Goal: Task Accomplishment & Management: Manage account settings

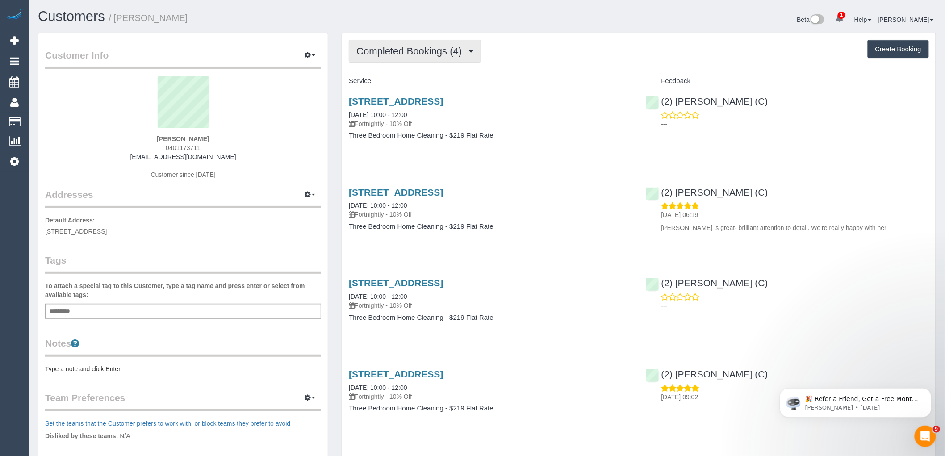
click at [411, 49] on span "Completed Bookings (4)" at bounding box center [411, 51] width 110 height 11
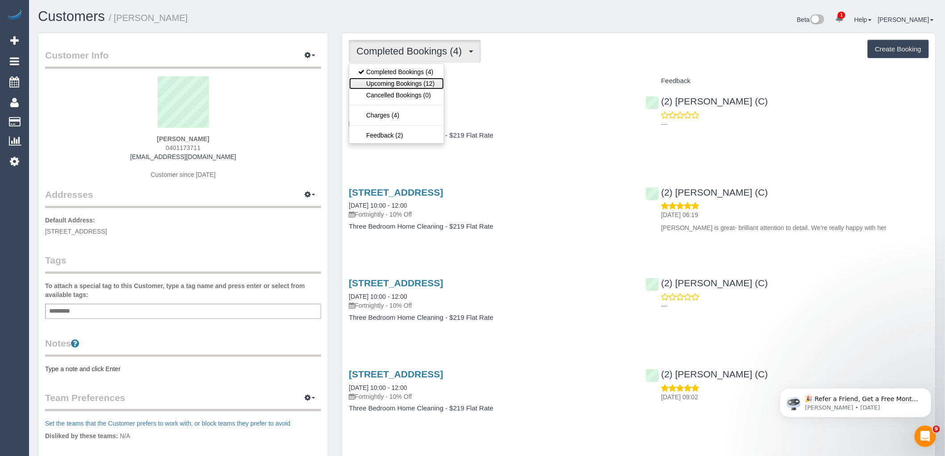
click at [421, 86] on link "Upcoming Bookings (12)" at bounding box center [396, 84] width 94 height 12
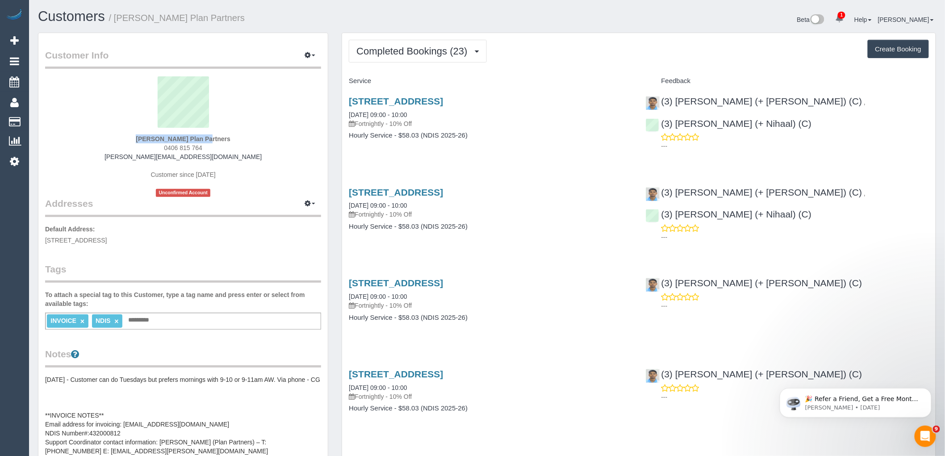
drag, startPoint x: 125, startPoint y: 134, endPoint x: 180, endPoint y: 136, distance: 55.4
click at [180, 136] on div "Mary Allwell Plan Partners 0406 815 764 mary.planpartners@fake.com Customer sin…" at bounding box center [183, 136] width 276 height 121
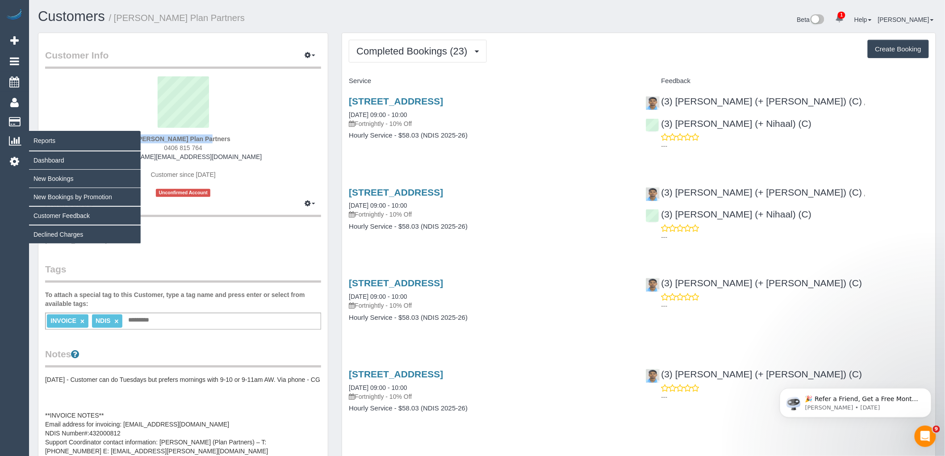
copy div "Mary Allwell"
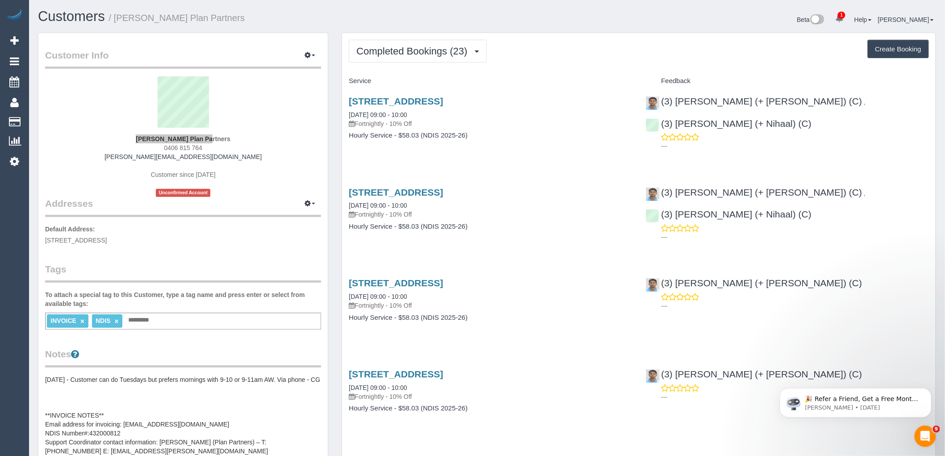
scroll to position [198, 0]
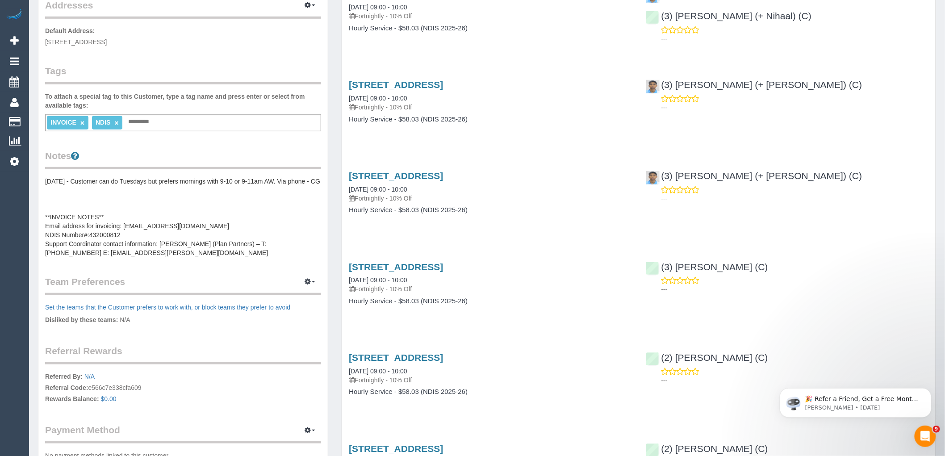
click at [192, 204] on pre "12/11/24 - Customer can do Tuesdays but prefers mornings with 9-10 or 9-11am AW…" at bounding box center [183, 217] width 276 height 80
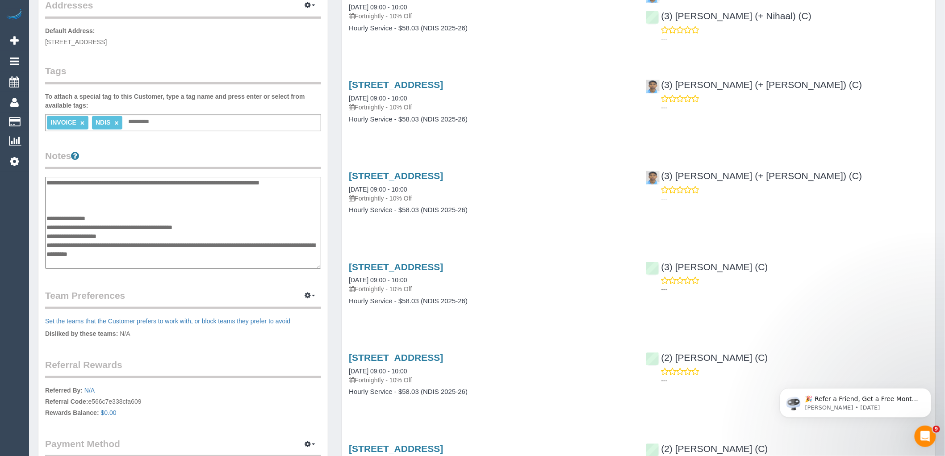
drag, startPoint x: 157, startPoint y: 261, endPoint x: 46, endPoint y: 261, distance: 111.6
click at [46, 261] on textarea "**********" at bounding box center [183, 223] width 276 height 92
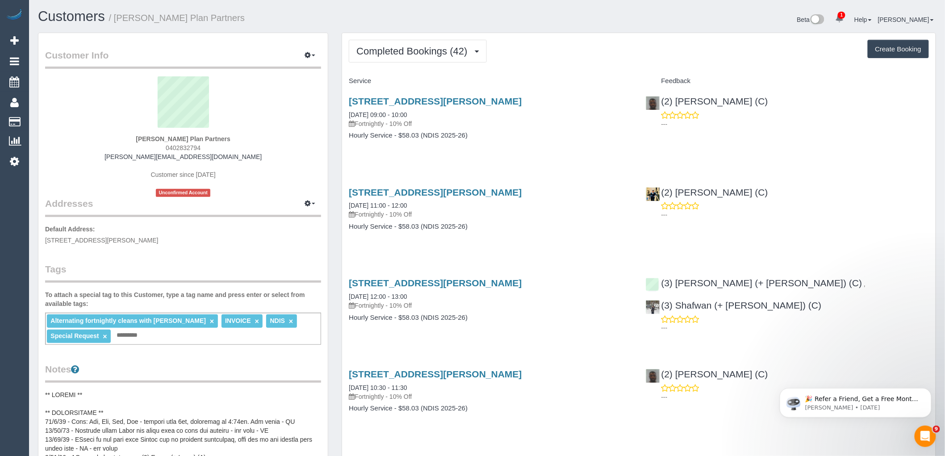
drag, startPoint x: 328, startPoint y: 91, endPoint x: 282, endPoint y: 110, distance: 49.6
click at [328, 91] on div "Customer Info Edit Contact Info Send Message Email Preferences Special Sales Ta…" at bounding box center [183, 448] width 290 height 831
drag, startPoint x: 172, startPoint y: 137, endPoint x: 119, endPoint y: 137, distance: 52.7
click at [119, 137] on div "Phillip Chatzis Plan Partners 0402832794 phillip.planpartners@fake.com Customer…" at bounding box center [183, 136] width 276 height 121
copy strong "Phillip Chatzis"
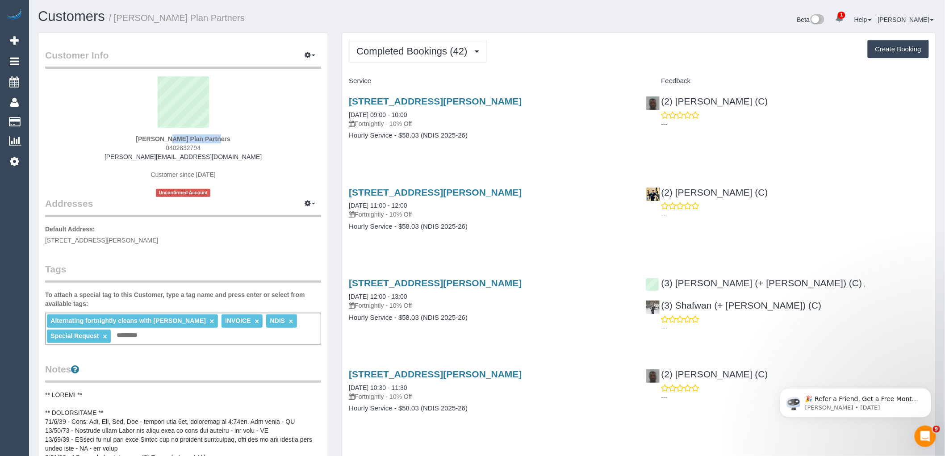
drag, startPoint x: 92, startPoint y: 108, endPoint x: 158, endPoint y: 131, distance: 69.9
click at [92, 108] on sui-profile-pic at bounding box center [183, 105] width 262 height 58
drag, startPoint x: 184, startPoint y: 137, endPoint x: 58, endPoint y: 142, distance: 125.5
click at [126, 137] on div "Phillip Chatzis Plan Partners 0402832794 phillip.planpartners@fake.com Customer…" at bounding box center [183, 136] width 276 height 121
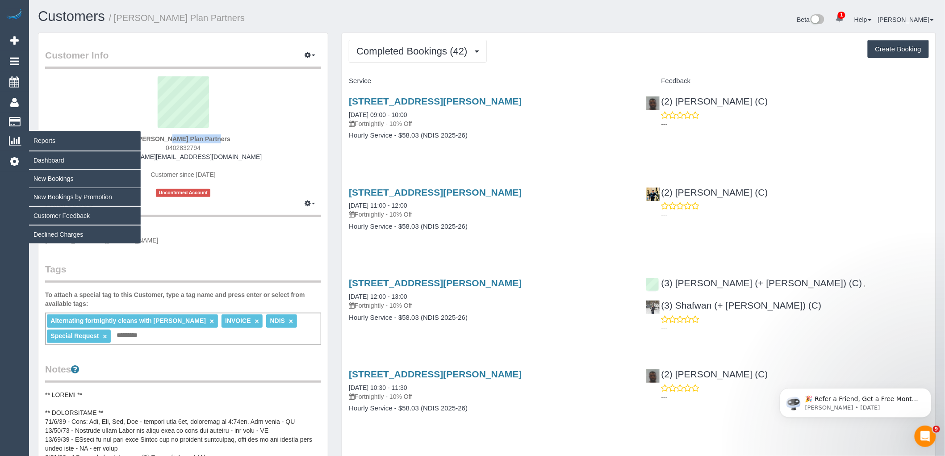
copy strong "Phillip Chatzis"
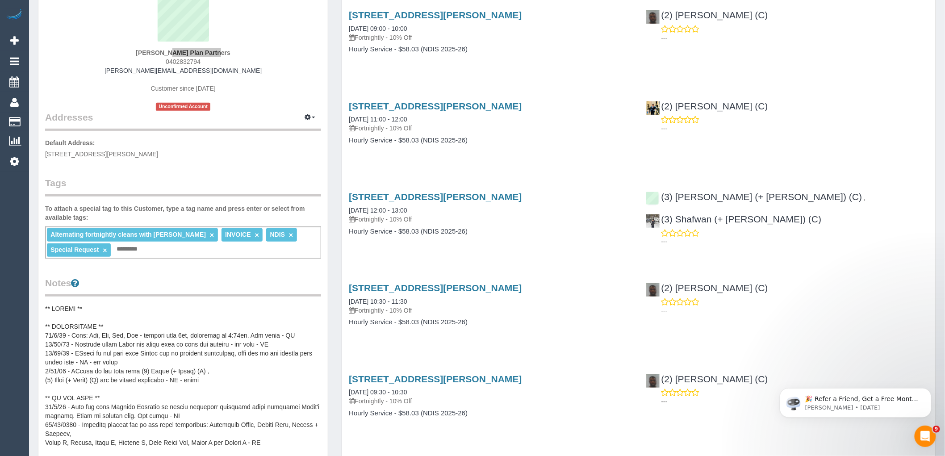
scroll to position [248, 0]
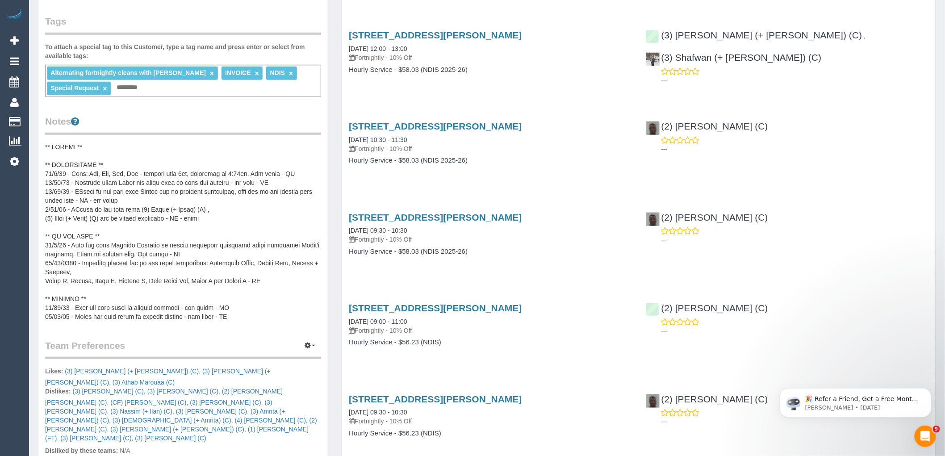
click at [172, 213] on pre at bounding box center [183, 231] width 276 height 179
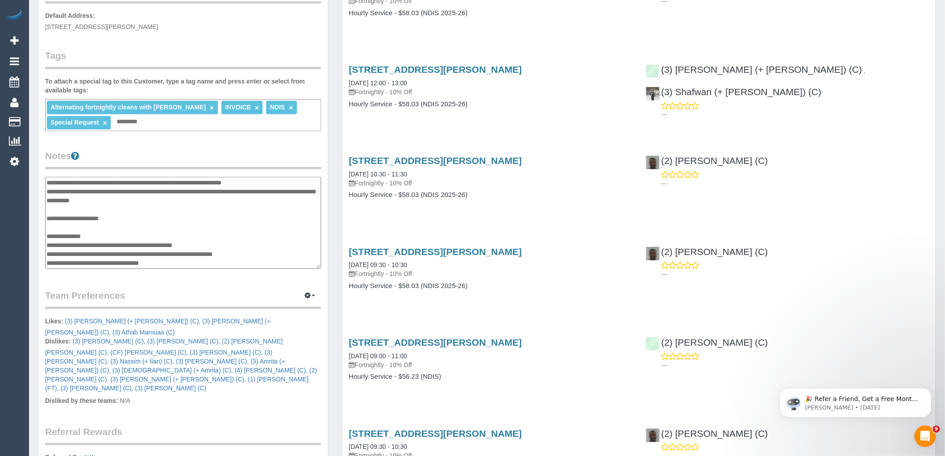
scroll to position [198, 0]
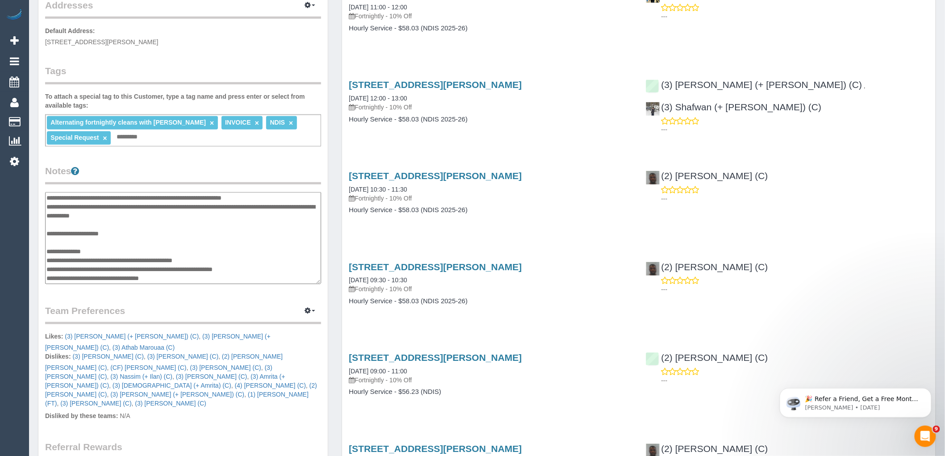
drag, startPoint x: 170, startPoint y: 275, endPoint x: 89, endPoint y: 275, distance: 80.8
click at [89, 275] on textarea at bounding box center [183, 238] width 276 height 92
drag, startPoint x: 291, startPoint y: 266, endPoint x: 163, endPoint y: 266, distance: 127.7
click at [163, 266] on textarea at bounding box center [183, 238] width 276 height 92
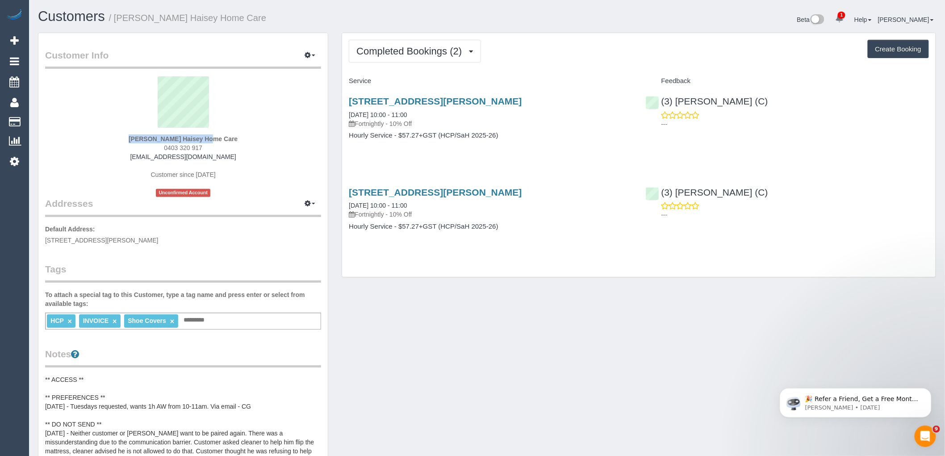
drag, startPoint x: 127, startPoint y: 135, endPoint x: 179, endPoint y: 136, distance: 52.2
click at [179, 136] on div "Sayed Hewadpal Haisey Home Care 0403 320 917 sayed.haiseyhomecare@fake.com Cust…" at bounding box center [183, 136] width 276 height 121
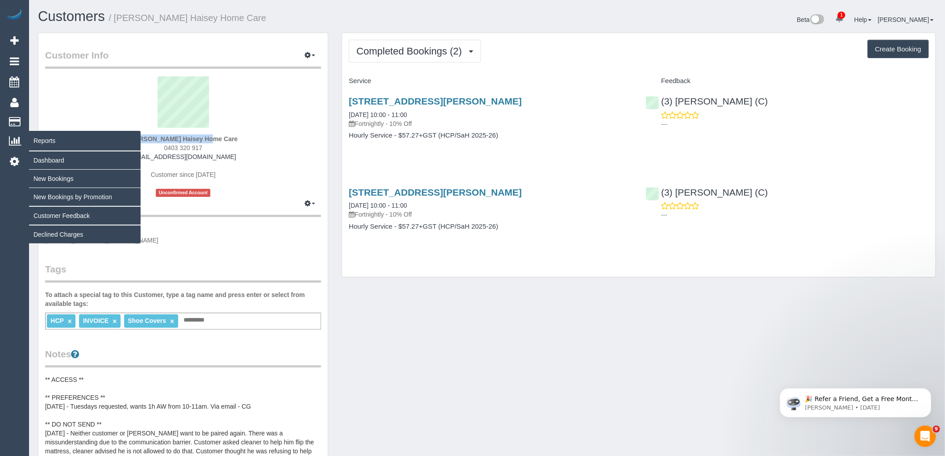
copy div "Sayed Hewadpal"
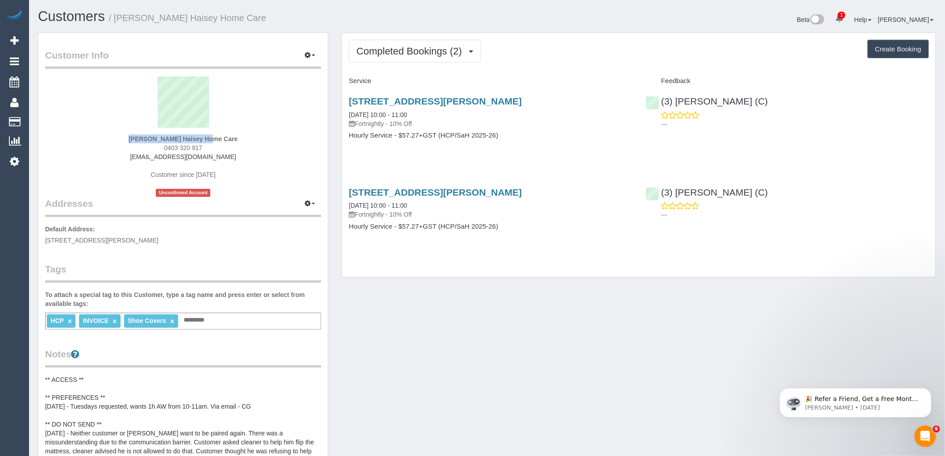
drag, startPoint x: 265, startPoint y: 84, endPoint x: 266, endPoint y: 110, distance: 26.4
click at [265, 84] on sui-profile-pic at bounding box center [183, 105] width 262 height 58
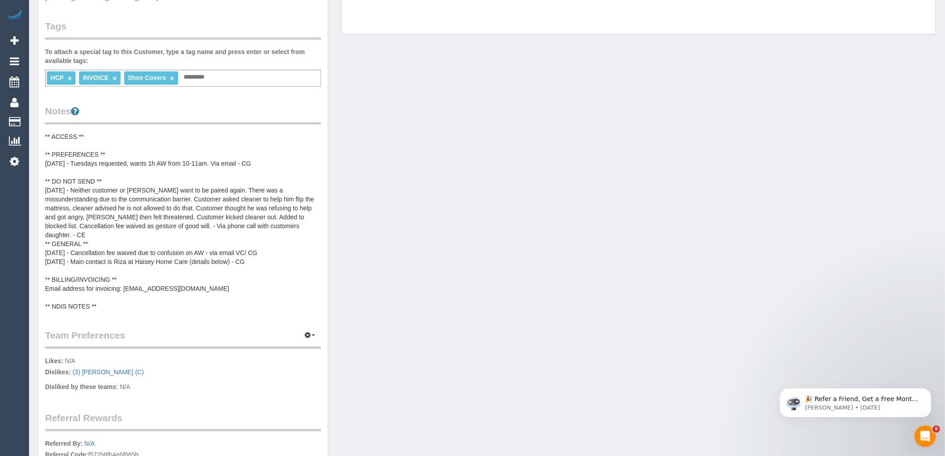
scroll to position [248, 0]
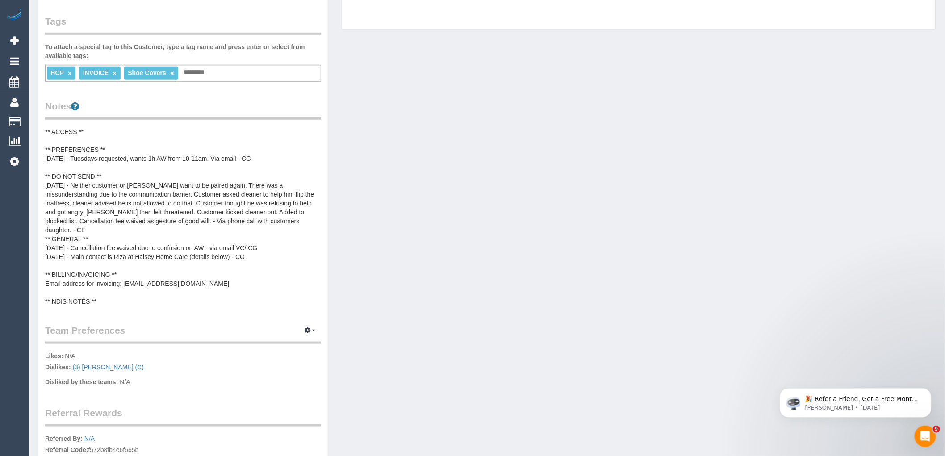
click at [206, 207] on pre "** ACCESS ** ** PREFERENCES ** 21/08/25 - Tuesdays requested, wants 1h AW from …" at bounding box center [183, 216] width 276 height 179
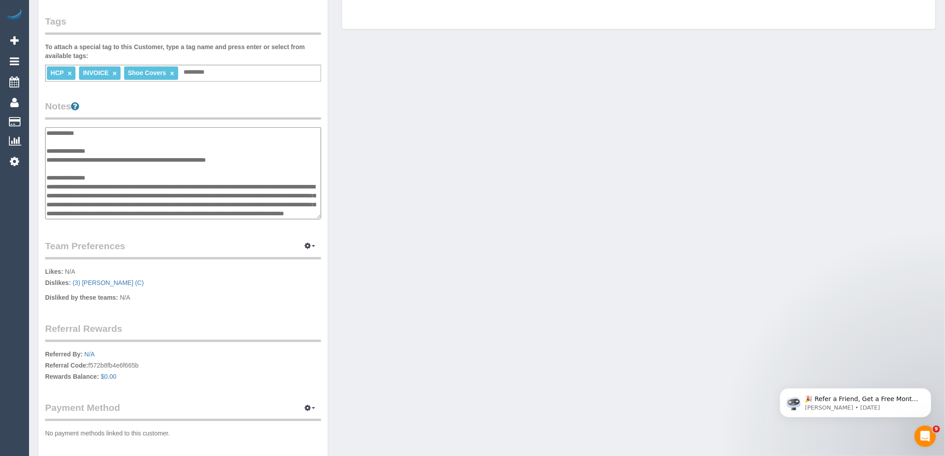
scroll to position [107, 0]
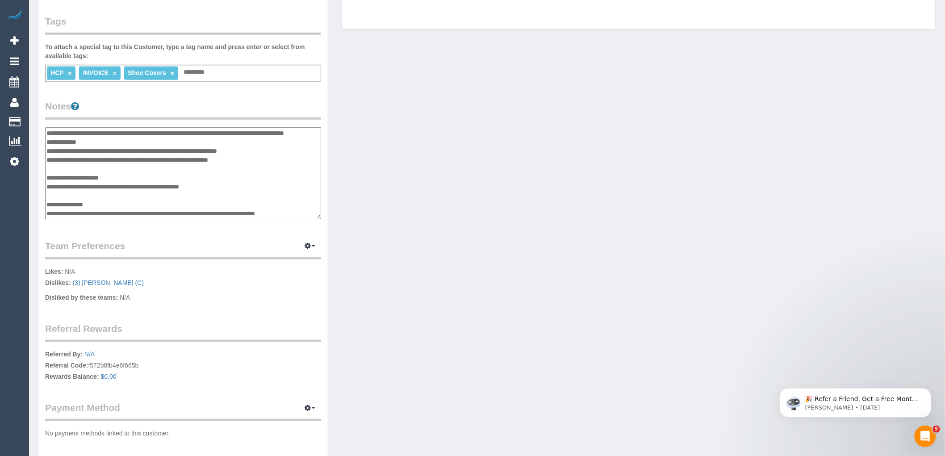
drag, startPoint x: 280, startPoint y: 203, endPoint x: 190, endPoint y: 204, distance: 90.2
click at [190, 204] on textarea "**********" at bounding box center [183, 173] width 276 height 92
click at [415, 236] on div "Customer Info Edit Contact Info Send Message Email Preferences Special Sales Ta…" at bounding box center [486, 128] width 911 height 687
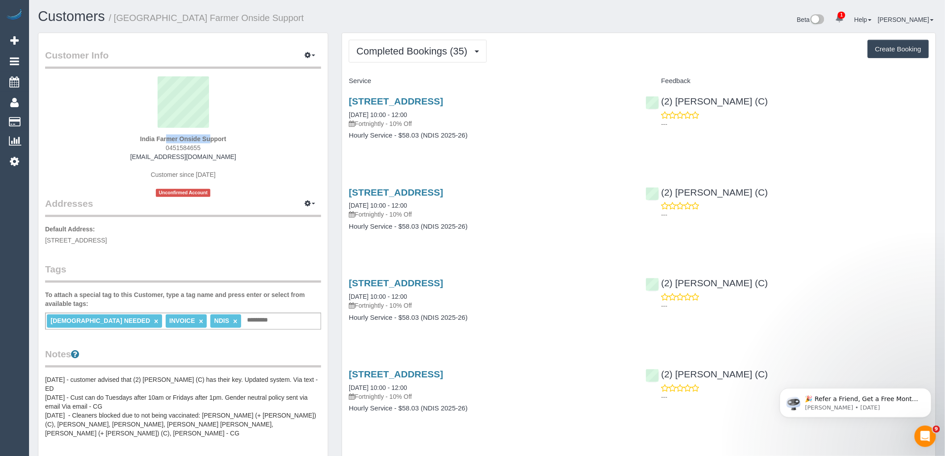
drag, startPoint x: 179, startPoint y: 137, endPoint x: 100, endPoint y: 137, distance: 79.0
click at [105, 137] on div "India Farmer Onside Support 0451584655 [EMAIL_ADDRESS][DOMAIN_NAME] Customer si…" at bounding box center [183, 136] width 276 height 121
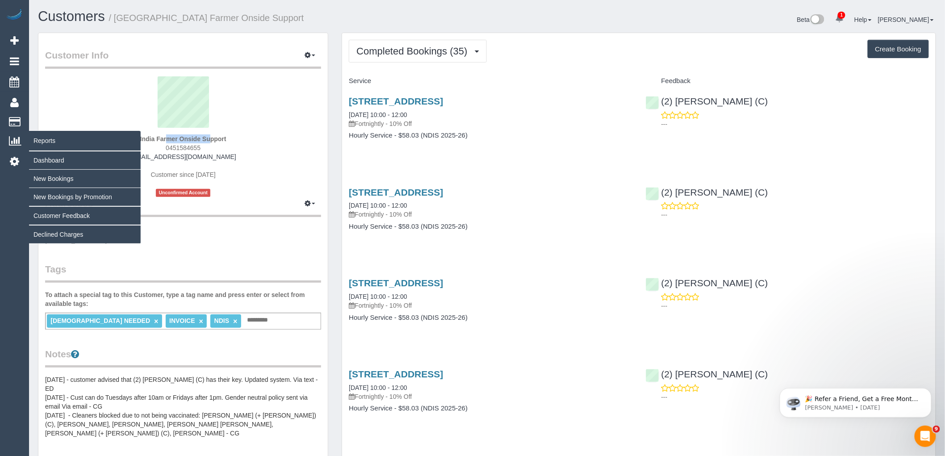
copy strong "India Farmer"
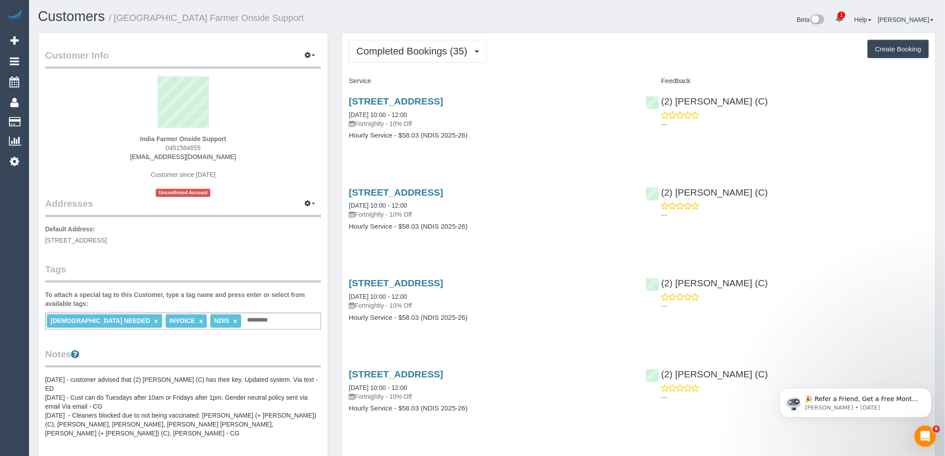
drag, startPoint x: 546, startPoint y: 250, endPoint x: 391, endPoint y: 332, distance: 174.7
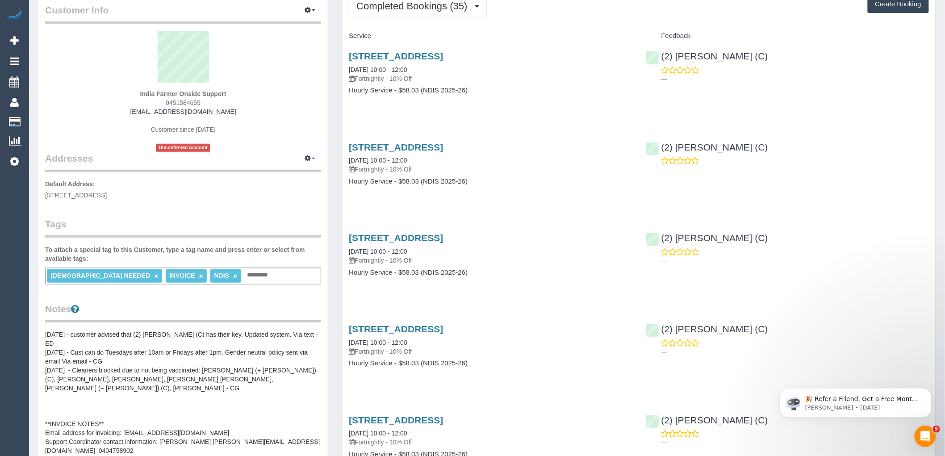
scroll to position [99, 0]
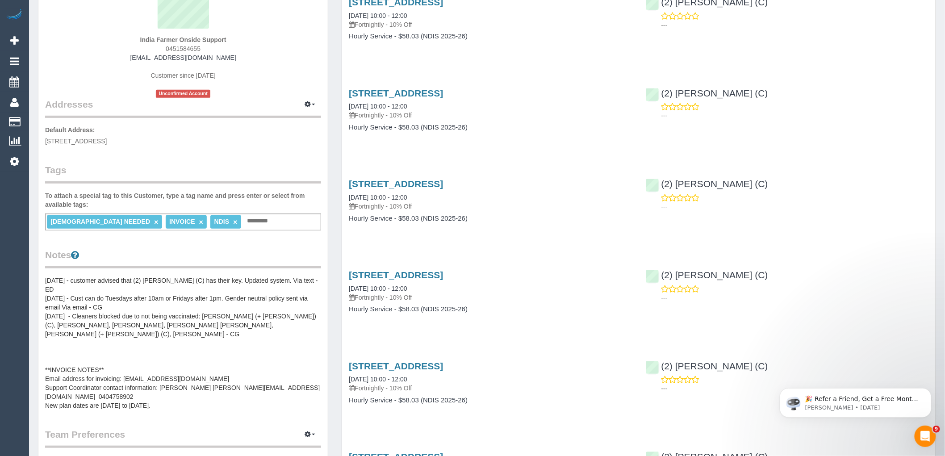
click at [198, 296] on pre "23/8/24 - customer advised that (2) Terri Kamil (C) has their key. Updated syst…" at bounding box center [183, 343] width 276 height 134
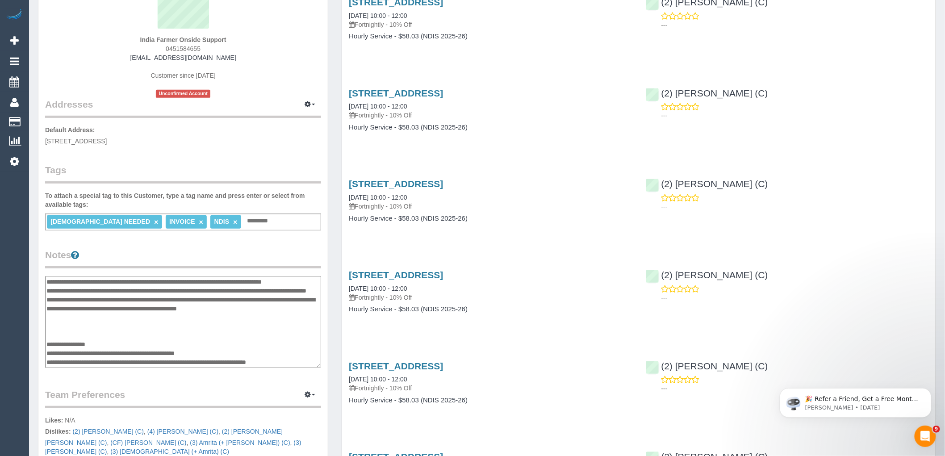
scroll to position [18, 0]
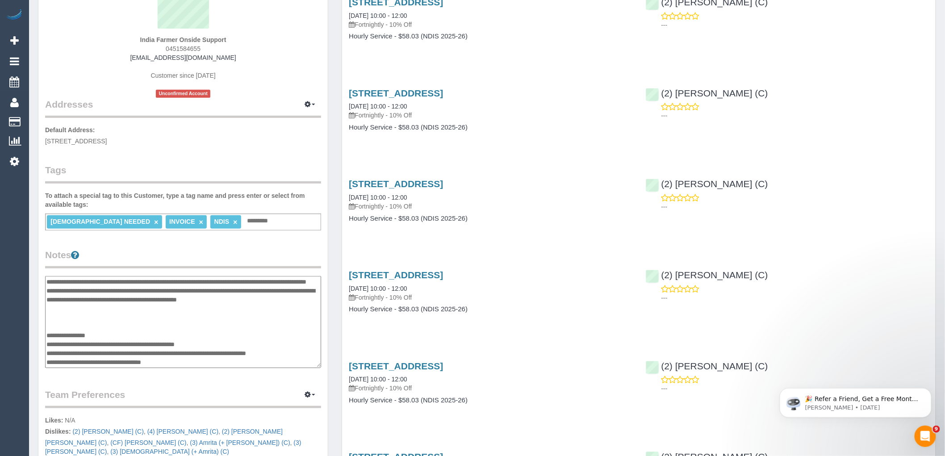
drag, startPoint x: 269, startPoint y: 350, endPoint x: 208, endPoint y: 354, distance: 60.8
click at [208, 354] on textarea "**********" at bounding box center [183, 322] width 276 height 92
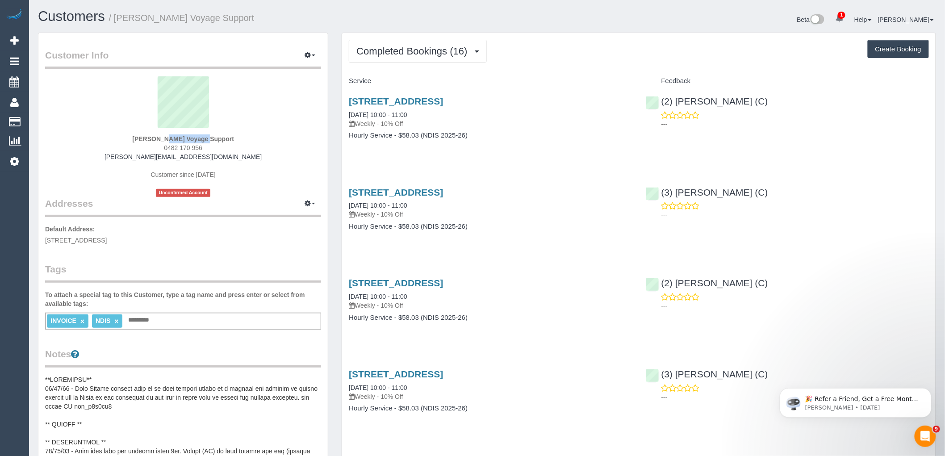
drag, startPoint x: 117, startPoint y: 137, endPoint x: 176, endPoint y: 137, distance: 59.8
click at [176, 137] on div "[PERSON_NAME] Voyage Support 0482 170 956 [PERSON_NAME][EMAIL_ADDRESS][DOMAIN_N…" at bounding box center [183, 136] width 276 height 121
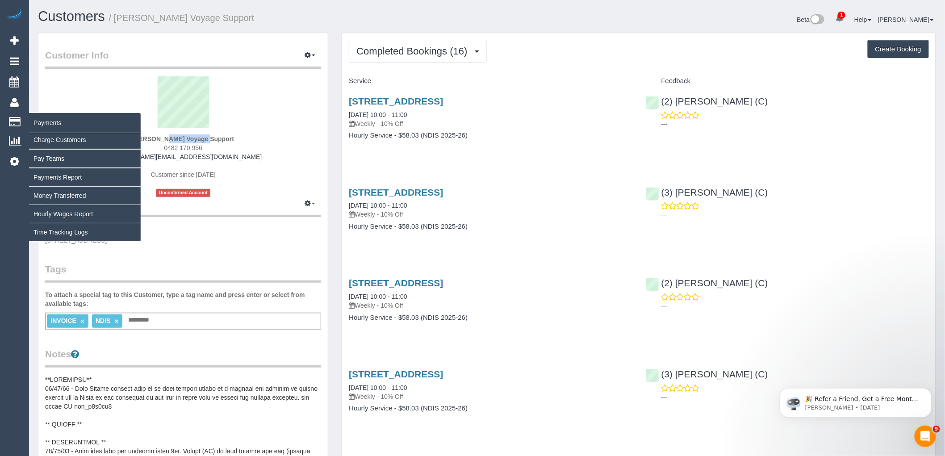
copy strong "[PERSON_NAME]"
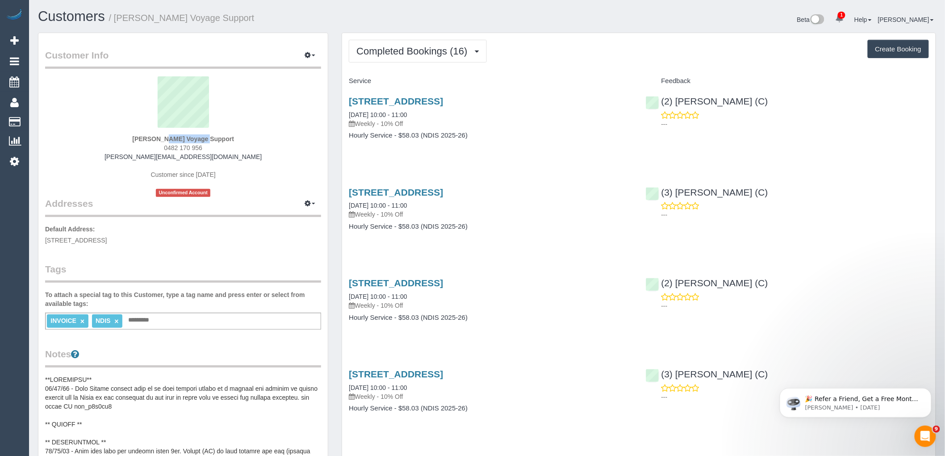
click at [272, 113] on sui-profile-pic at bounding box center [183, 105] width 262 height 58
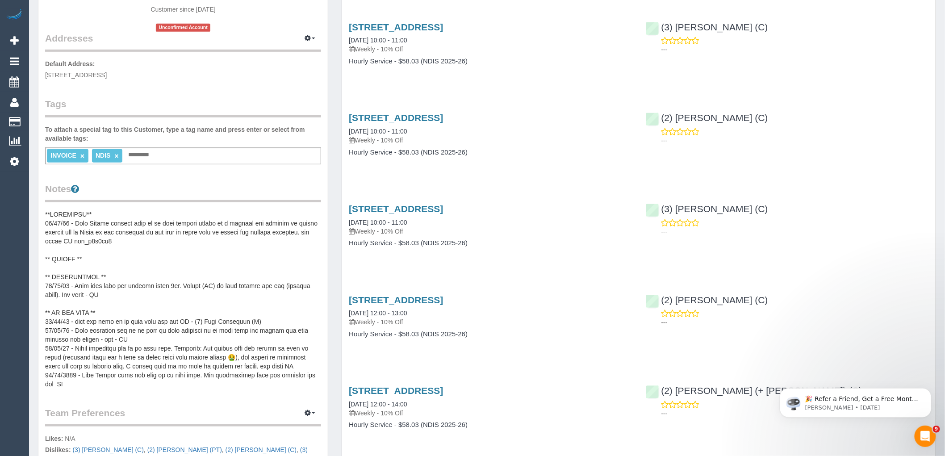
scroll to position [198, 0]
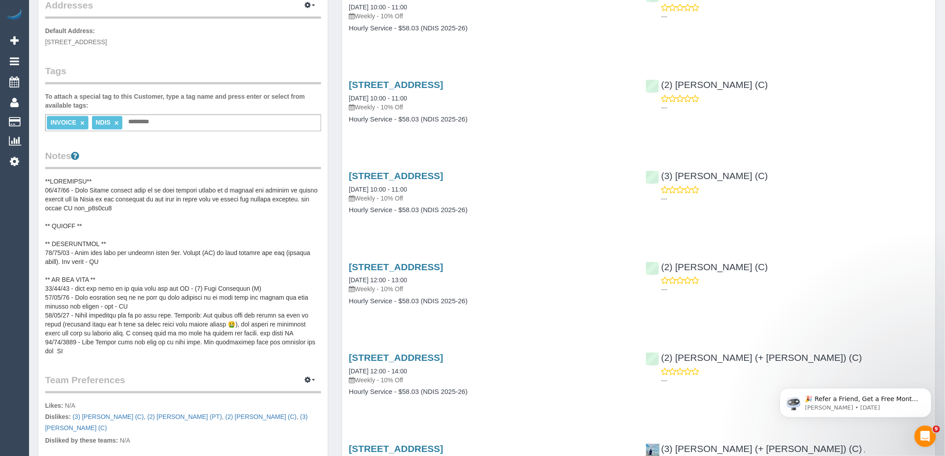
click at [192, 255] on pre at bounding box center [183, 266] width 276 height 179
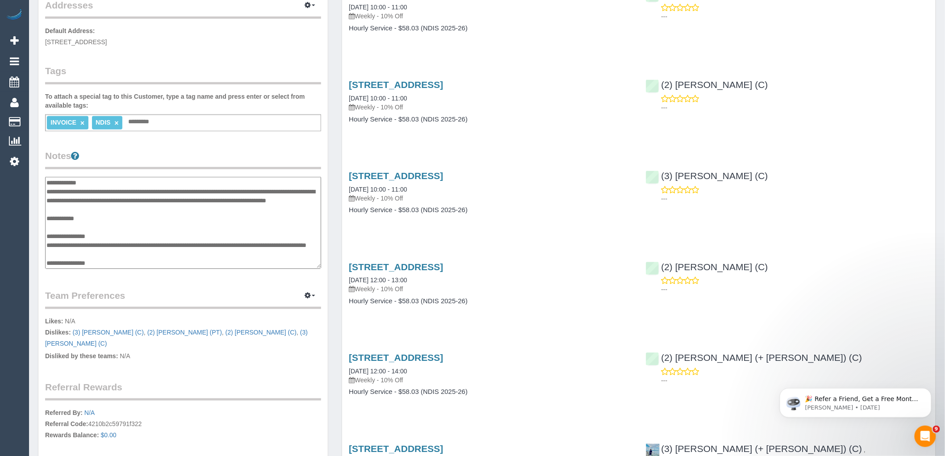
scroll to position [214, 0]
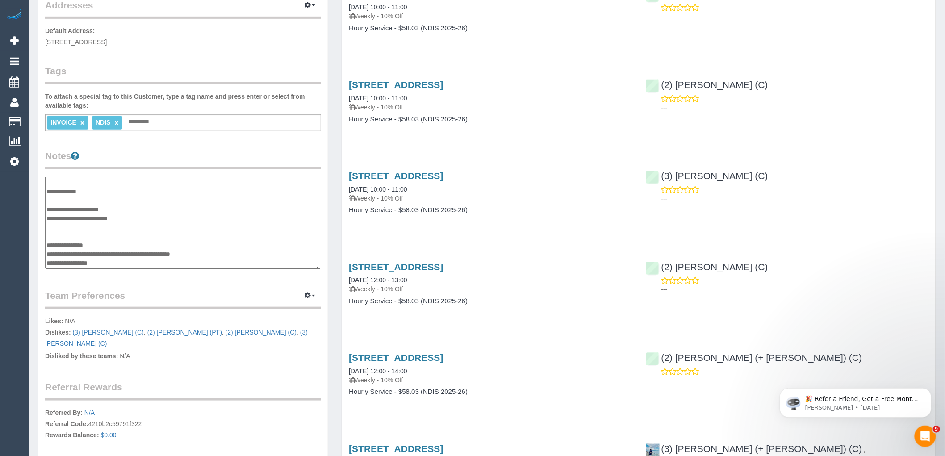
drag, startPoint x: 186, startPoint y: 251, endPoint x: 96, endPoint y: 250, distance: 90.6
click at [96, 250] on textarea at bounding box center [183, 223] width 276 height 92
click at [280, 121] on div "INVOICE × NDIS × Add a tag" at bounding box center [183, 122] width 276 height 17
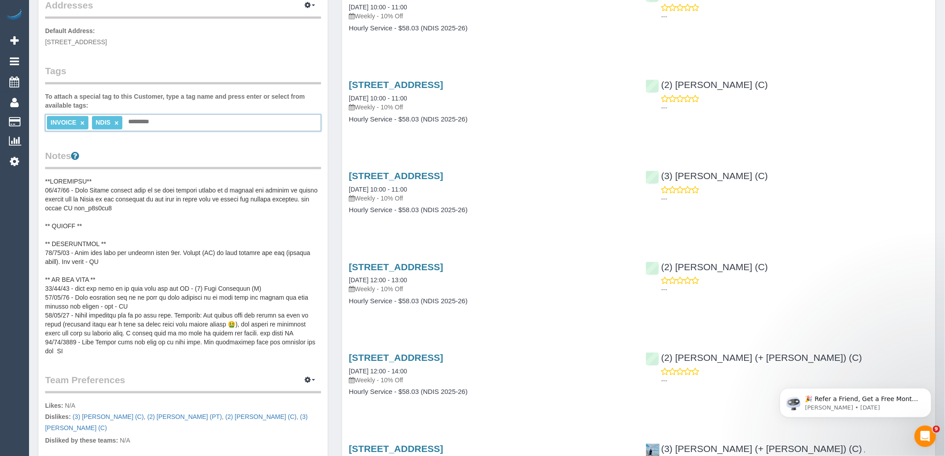
click at [271, 158] on legend "Notes" at bounding box center [183, 159] width 276 height 20
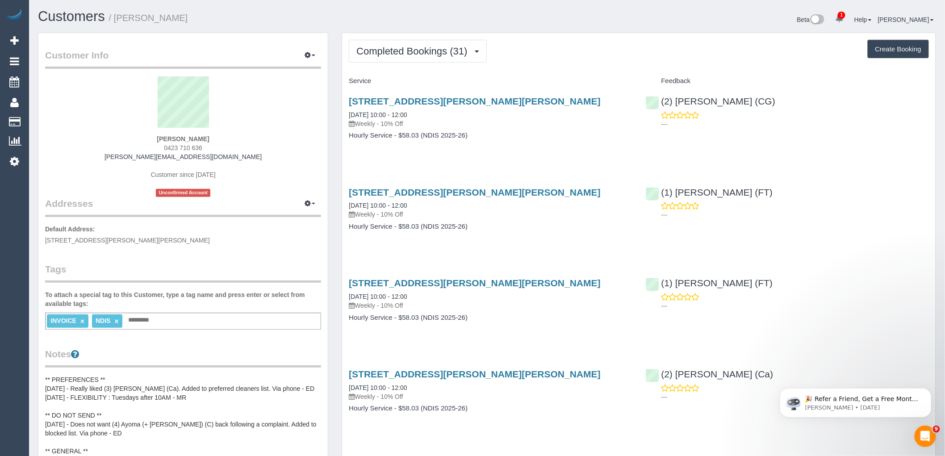
drag, startPoint x: 166, startPoint y: 138, endPoint x: 64, endPoint y: 139, distance: 102.7
click at [68, 138] on div "James Georgakopoulos 0423 710 636 james.paragonsc@fake.com Customer since 2025 …" at bounding box center [183, 136] width 276 height 121
copy strong "James Georgakopoulos"
drag, startPoint x: 309, startPoint y: 121, endPoint x: 282, endPoint y: 167, distance: 53.8
click at [309, 121] on sui-profile-pic at bounding box center [183, 105] width 262 height 58
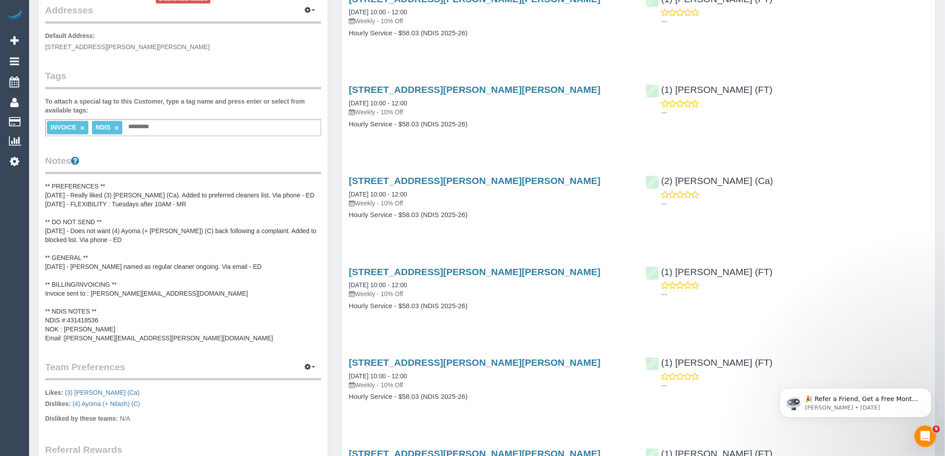
scroll to position [198, 0]
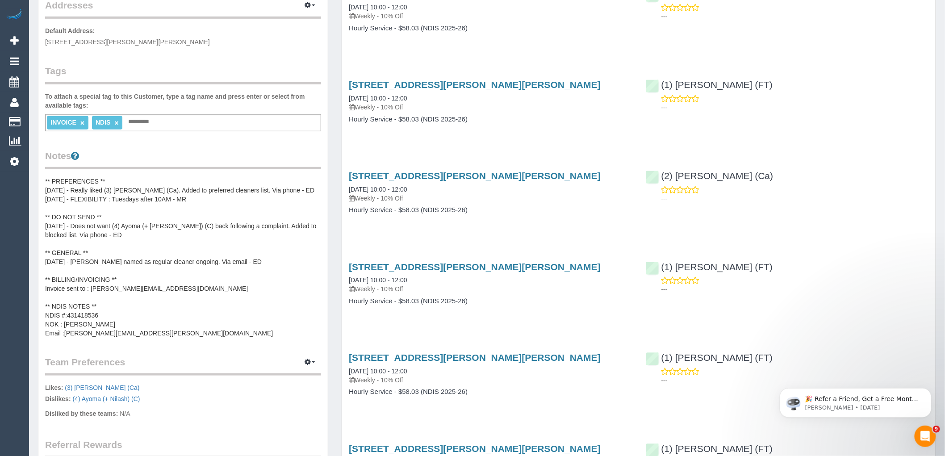
click at [187, 233] on pre "** PREFERENCES ** 8/5/25 - Really liked (3) Melissa Alampi (Ca). Added to prefe…" at bounding box center [183, 257] width 276 height 161
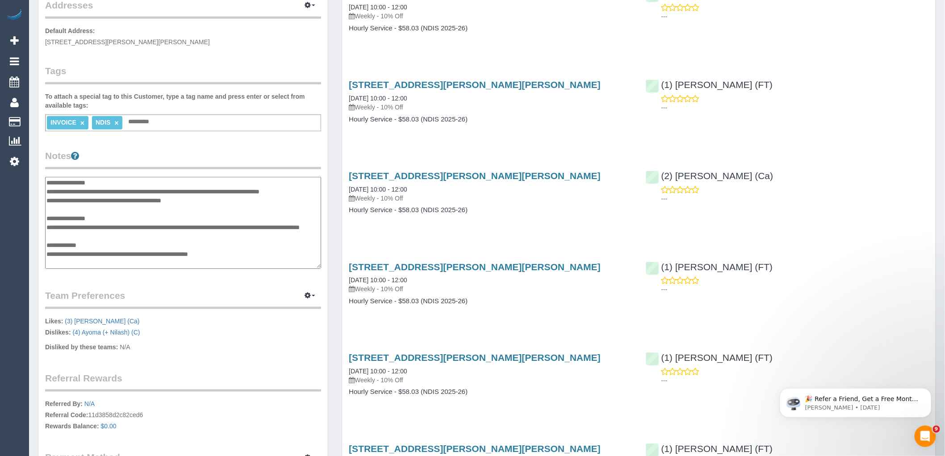
scroll to position [71, 0]
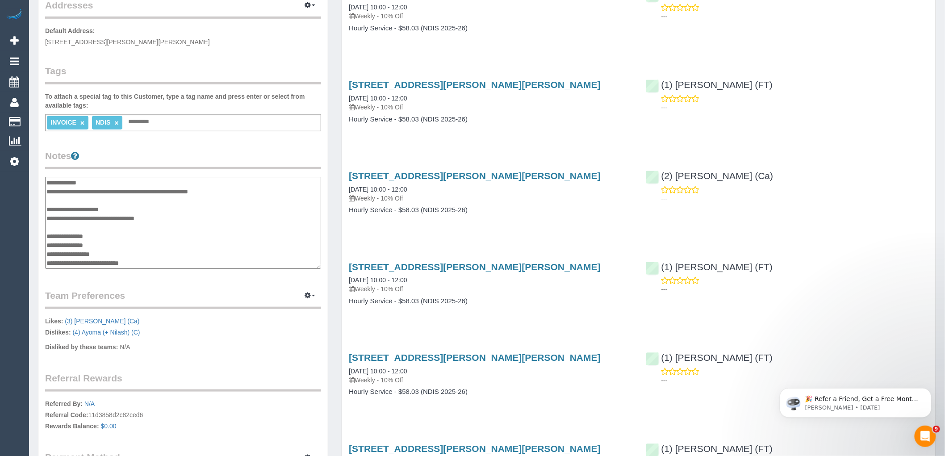
drag, startPoint x: 167, startPoint y: 261, endPoint x: 65, endPoint y: 258, distance: 101.8
click at [65, 258] on textarea "**********" at bounding box center [183, 223] width 276 height 92
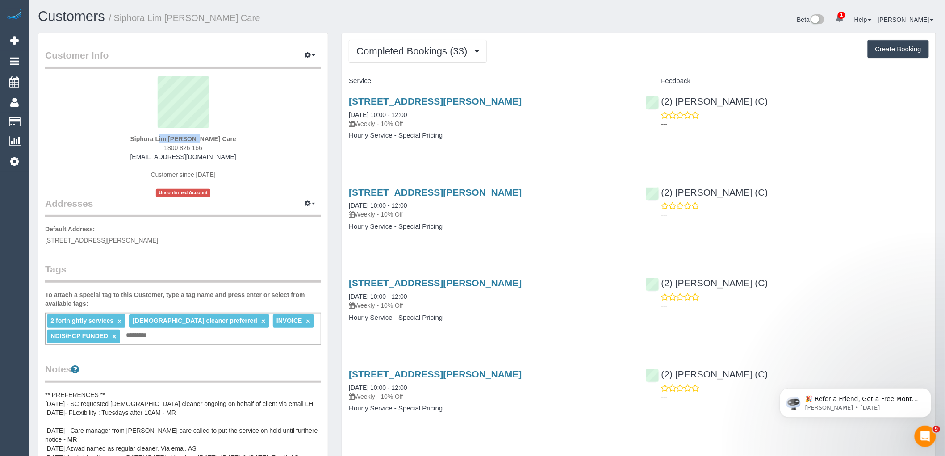
drag, startPoint x: 137, startPoint y: 136, endPoint x: 176, endPoint y: 137, distance: 38.9
click at [176, 137] on div "Siphora Lim Hammond Care 1800 826 166 siphorahammondcare@fake.com Customer sinc…" at bounding box center [183, 136] width 276 height 121
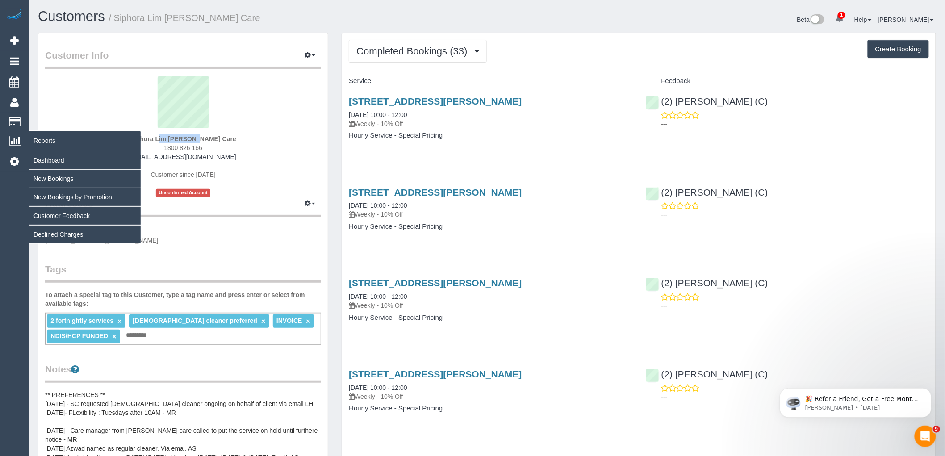
copy strong "Siphora Lim"
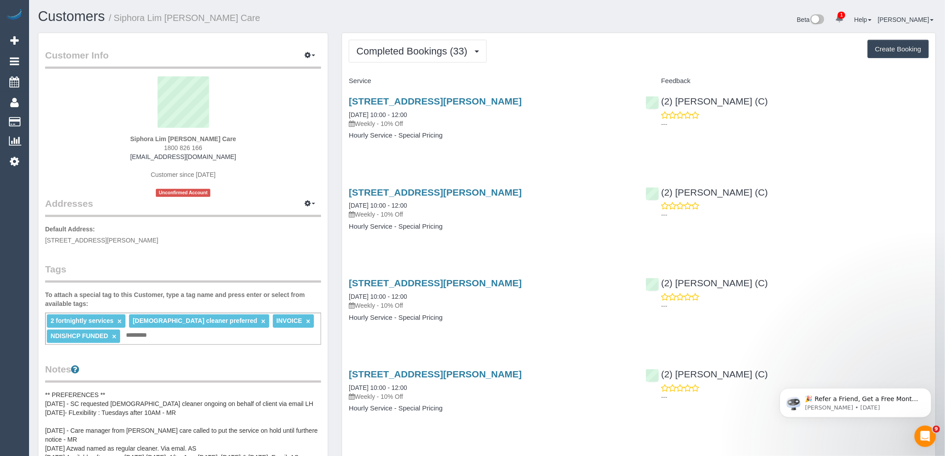
click at [84, 257] on div "Customer Info Edit Contact Info Send Message Email Preferences Special Sales Ta…" at bounding box center [182, 414] width 289 height 763
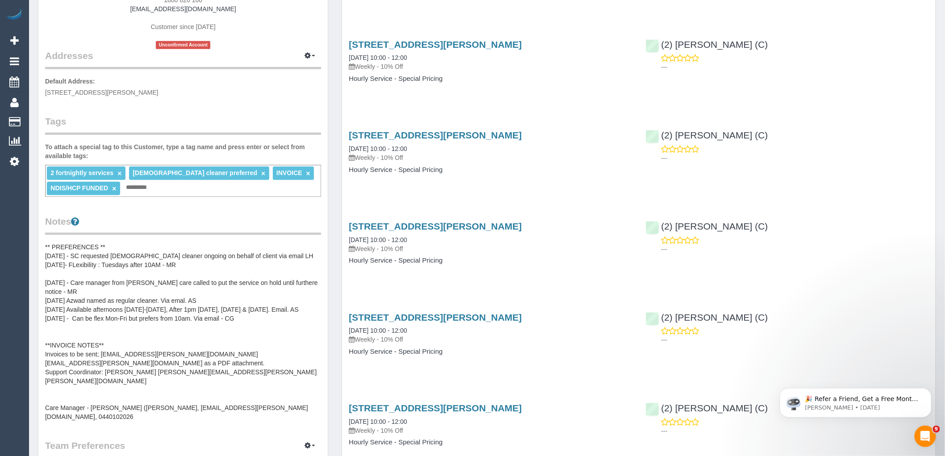
scroll to position [149, 0]
click at [137, 269] on pre "** PREFERENCES ** 28/04/25 - SC requested female cleaner ongoing on behalf of c…" at bounding box center [183, 330] width 276 height 179
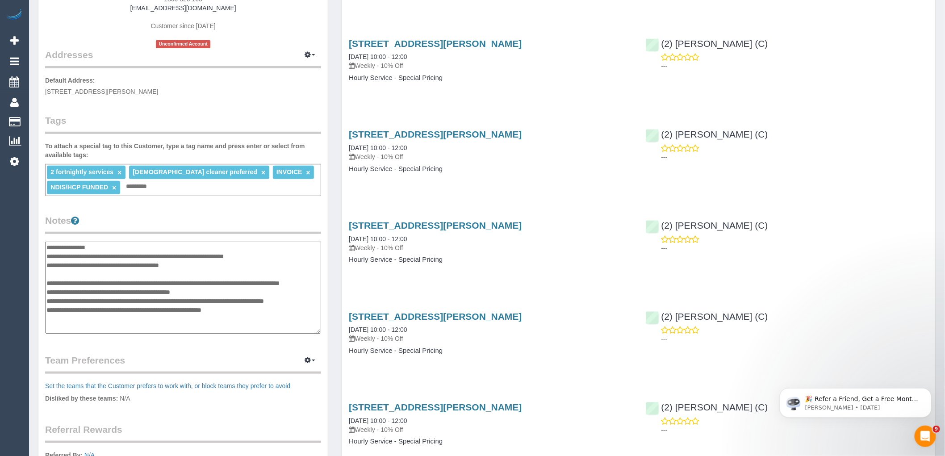
scroll to position [80, 0]
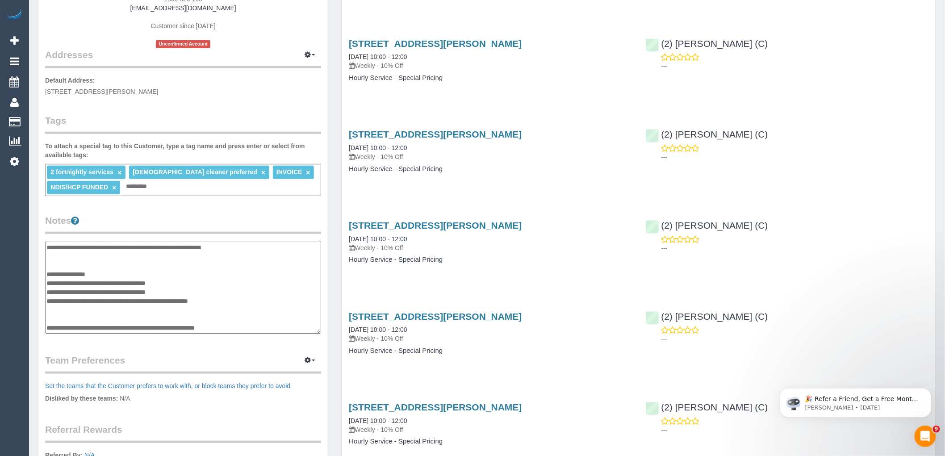
drag, startPoint x: 210, startPoint y: 325, endPoint x: 144, endPoint y: 324, distance: 66.5
click at [144, 324] on textarea "**********" at bounding box center [183, 287] width 276 height 92
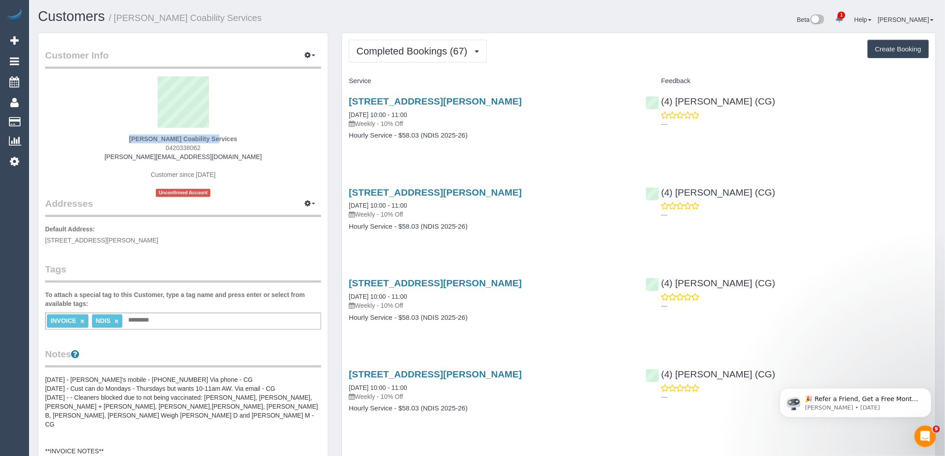
drag, startPoint x: 181, startPoint y: 137, endPoint x: 121, endPoint y: 132, distance: 60.5
click at [121, 132] on div "Maria Xylogiannis Coability Services 0420338062 maria.coability@fake.com Custom…" at bounding box center [183, 136] width 276 height 121
copy div "Maria Xylogiannis"
click at [101, 185] on div "Maria Xylogiannis Coability Services 0420338062 maria.coability@fake.com Custom…" at bounding box center [183, 136] width 276 height 121
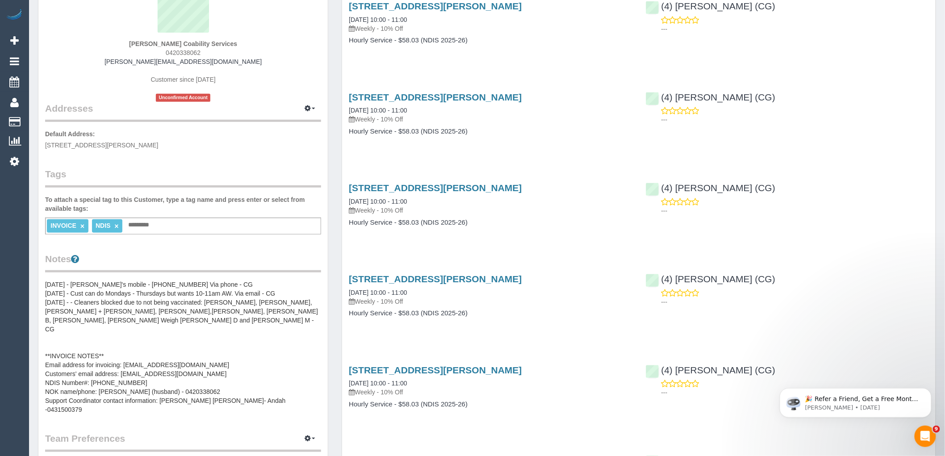
scroll to position [99, 0]
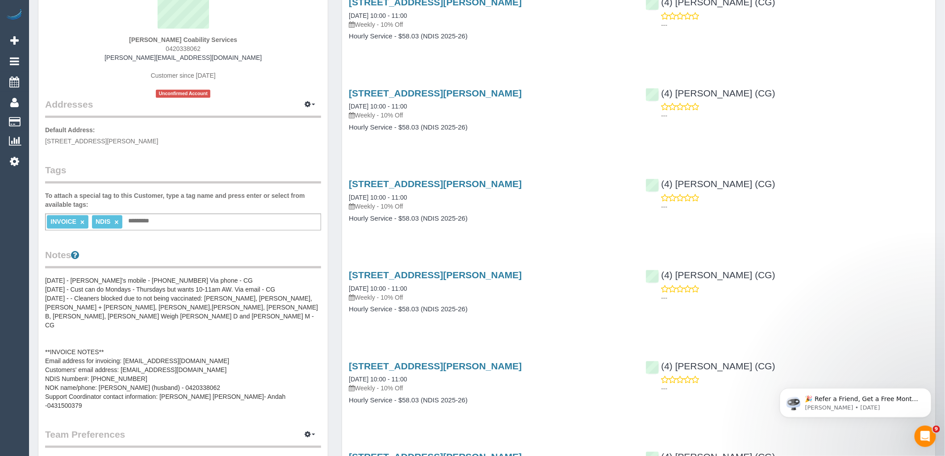
click at [190, 329] on pre "04/02/25 - Maria's mobile - 0411247645 Via phone - CG 20/03/24 - Cust can do Mo…" at bounding box center [183, 343] width 276 height 134
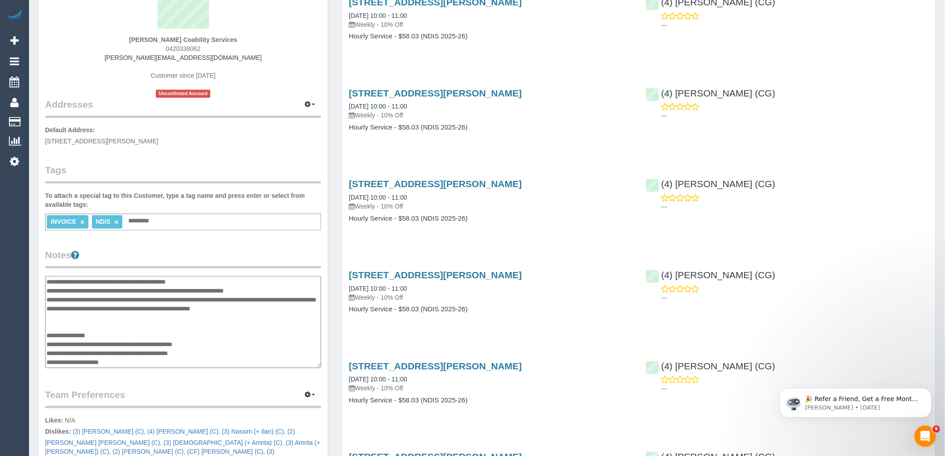
scroll to position [27, 0]
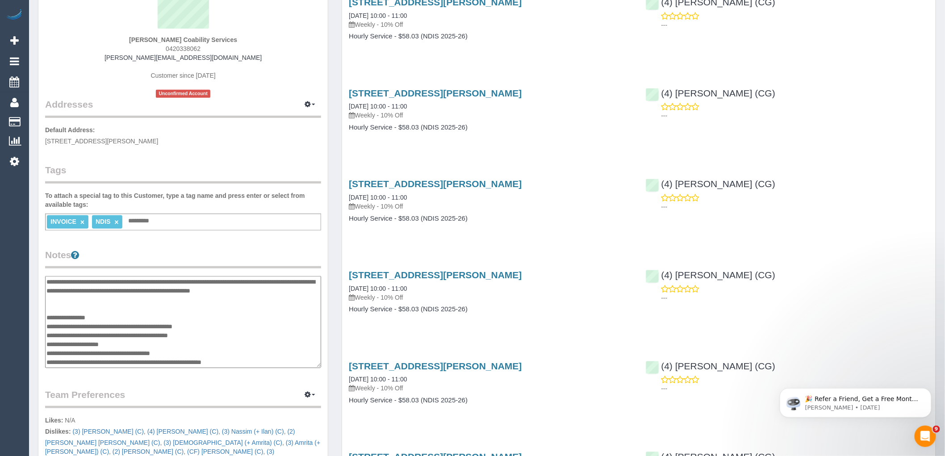
drag, startPoint x: 216, startPoint y: 332, endPoint x: 122, endPoint y: 332, distance: 93.3
click at [122, 332] on textarea "**********" at bounding box center [183, 322] width 276 height 92
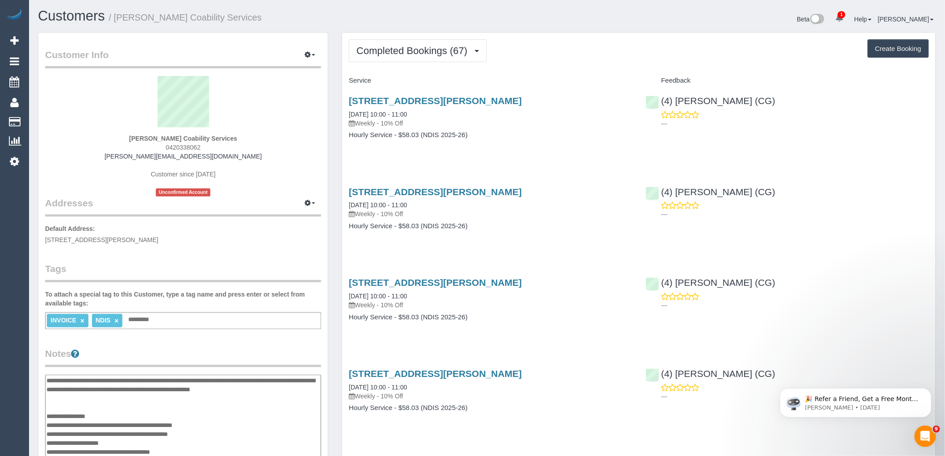
scroll to position [0, 0]
click at [291, 89] on sui-profile-pic at bounding box center [183, 105] width 262 height 58
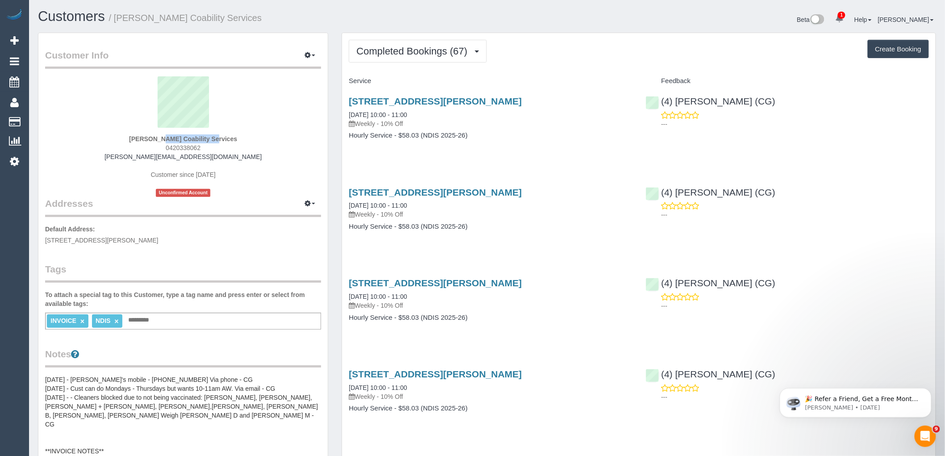
drag, startPoint x: 97, startPoint y: 137, endPoint x: 181, endPoint y: 137, distance: 83.5
click at [181, 137] on div "Maria Xylogiannis Coability Services 0420338062 maria.coability@fake.com Custom…" at bounding box center [183, 136] width 276 height 121
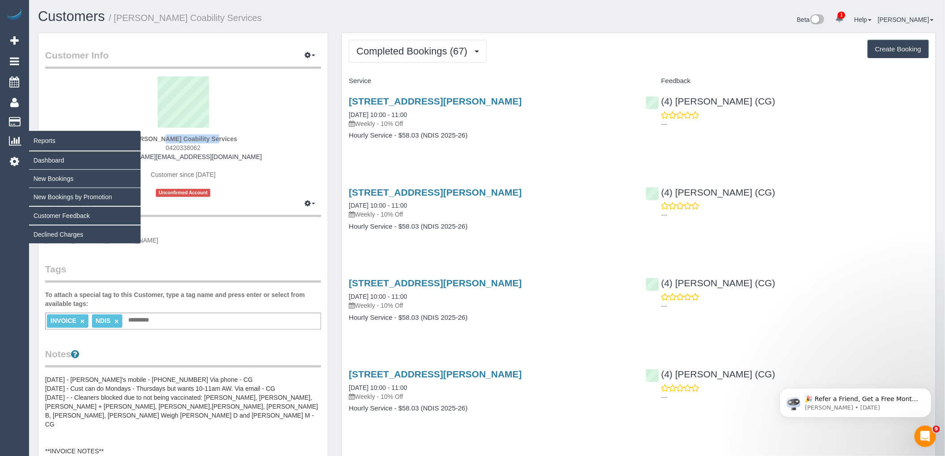
copy strong "Maria Xylogiannis"
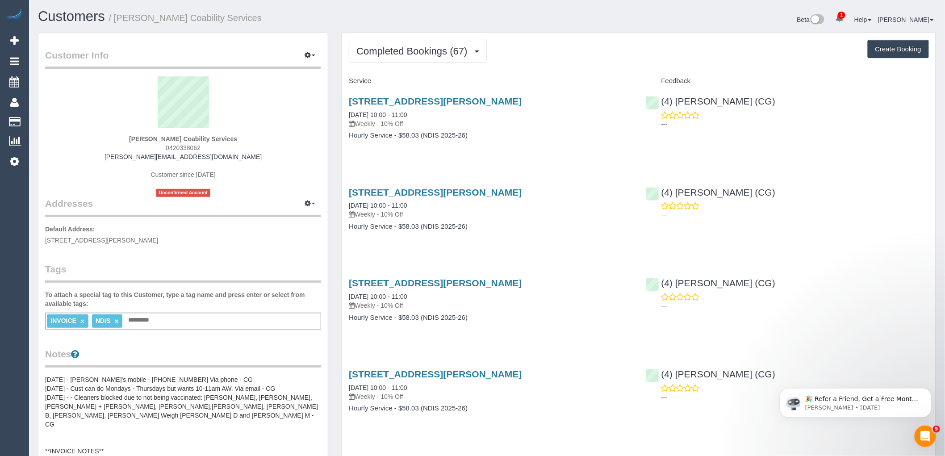
click at [274, 204] on legend "Addresses Manage Addresses Add New Address" at bounding box center [183, 152] width 276 height 130
click at [246, 175] on div "Maria Xylogiannis Coability Services 0420338062 maria.coability@fake.com Custom…" at bounding box center [183, 136] width 276 height 121
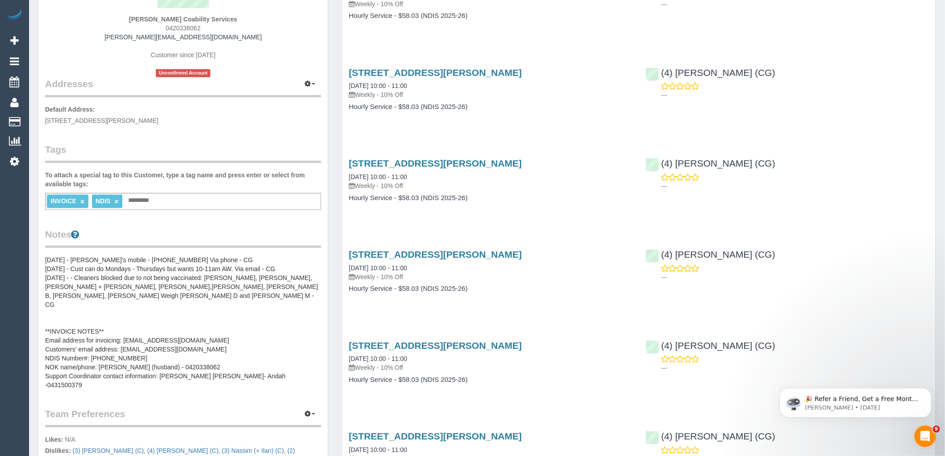
scroll to position [149, 0]
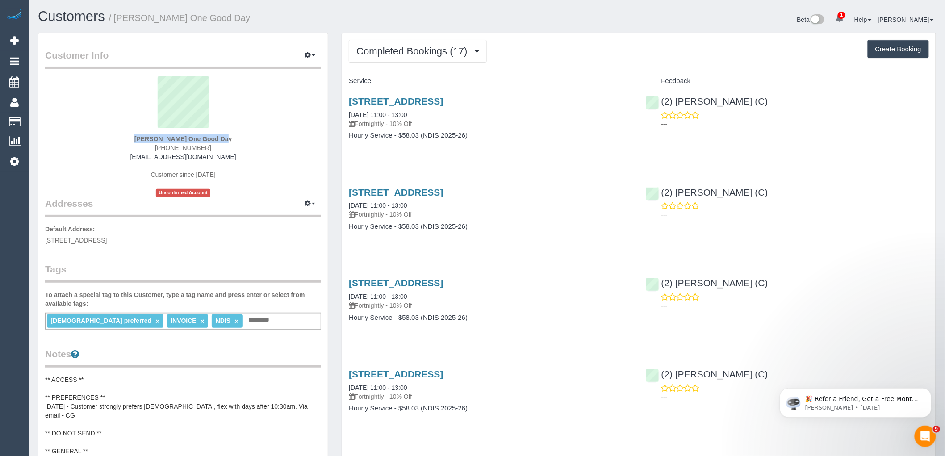
drag, startPoint x: 137, startPoint y: 133, endPoint x: 183, endPoint y: 136, distance: 46.6
click at [183, 136] on div "[PERSON_NAME] One Good Day [PHONE_NUMBER] [EMAIL_ADDRESS][DOMAIN_NAME] Customer…" at bounding box center [183, 136] width 276 height 121
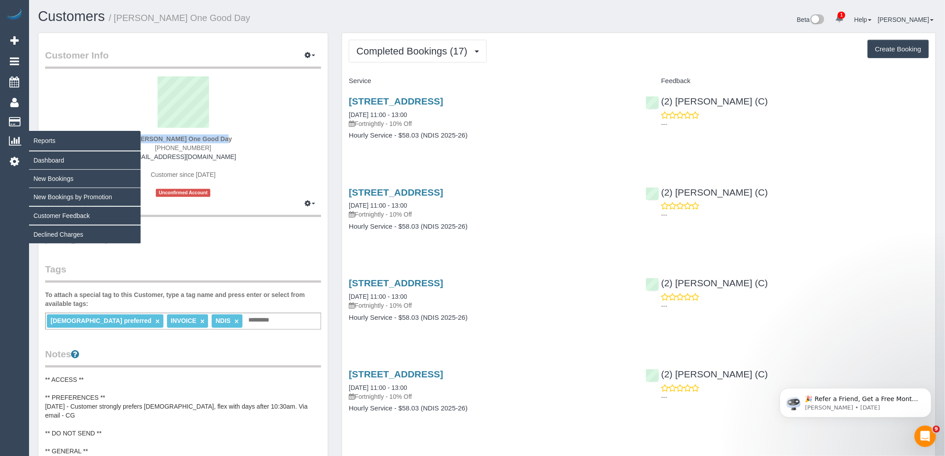
copy div "[PERSON_NAME]"
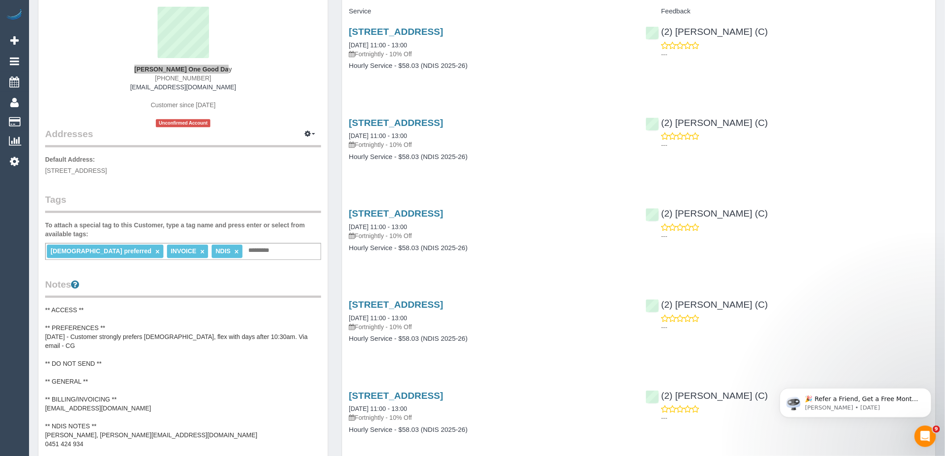
scroll to position [198, 0]
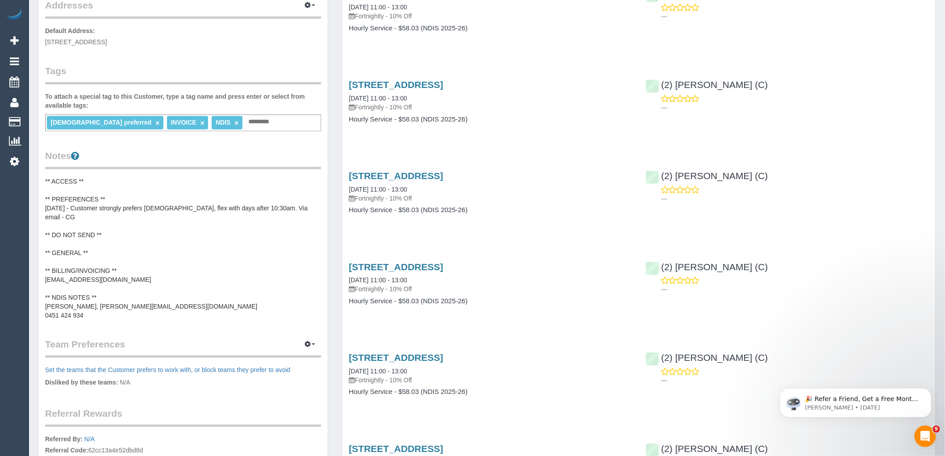
click at [115, 245] on pre "** ACCESS ** ** PREFERENCES ** [DATE] - Customer strongly prefers [DEMOGRAPHIC_…" at bounding box center [183, 248] width 276 height 143
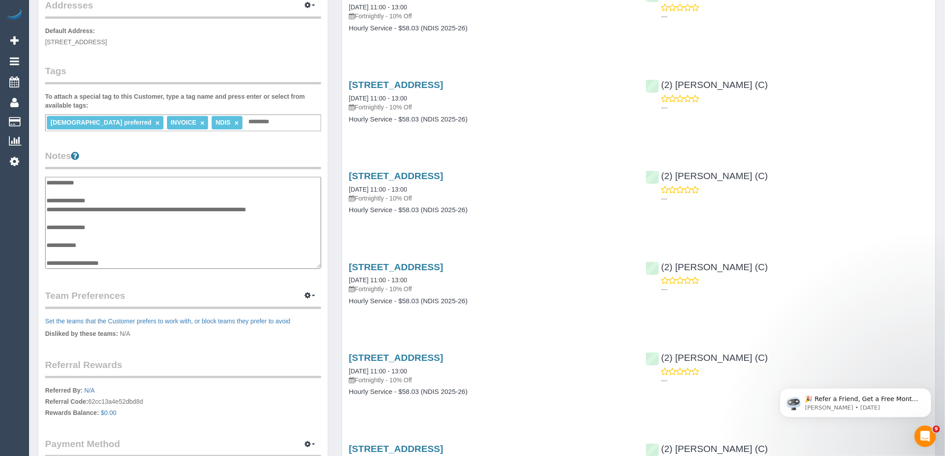
scroll to position [45, 0]
drag, startPoint x: 171, startPoint y: 253, endPoint x: 46, endPoint y: 255, distance: 124.6
click at [46, 255] on textarea "**********" at bounding box center [183, 223] width 276 height 92
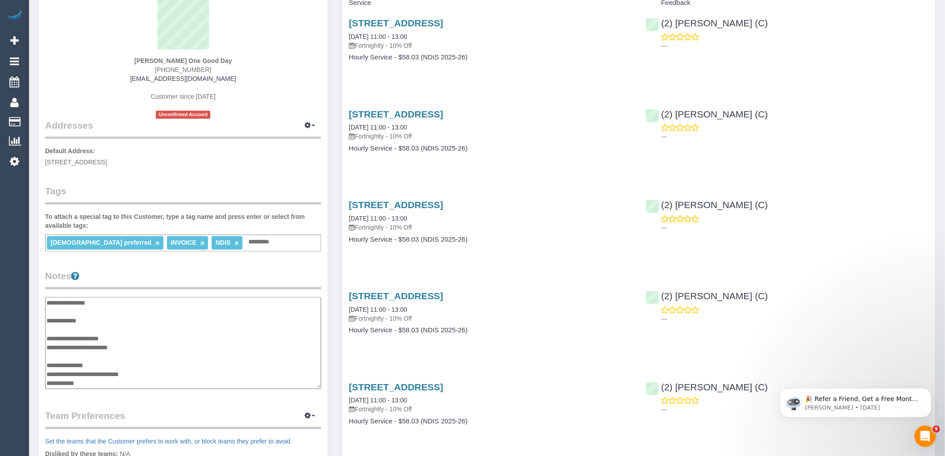
scroll to position [0, 0]
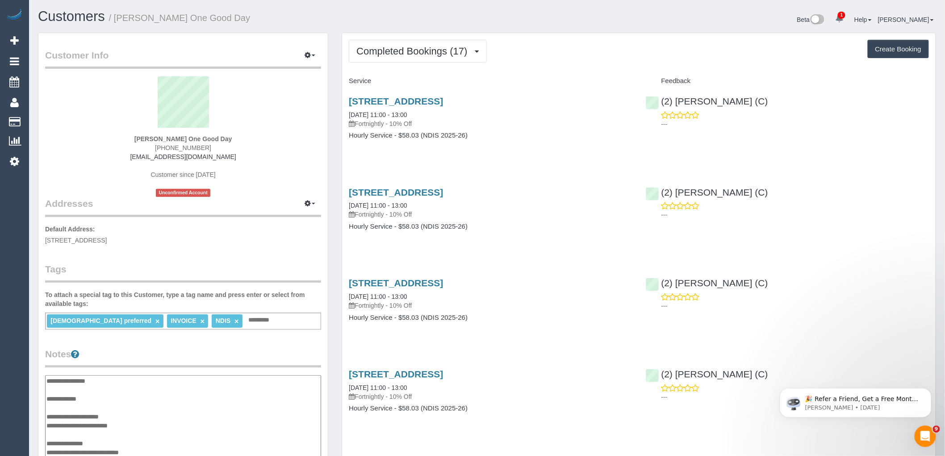
click at [275, 91] on sui-profile-pic at bounding box center [183, 105] width 262 height 58
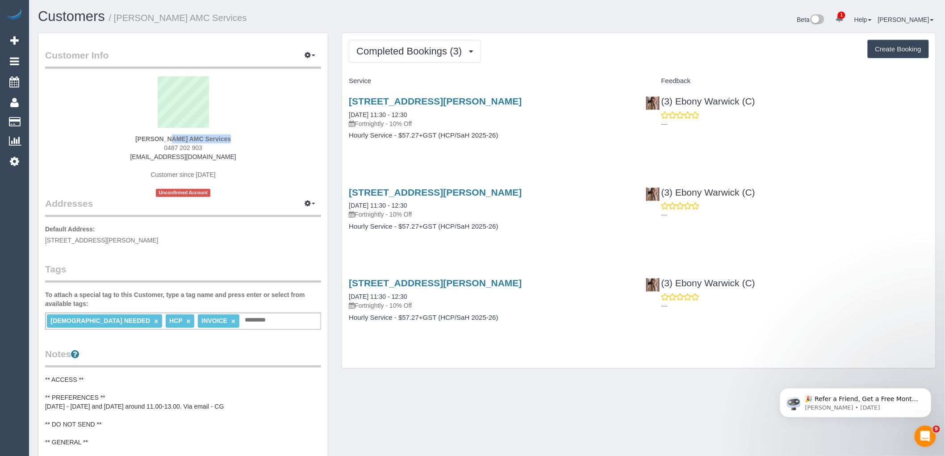
drag, startPoint x: 193, startPoint y: 135, endPoint x: 129, endPoint y: 149, distance: 65.3
click at [113, 136] on div "[PERSON_NAME] AMC Services 0487 202 903 [PERSON_NAME][EMAIL_ADDRESS][DOMAIN_NAM…" at bounding box center [183, 136] width 276 height 121
copy strong "[PERSON_NAME]"
drag, startPoint x: 108, startPoint y: 160, endPoint x: 114, endPoint y: 185, distance: 25.9
click at [108, 160] on div "[PERSON_NAME] AMC Services 0487 202 903 [PERSON_NAME][EMAIL_ADDRESS][DOMAIN_NAM…" at bounding box center [183, 136] width 276 height 121
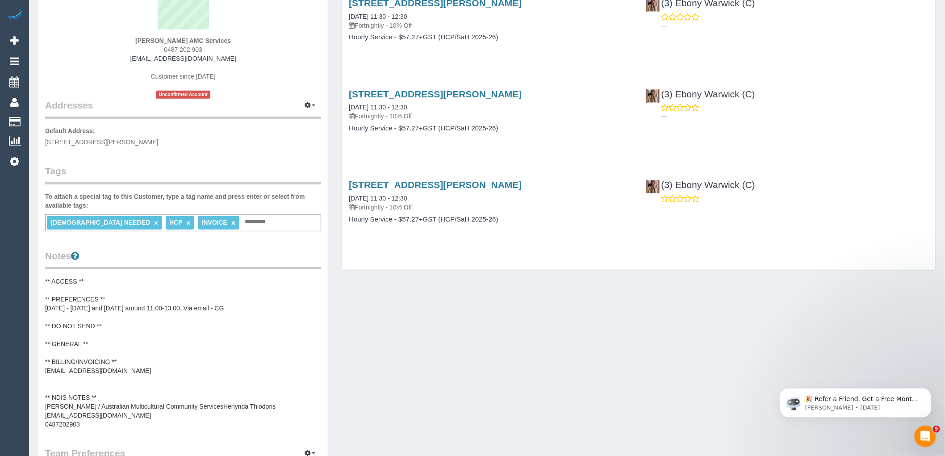
scroll to position [198, 0]
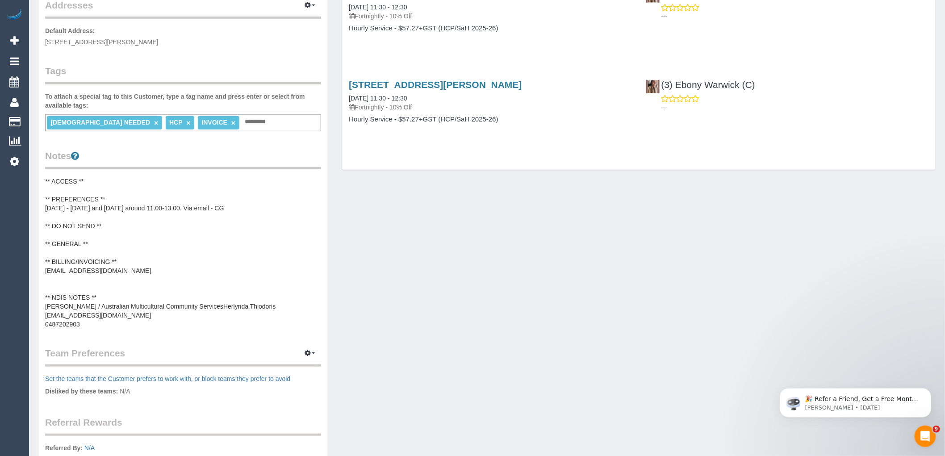
click at [139, 277] on pre "** ACCESS ** ** PREFERENCES ** [DATE] - [DATE] and [DATE] around 11.00-13.00. V…" at bounding box center [183, 253] width 276 height 152
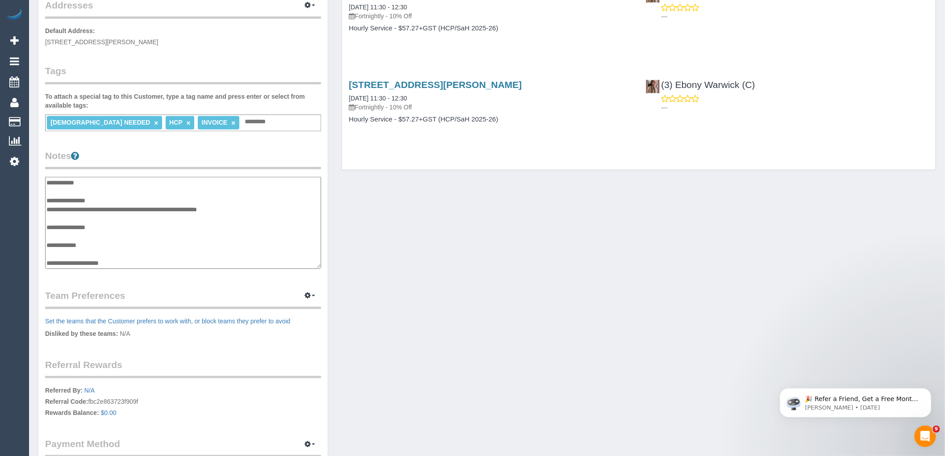
scroll to position [62, 0]
drag, startPoint x: 174, startPoint y: 257, endPoint x: 46, endPoint y: 253, distance: 128.2
click at [46, 253] on textarea "**********" at bounding box center [183, 223] width 276 height 92
click at [393, 249] on div "Customer Info Edit Contact Info Send Message Email Preferences Special Sales Ta…" at bounding box center [486, 171] width 911 height 674
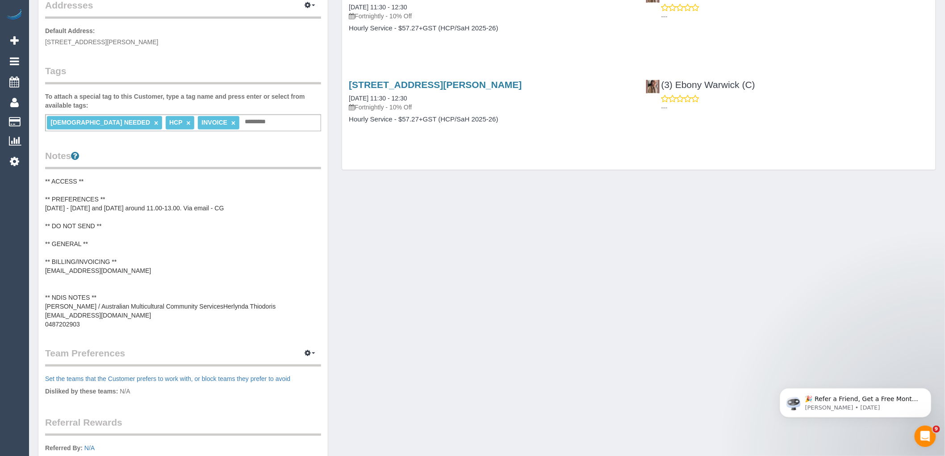
scroll to position [0, 0]
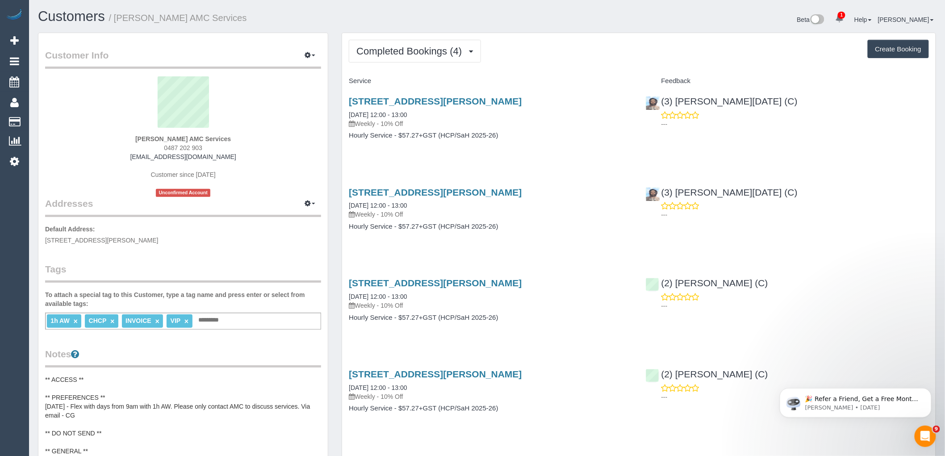
drag, startPoint x: 184, startPoint y: 138, endPoint x: 103, endPoint y: 140, distance: 80.8
click at [104, 140] on div "[PERSON_NAME] AMC Services 0487 202 903 [EMAIL_ADDRESS][DOMAIN_NAME] Customer s…" at bounding box center [183, 136] width 276 height 121
copy strong "[PERSON_NAME]"
click at [84, 166] on div "[PERSON_NAME] AMC Services 0487 202 903 [EMAIL_ADDRESS][DOMAIN_NAME] Customer s…" at bounding box center [183, 136] width 276 height 121
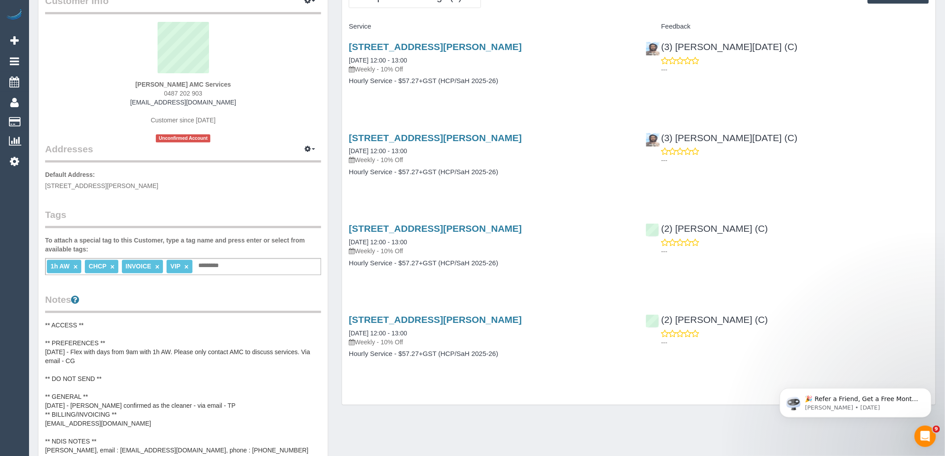
scroll to position [149, 0]
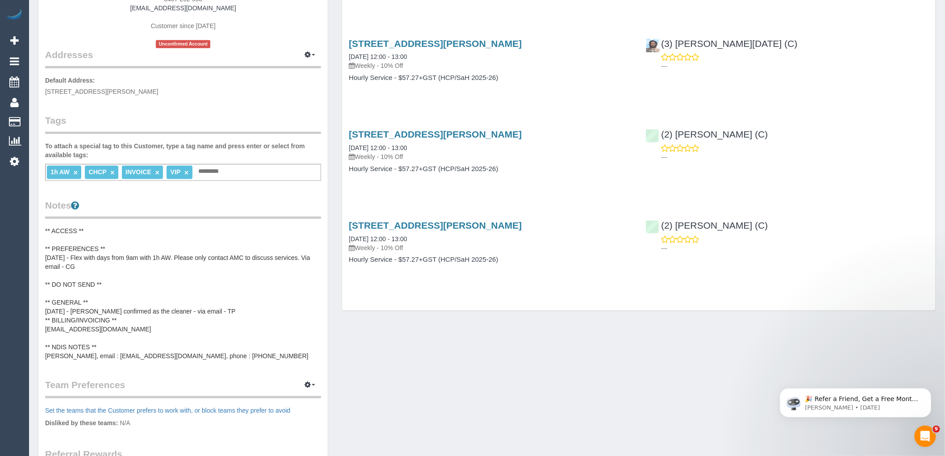
click at [161, 276] on pre "** ACCESS ** ** PREFERENCES ** [DATE] - Flex with days from 9am with 1h AW. Ple…" at bounding box center [183, 293] width 276 height 134
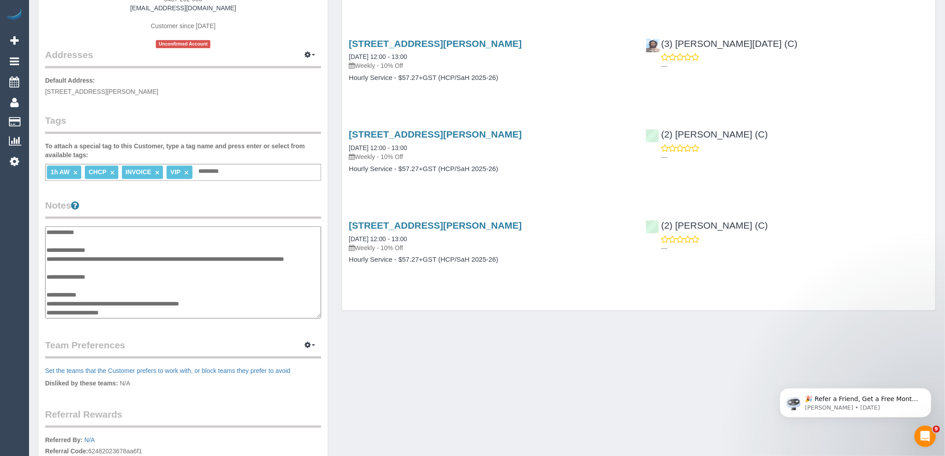
scroll to position [45, 0]
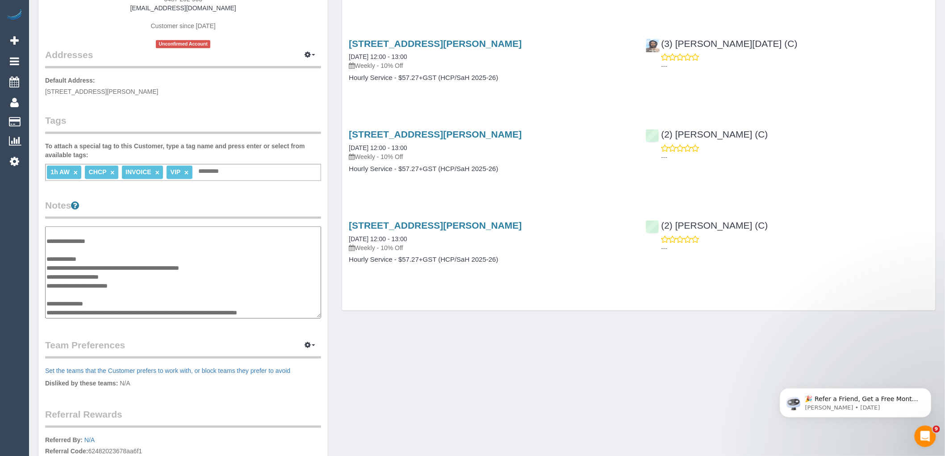
drag, startPoint x: 230, startPoint y: 310, endPoint x: 124, endPoint y: 312, distance: 106.7
click at [124, 312] on textarea "**********" at bounding box center [183, 272] width 276 height 92
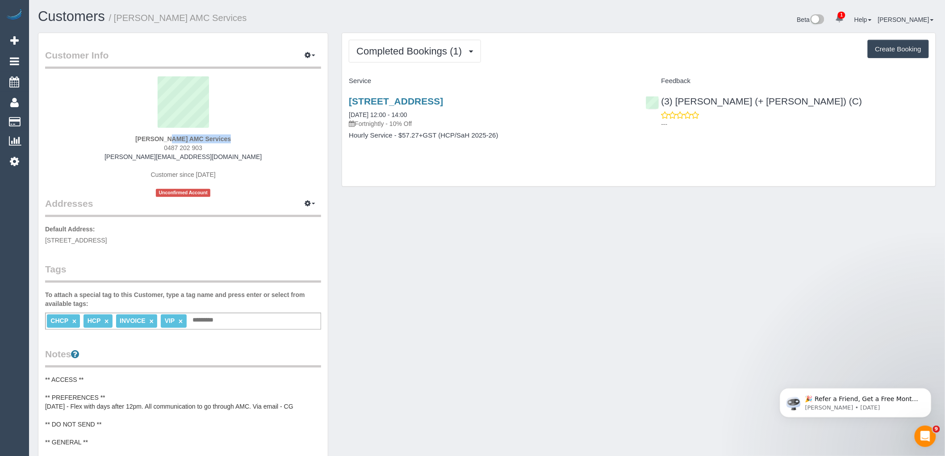
drag, startPoint x: 191, startPoint y: 137, endPoint x: 78, endPoint y: 137, distance: 112.5
click at [99, 138] on div "Edward Wisniewski AMC Services 0487 202 903 edward.amcservices@fake.com Custome…" at bounding box center [183, 136] width 276 height 121
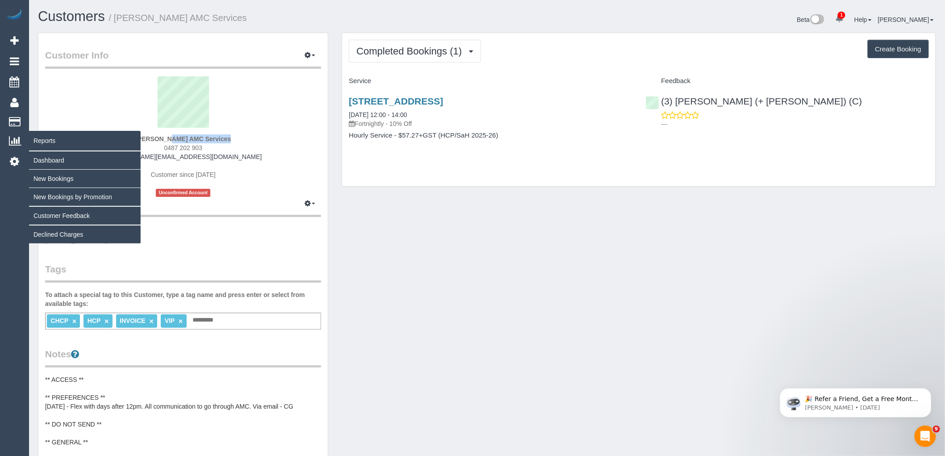
copy strong "Edward Wisniewski"
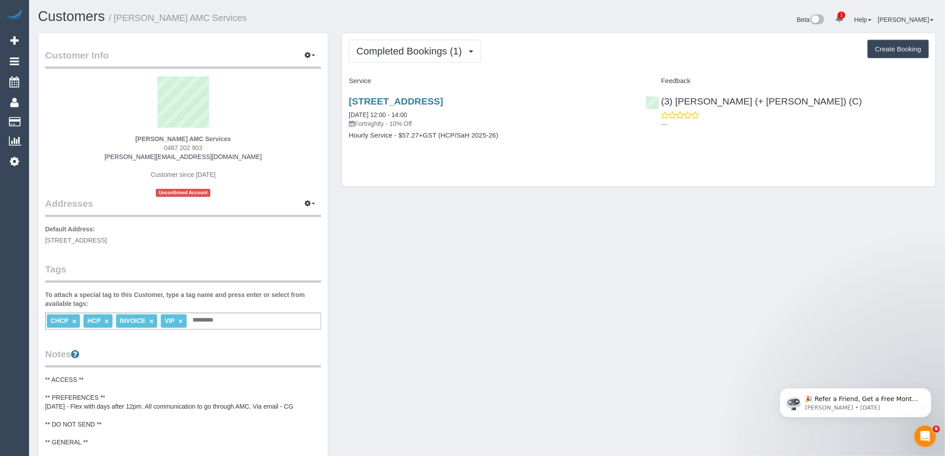
drag, startPoint x: 297, startPoint y: 121, endPoint x: 271, endPoint y: 179, distance: 63.5
click at [297, 121] on sui-profile-pic at bounding box center [183, 105] width 262 height 58
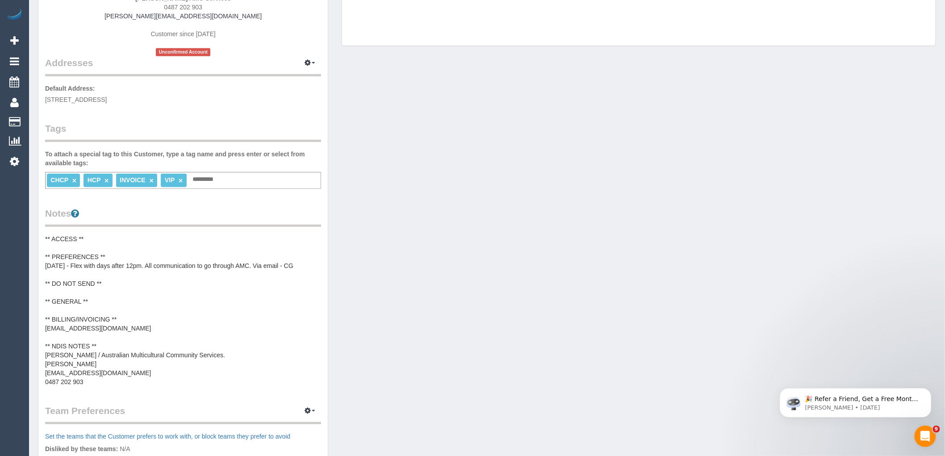
scroll to position [149, 0]
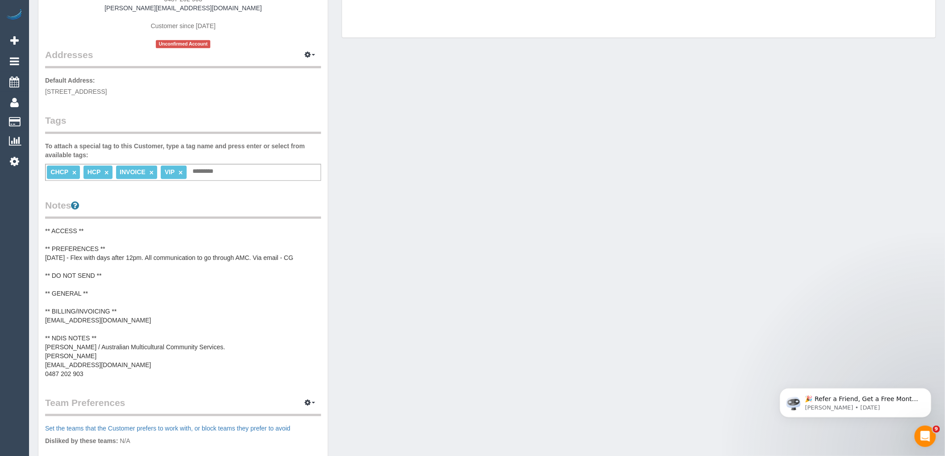
click at [147, 256] on pre "** ACCESS ** ** PREFERENCES ** 30/09/25 - Flex with days after 12pm. All commun…" at bounding box center [183, 302] width 276 height 152
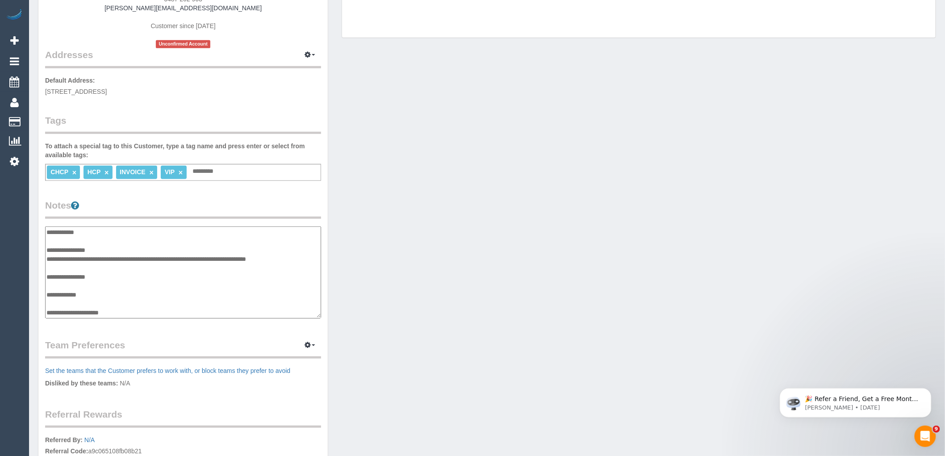
scroll to position [62, 0]
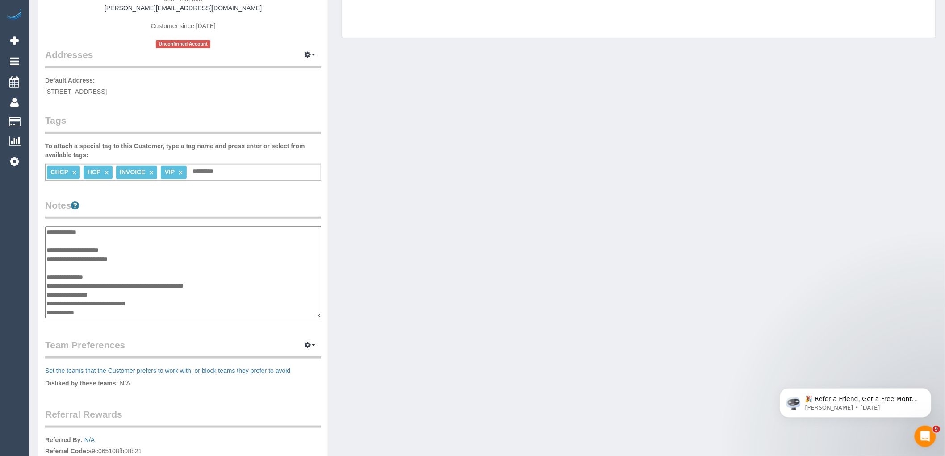
drag, startPoint x: 116, startPoint y: 303, endPoint x: 42, endPoint y: 302, distance: 73.7
click at [42, 302] on div "Customer Info Edit Contact Info Send Message Email Preferences Special Sales Ta…" at bounding box center [182, 216] width 289 height 664
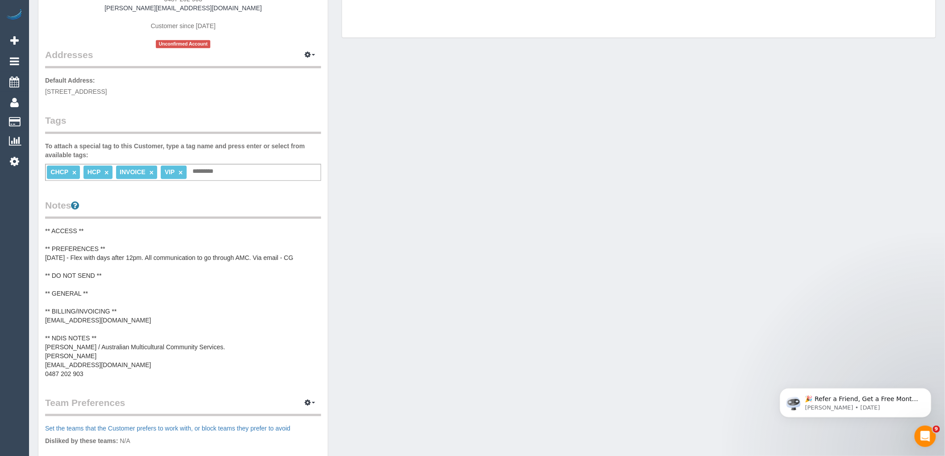
click at [181, 355] on pre "** ACCESS ** ** PREFERENCES ** 30/09/25 - Flex with days after 12pm. All commun…" at bounding box center [183, 302] width 276 height 152
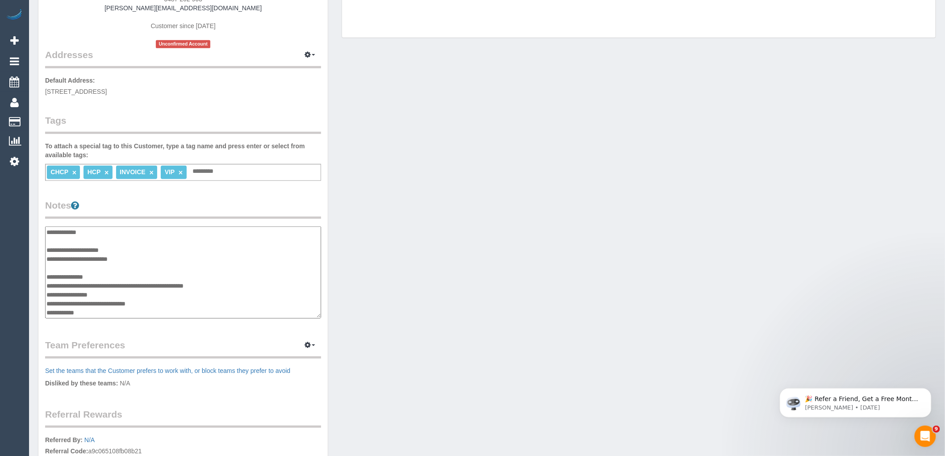
drag, startPoint x: 109, startPoint y: 296, endPoint x: 47, endPoint y: 302, distance: 62.8
click at [47, 302] on textarea "**********" at bounding box center [183, 272] width 276 height 92
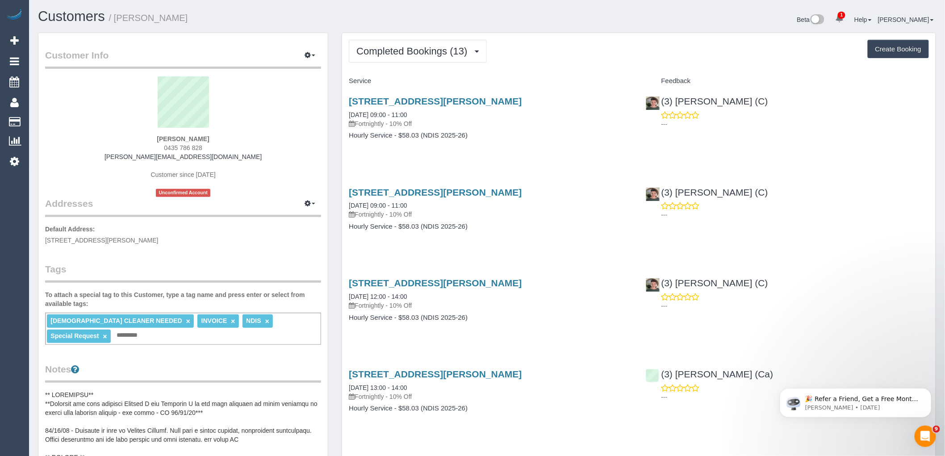
drag, startPoint x: 211, startPoint y: 140, endPoint x: 110, endPoint y: 141, distance: 100.4
click at [112, 141] on div "[PERSON_NAME] 0435 786 828 [PERSON_NAME][EMAIL_ADDRESS][DOMAIN_NAME] Customer s…" at bounding box center [183, 136] width 276 height 121
copy strong "[PERSON_NAME]"
click at [285, 95] on sui-profile-pic at bounding box center [183, 105] width 262 height 58
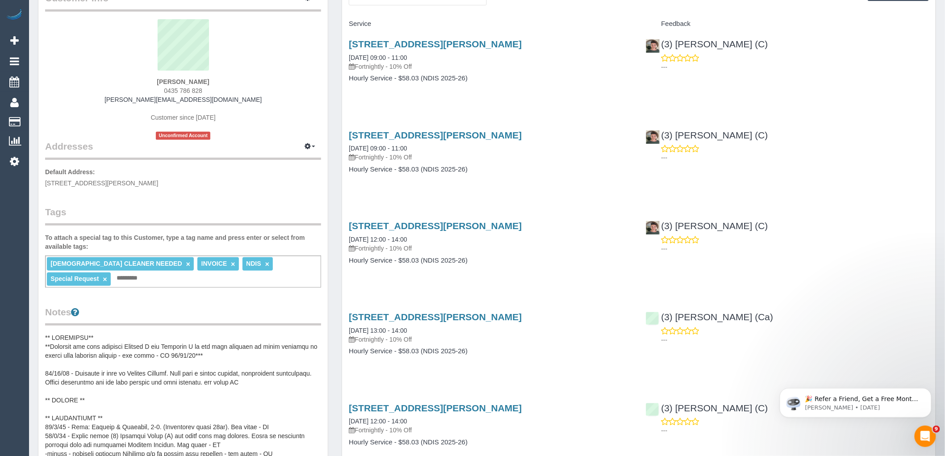
scroll to position [149, 0]
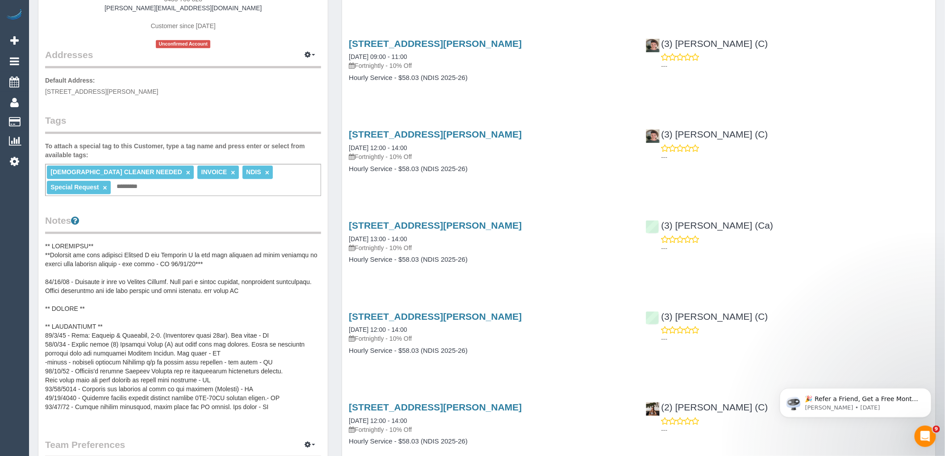
click at [208, 289] on pre at bounding box center [183, 330] width 276 height 179
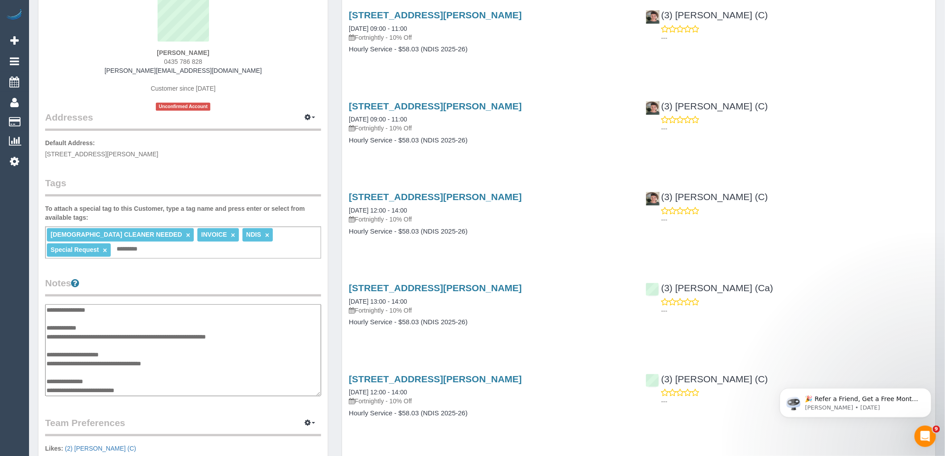
scroll to position [0, 0]
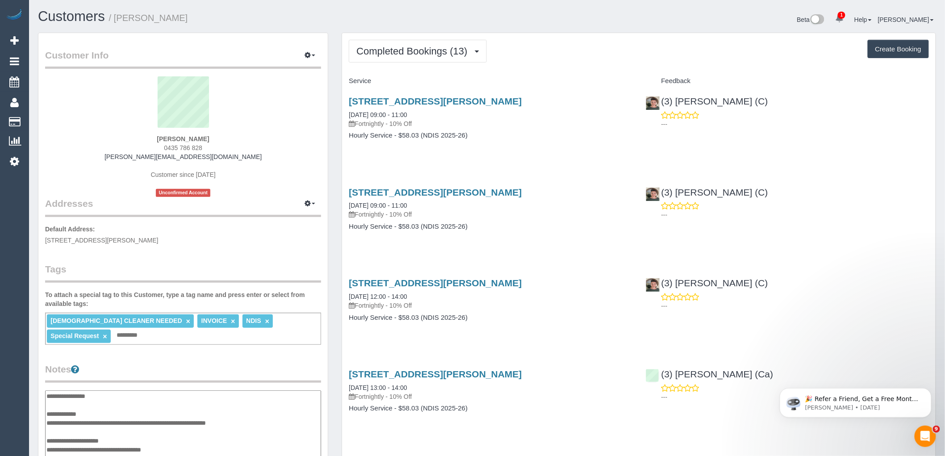
drag, startPoint x: 141, startPoint y: 137, endPoint x: 229, endPoint y: 137, distance: 87.9
click at [229, 137] on div "[PERSON_NAME] 0435 786 828 [PERSON_NAME][EMAIL_ADDRESS][DOMAIN_NAME] Customer s…" at bounding box center [183, 136] width 276 height 121
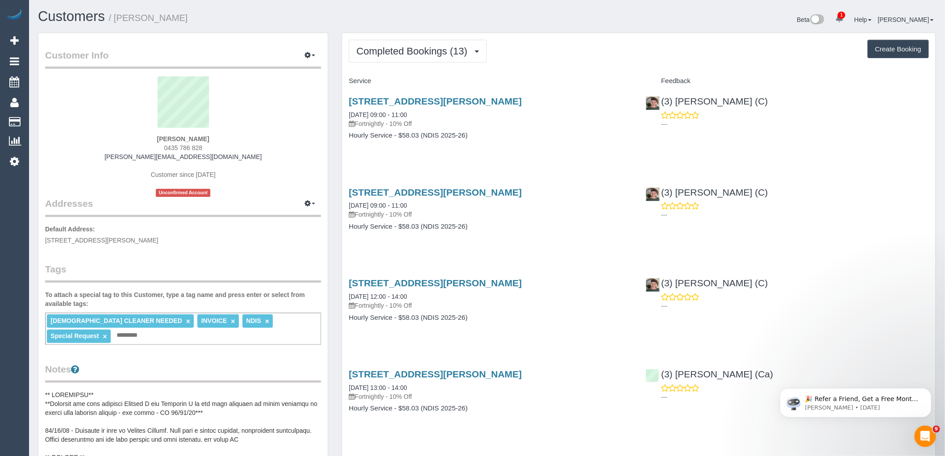
copy strong "[PERSON_NAME]"
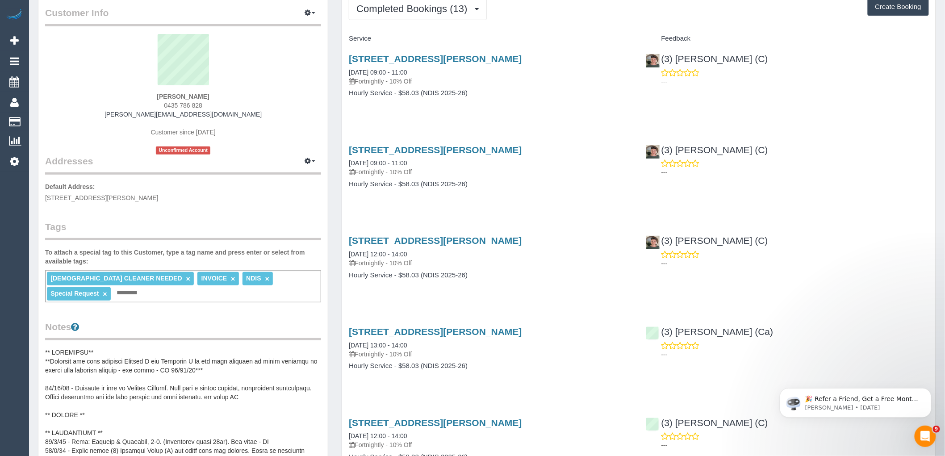
scroll to position [198, 0]
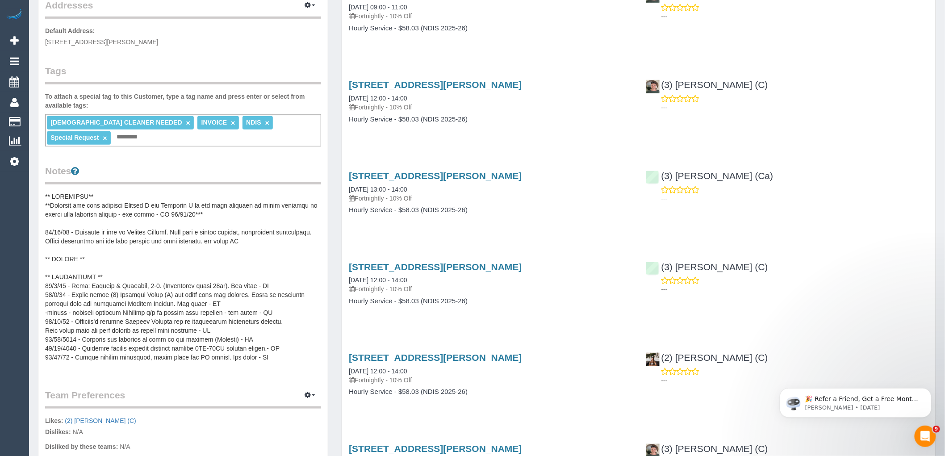
click at [162, 270] on pre at bounding box center [183, 281] width 276 height 179
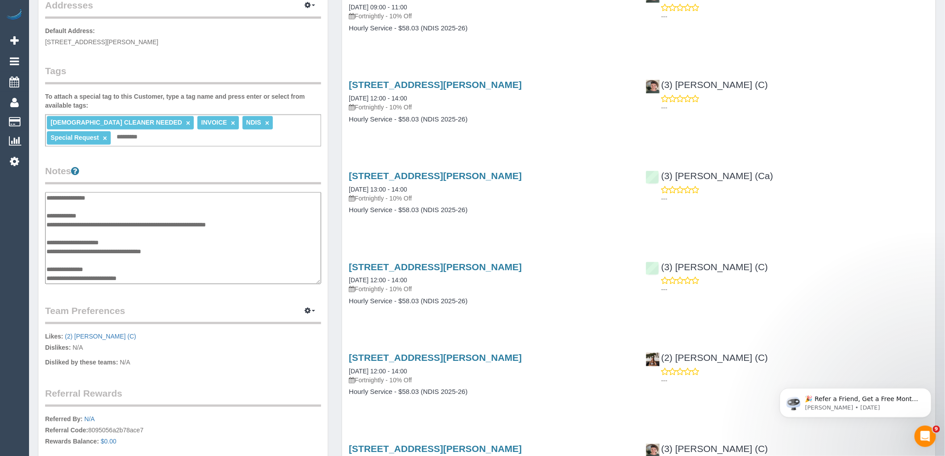
scroll to position [185, 0]
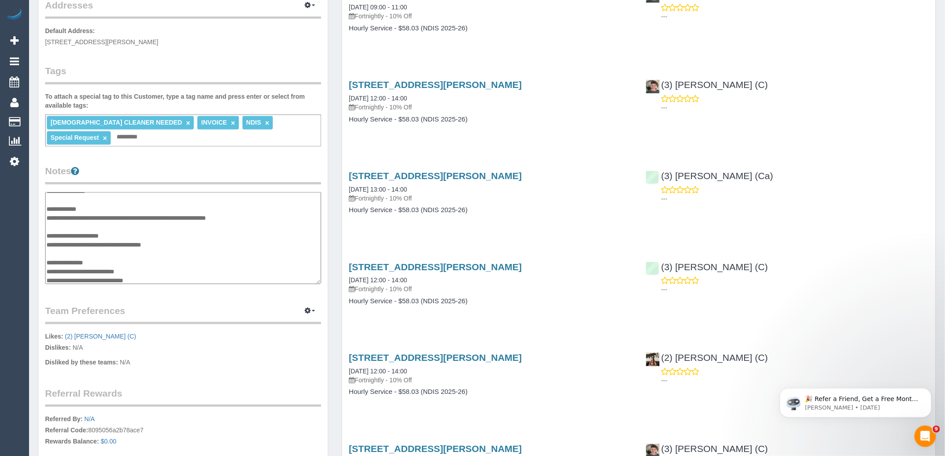
click at [47, 275] on textarea at bounding box center [183, 238] width 276 height 92
type textarea "**********"
click at [244, 176] on legend "Notes" at bounding box center [183, 174] width 276 height 20
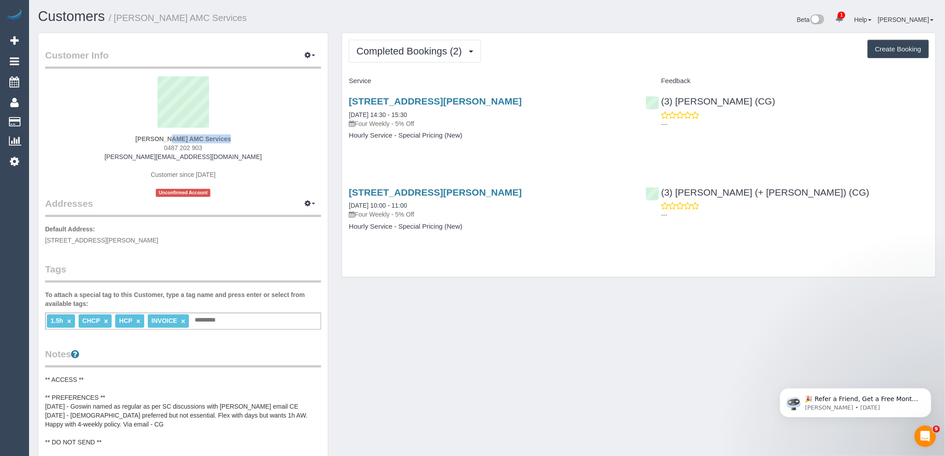
drag, startPoint x: 124, startPoint y: 137, endPoint x: 194, endPoint y: 135, distance: 69.7
click at [194, 135] on div "Joseph MONTEBELLO AMC Services 0487 202 903 joseph.amcservices@fake.com Custome…" at bounding box center [183, 136] width 276 height 121
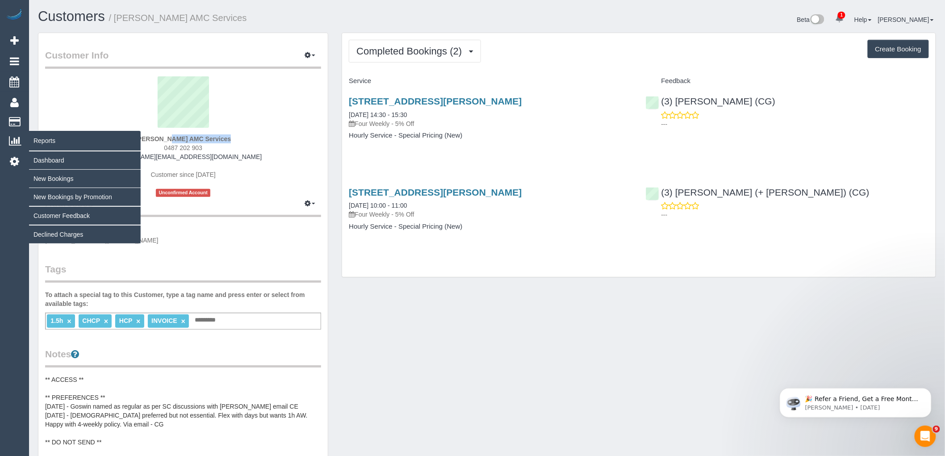
copy strong "Joseph MONTEBELLO"
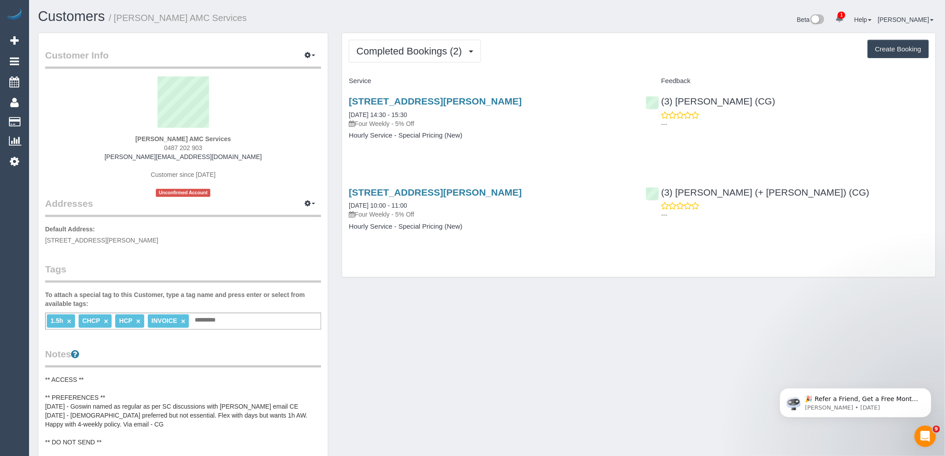
drag, startPoint x: 541, startPoint y: 213, endPoint x: 533, endPoint y: 214, distance: 7.3
click at [541, 213] on p "Four Weekly - 5% Off" at bounding box center [490, 214] width 283 height 9
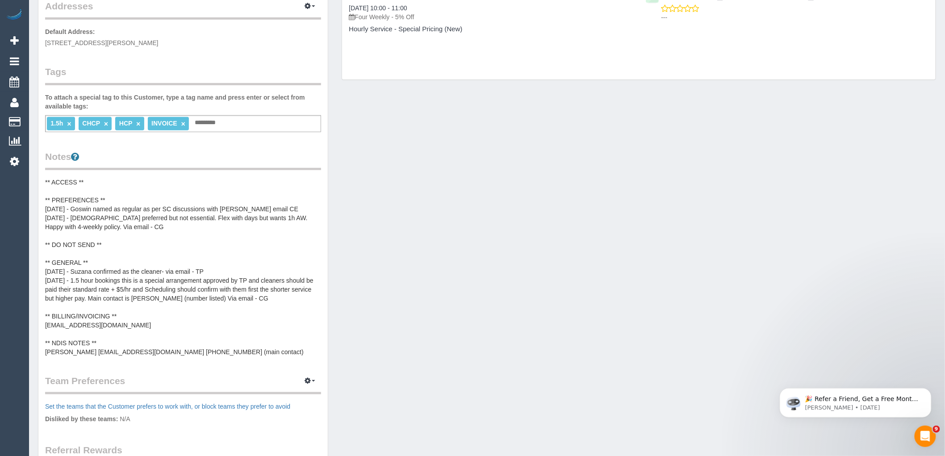
scroll to position [198, 0]
click at [159, 264] on pre "** ACCESS ** ** PREFERENCES ** 09/09/2025 - Goswin named as regular as per SC d…" at bounding box center [183, 266] width 276 height 179
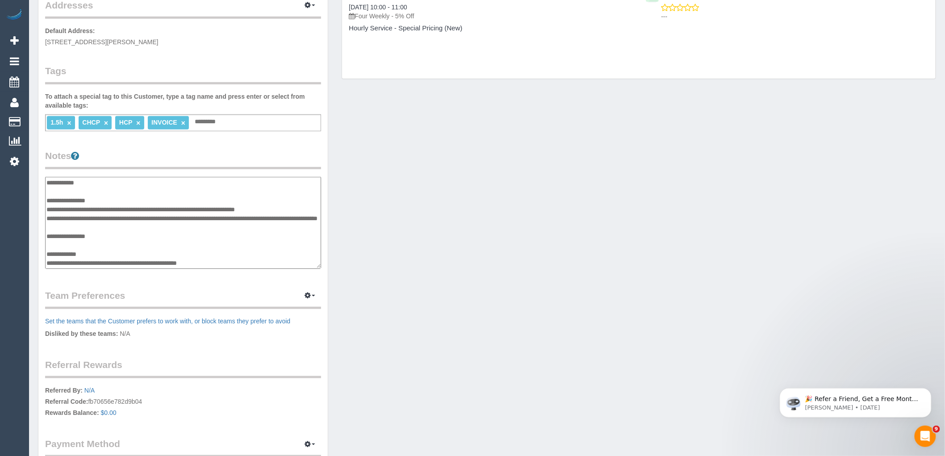
scroll to position [89, 0]
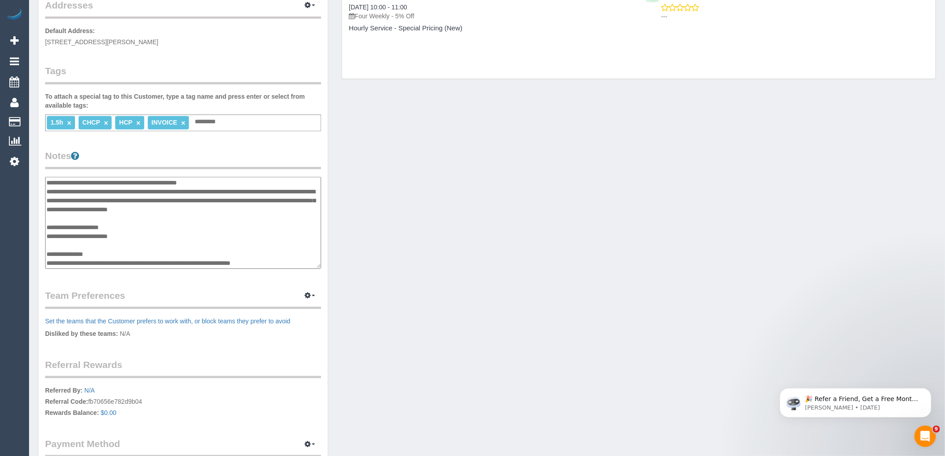
drag, startPoint x: 207, startPoint y: 262, endPoint x: 100, endPoint y: 260, distance: 106.7
click at [100, 260] on textarea "**********" at bounding box center [183, 223] width 276 height 92
click at [377, 283] on div "Customer Info Edit Contact Info Send Message Email Preferences Special Sales Ta…" at bounding box center [486, 171] width 911 height 674
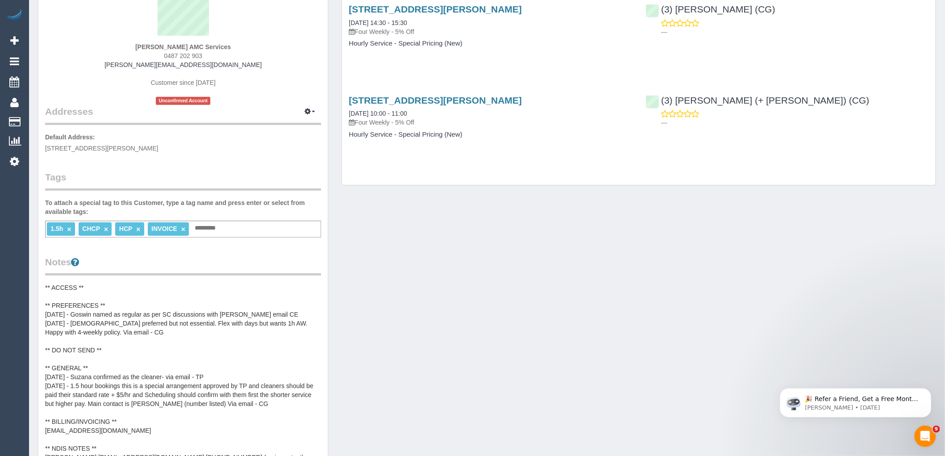
scroll to position [0, 0]
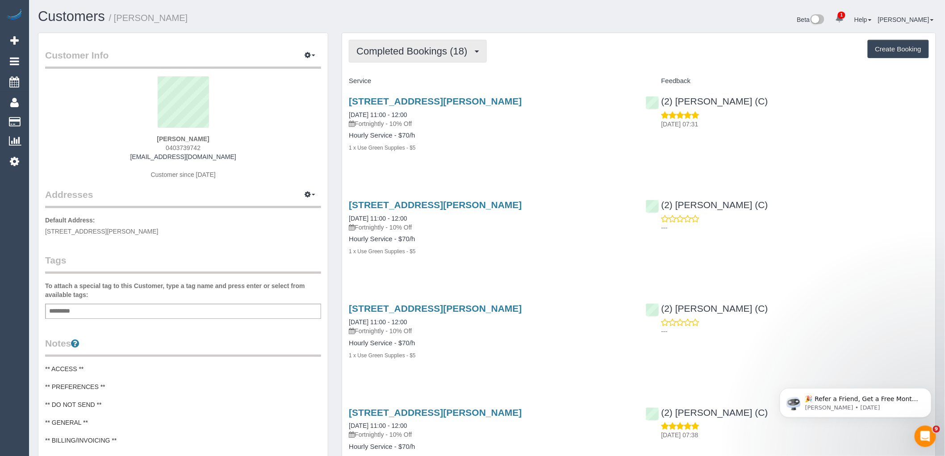
click at [442, 49] on span "Completed Bookings (18)" at bounding box center [413, 51] width 115 height 11
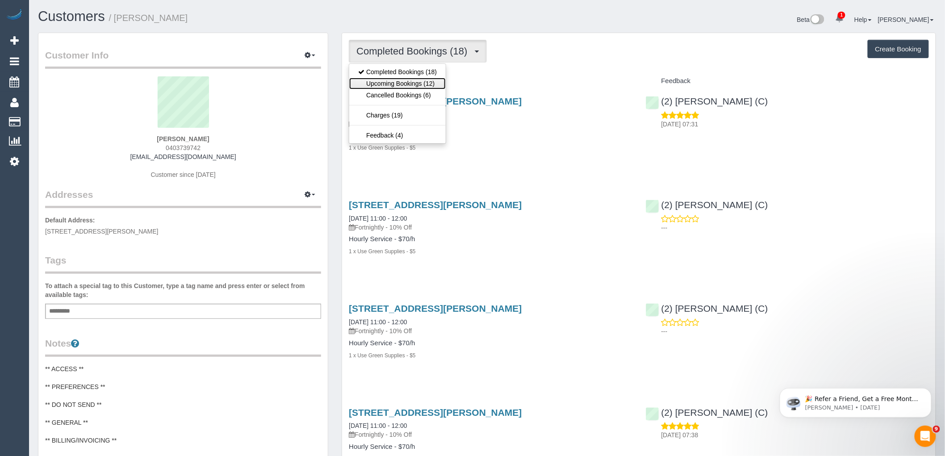
click at [429, 83] on link "Upcoming Bookings (12)" at bounding box center [397, 84] width 96 height 12
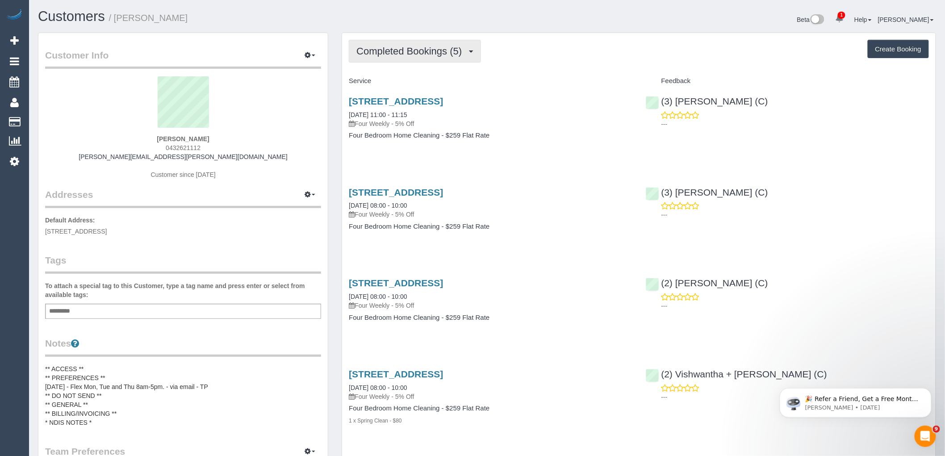
click at [413, 50] on span "Completed Bookings (5)" at bounding box center [411, 51] width 110 height 11
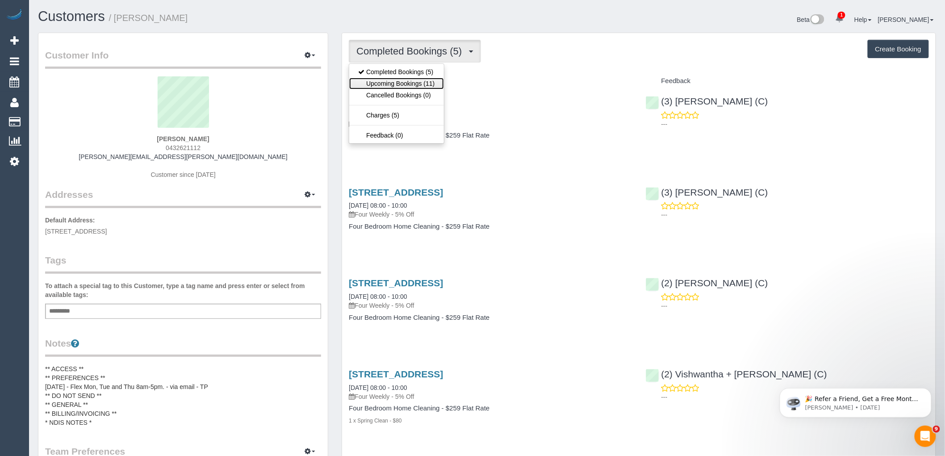
click at [412, 87] on link "Upcoming Bookings (11)" at bounding box center [396, 84] width 94 height 12
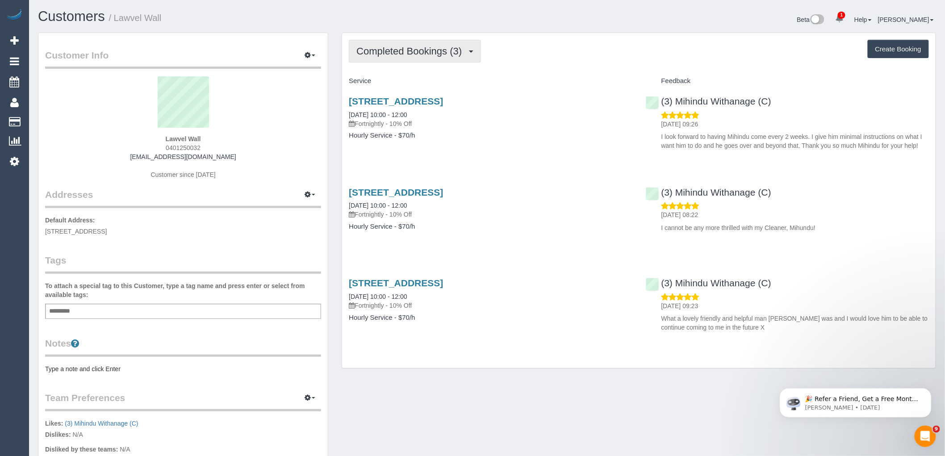
click at [453, 50] on span "Completed Bookings (3)" at bounding box center [411, 51] width 110 height 11
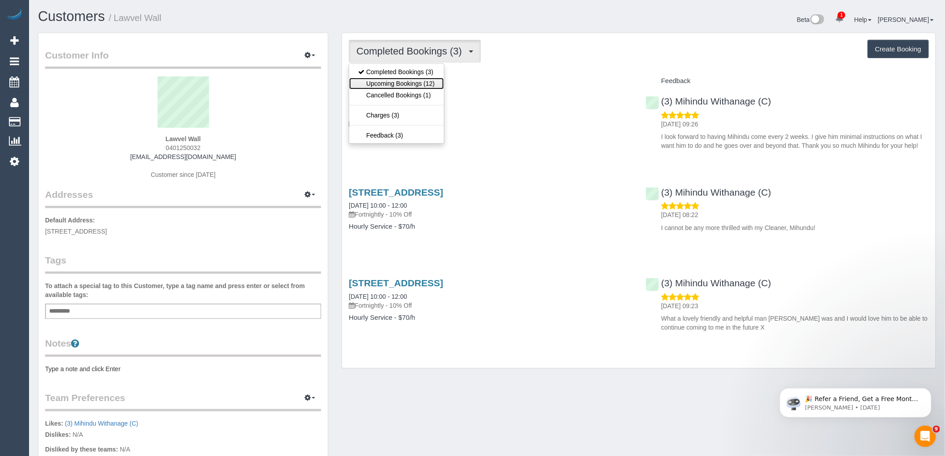
click at [419, 83] on link "Upcoming Bookings (12)" at bounding box center [396, 84] width 94 height 12
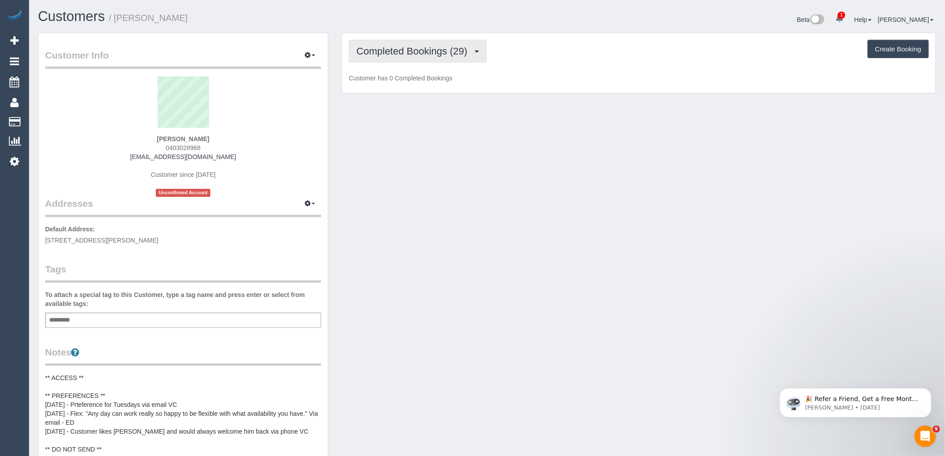
click at [440, 54] on span "Completed Bookings (29)" at bounding box center [413, 51] width 115 height 11
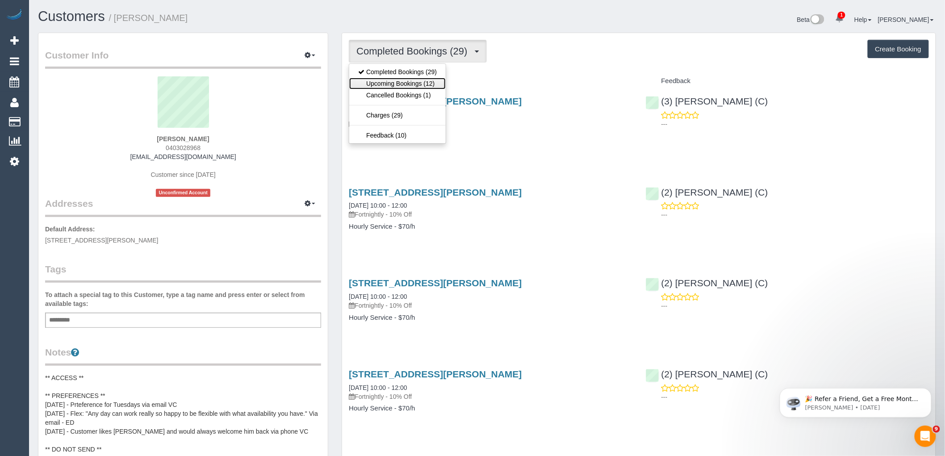
click at [426, 85] on link "Upcoming Bookings (12)" at bounding box center [397, 84] width 96 height 12
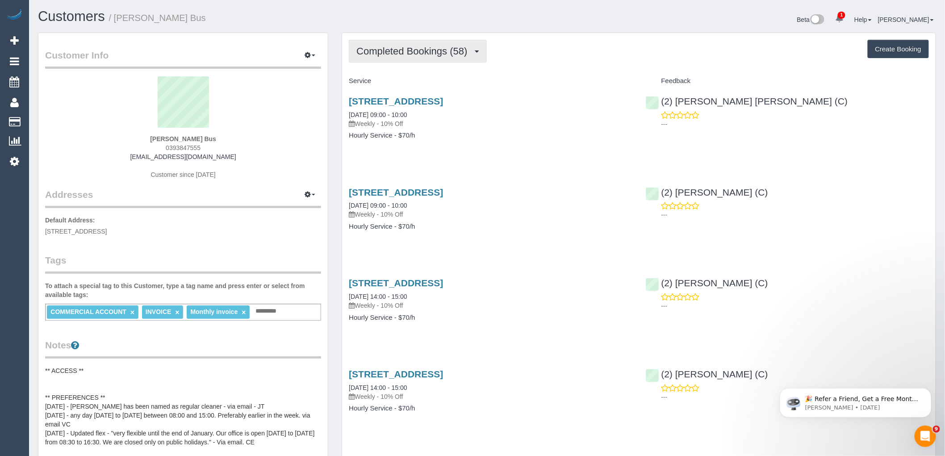
click at [442, 49] on span "Completed Bookings (58)" at bounding box center [413, 51] width 115 height 11
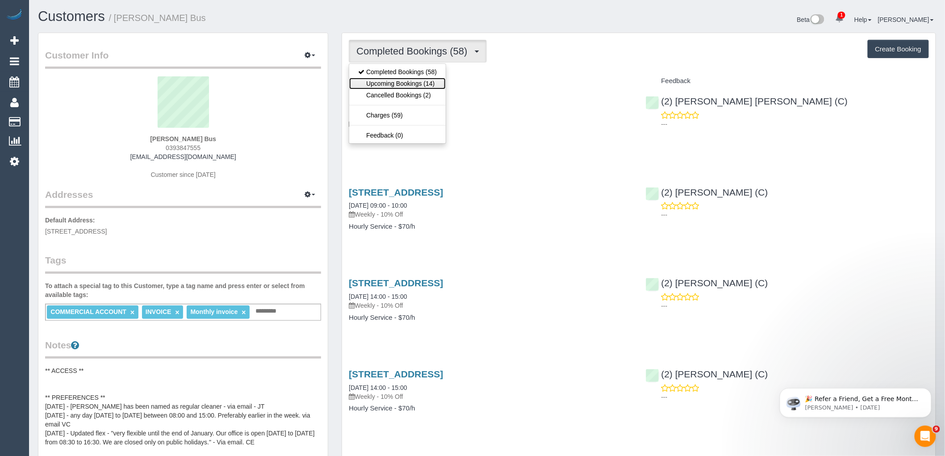
click at [425, 85] on link "Upcoming Bookings (14)" at bounding box center [397, 84] width 96 height 12
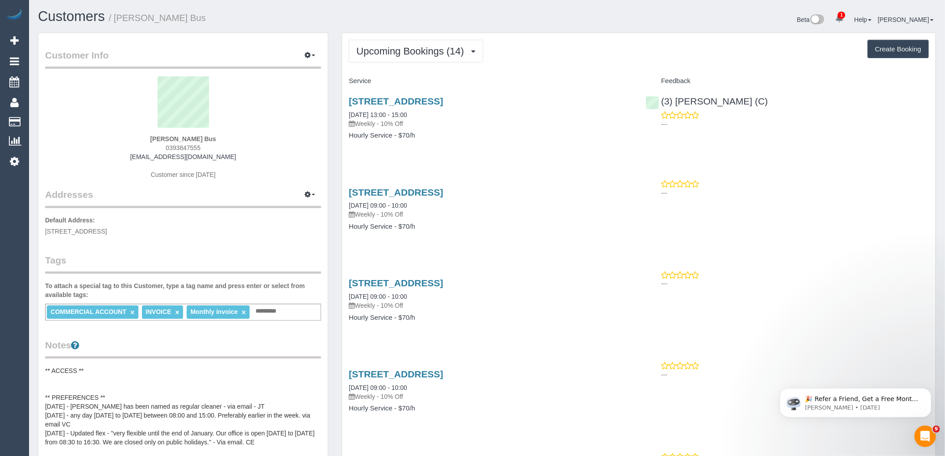
click at [271, 83] on sui-profile-pic at bounding box center [183, 105] width 262 height 58
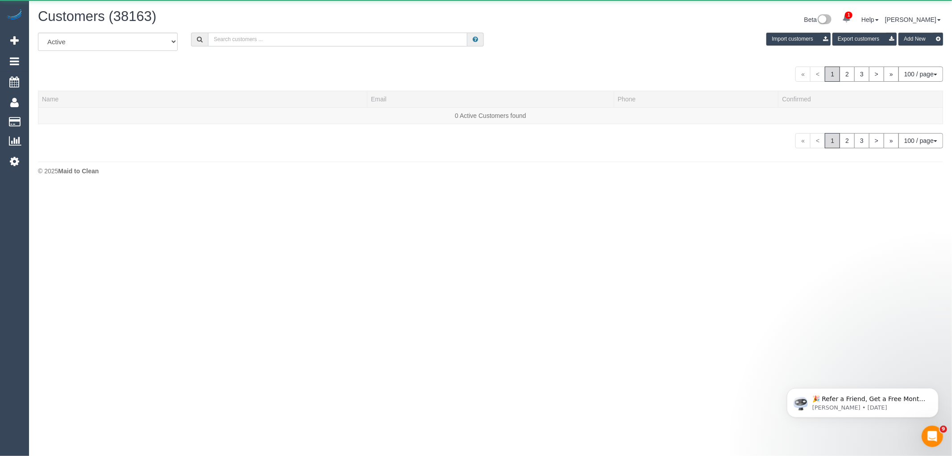
click at [262, 46] on input "text" at bounding box center [337, 40] width 259 height 14
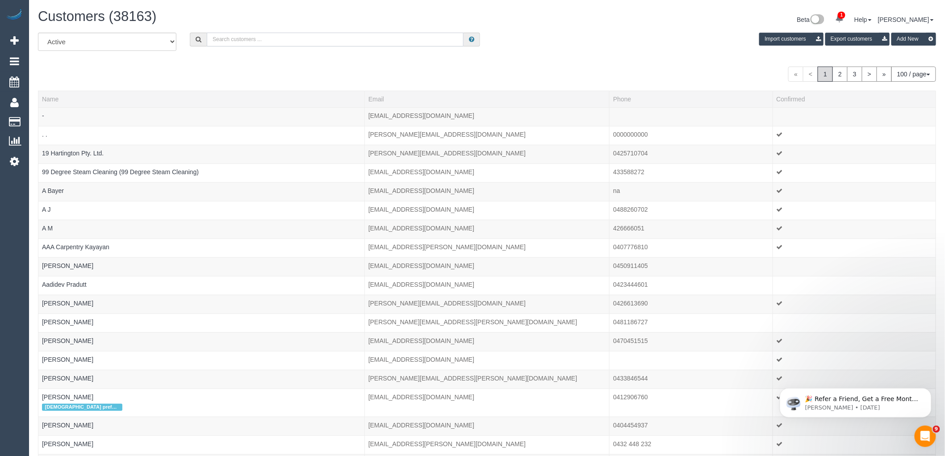
paste input "opssupervisor@morelandbus.com.au"
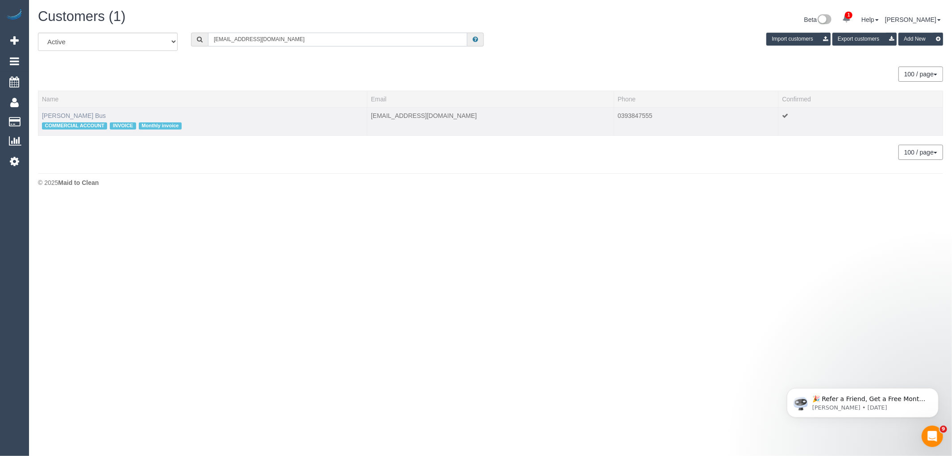
type input "opssupervisor@morelandbus.com.au"
click at [79, 116] on link "Alek Moreland Bus" at bounding box center [74, 115] width 64 height 7
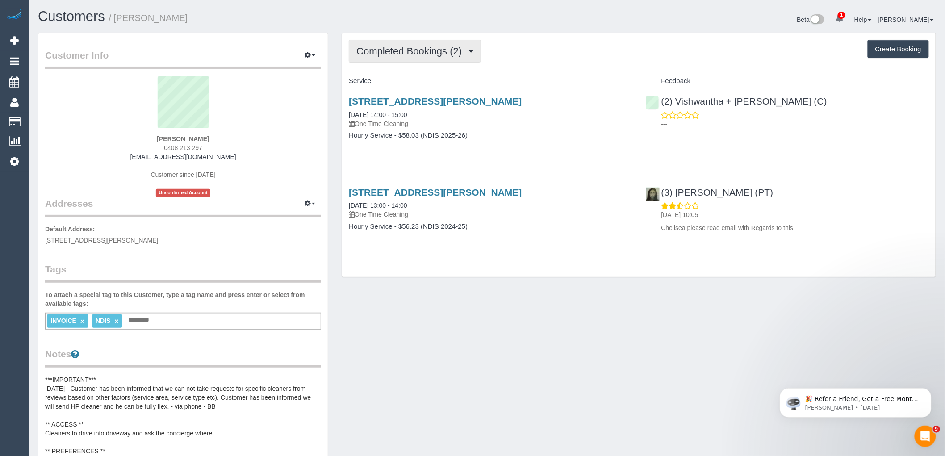
click at [434, 53] on span "Completed Bookings (2)" at bounding box center [411, 51] width 110 height 11
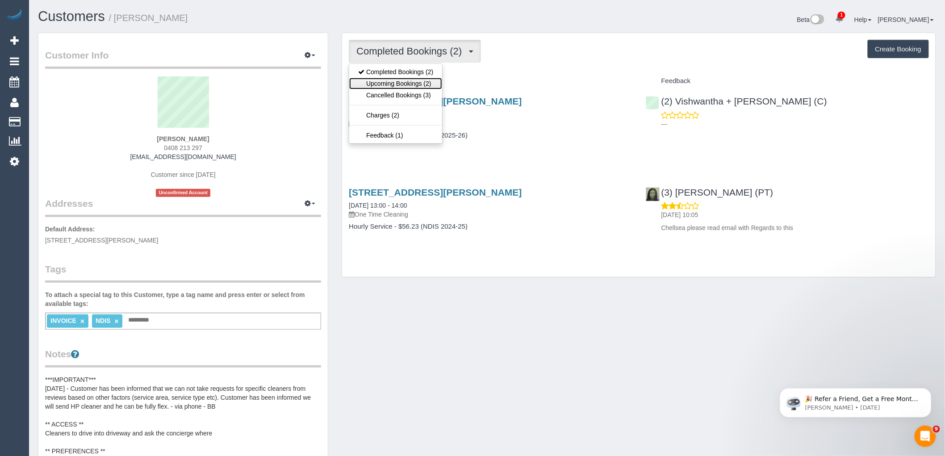
click at [429, 82] on link "Upcoming Bookings (2)" at bounding box center [395, 84] width 93 height 12
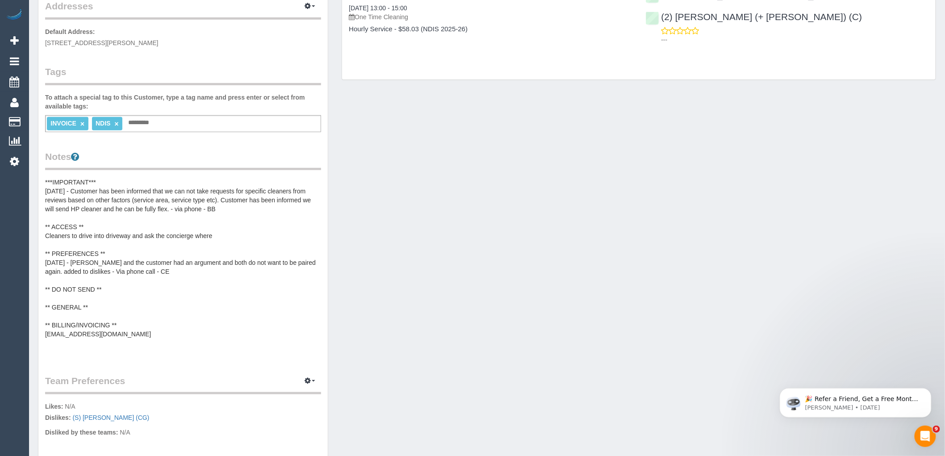
scroll to position [198, 0]
click at [121, 295] on pre "***IMPORTANT*** 14/10/25 - Customer has been informed that we can not take requ…" at bounding box center [183, 266] width 276 height 179
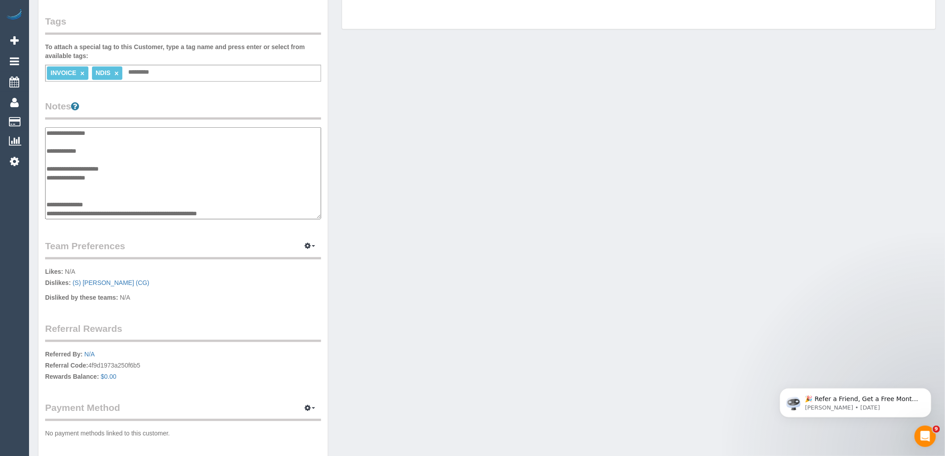
scroll to position [114, 0]
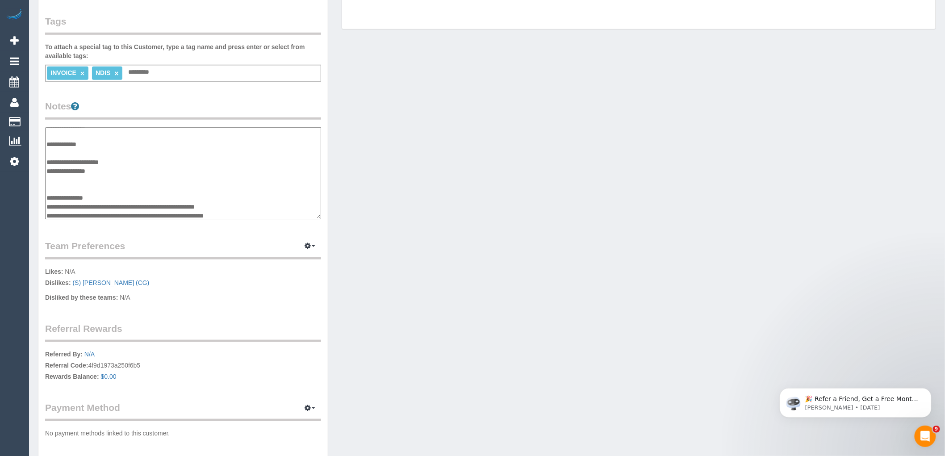
type textarea "**********"
click at [456, 225] on div "Customer Info Edit Contact Info Send Message Email Preferences Special Sales Ta…" at bounding box center [486, 128] width 911 height 687
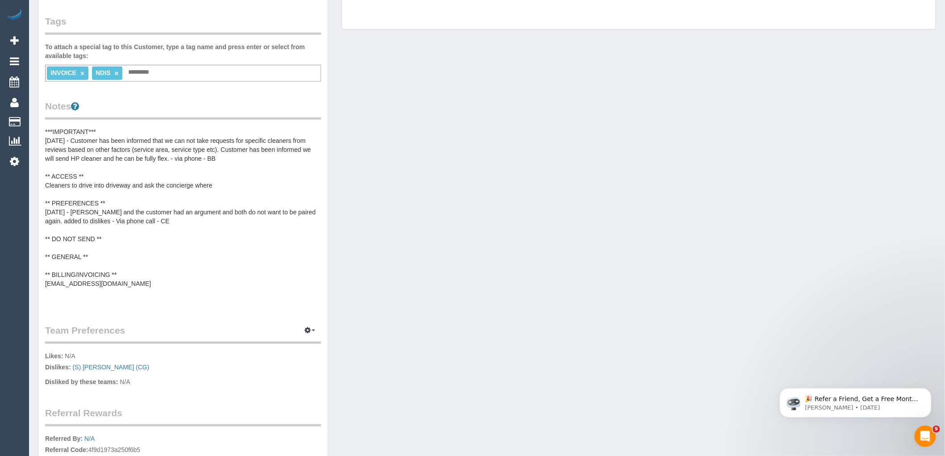
click at [139, 261] on pre "***IMPORTANT*** 14/10/25 - Customer has been informed that we can not take requ…" at bounding box center [183, 216] width 276 height 179
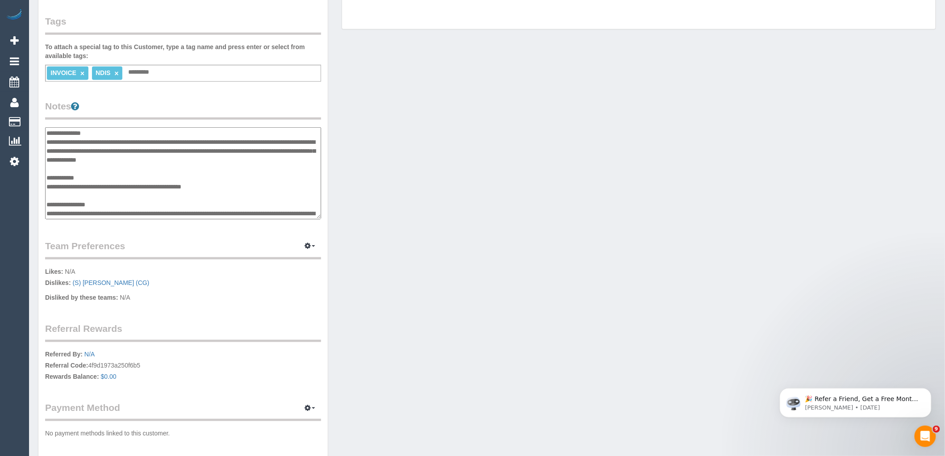
scroll to position [116, 0]
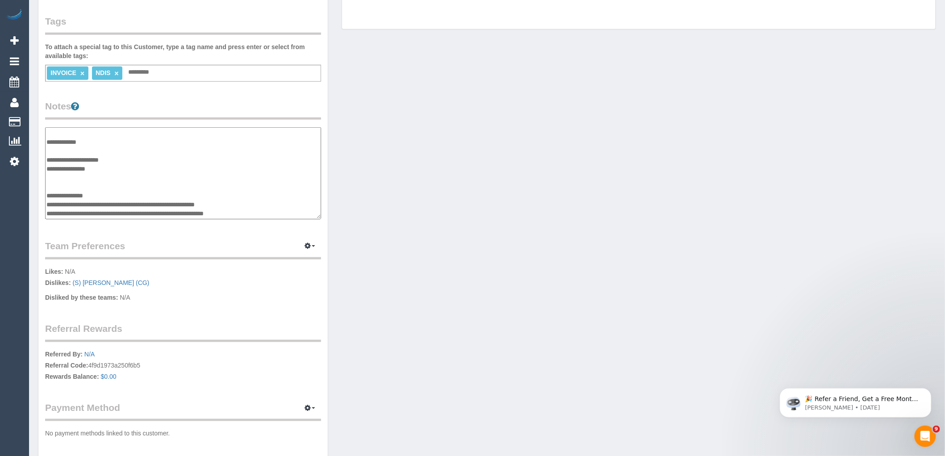
click at [43, 211] on div "Customer Info Edit Contact Info Send Message Email Preferences Special Sales Ta…" at bounding box center [182, 123] width 289 height 677
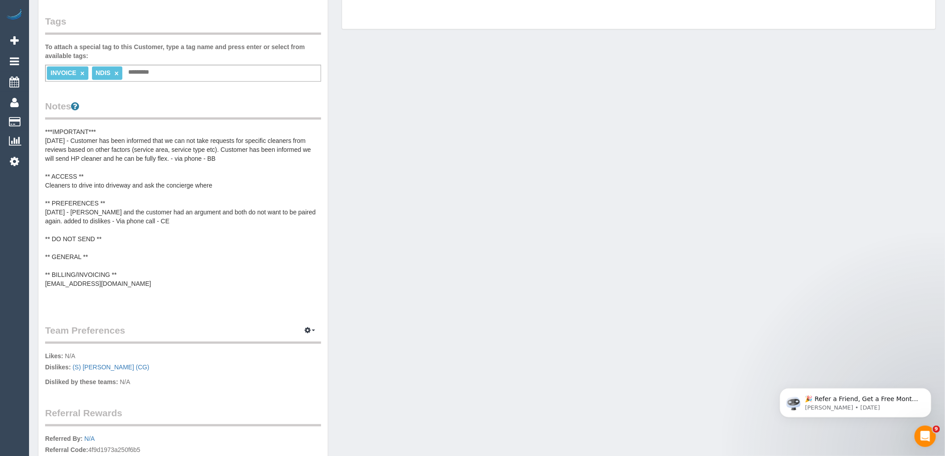
click at [78, 260] on pre "***IMPORTANT*** 14/10/25 - Customer has been informed that we can not take requ…" at bounding box center [183, 216] width 276 height 179
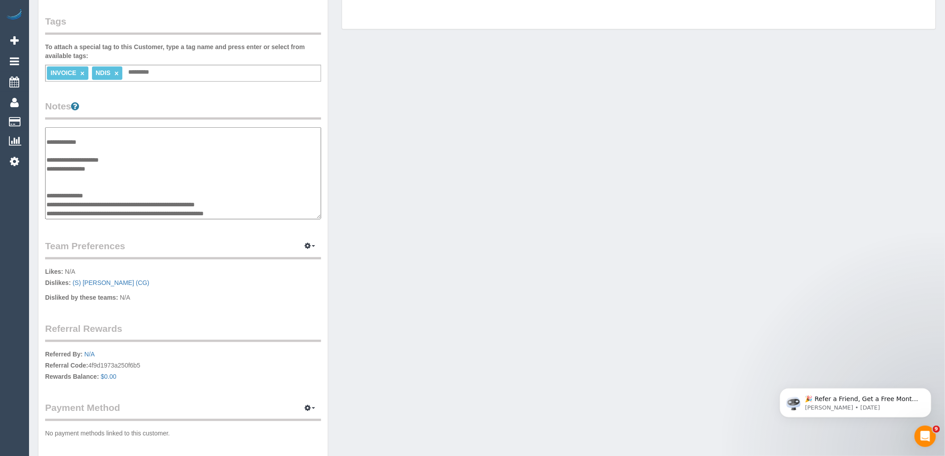
click at [47, 213] on textarea "**********" at bounding box center [183, 173] width 276 height 92
click at [254, 204] on textarea "**********" at bounding box center [183, 173] width 276 height 92
paste textarea "**********"
type textarea "**********"
click at [440, 212] on div "Customer Info Edit Contact Info Send Message Email Preferences Special Sales Ta…" at bounding box center [486, 128] width 911 height 687
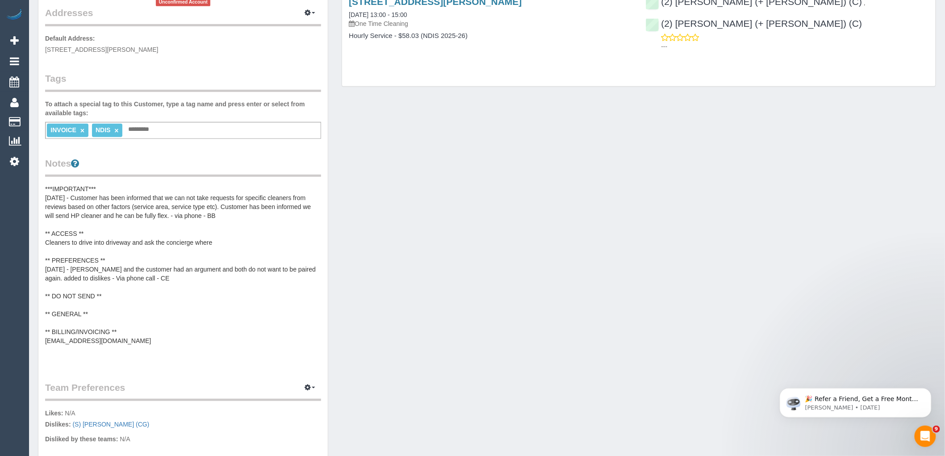
scroll to position [0, 0]
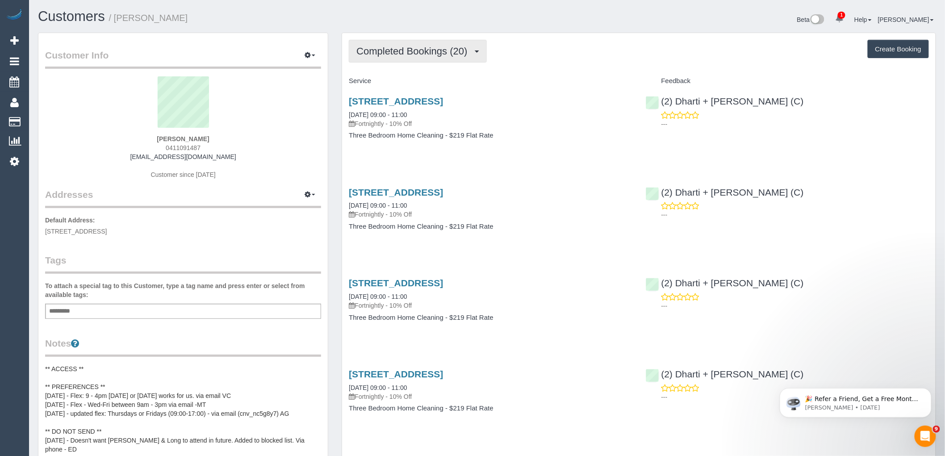
click at [415, 52] on span "Completed Bookings (20)" at bounding box center [413, 51] width 115 height 11
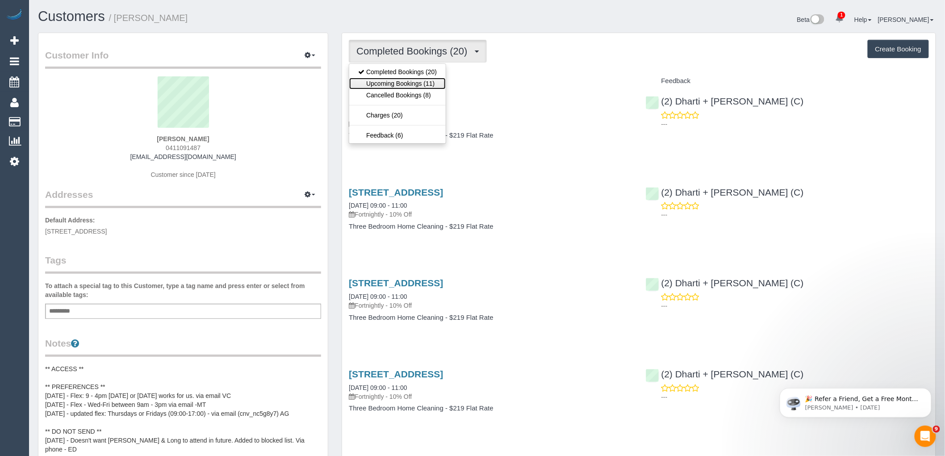
click at [416, 81] on link "Upcoming Bookings (11)" at bounding box center [397, 84] width 96 height 12
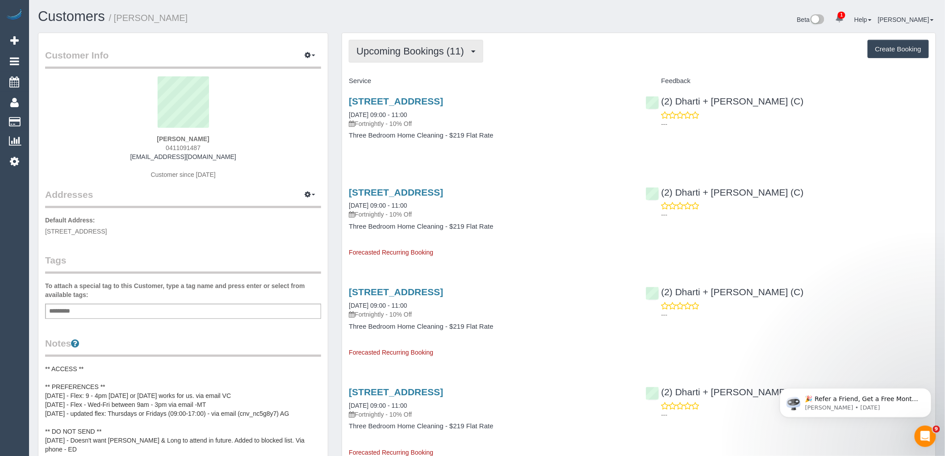
click at [375, 54] on span "Upcoming Bookings (11)" at bounding box center [412, 51] width 112 height 11
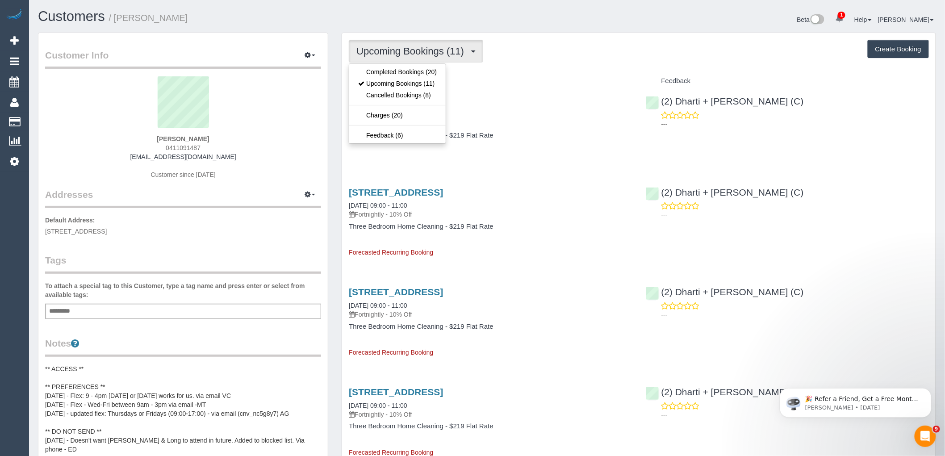
click at [320, 123] on div "Callista Dinelli 0411091487 callistadinelli@melbournepolytechnic.edu.au Custome…" at bounding box center [183, 132] width 276 height 112
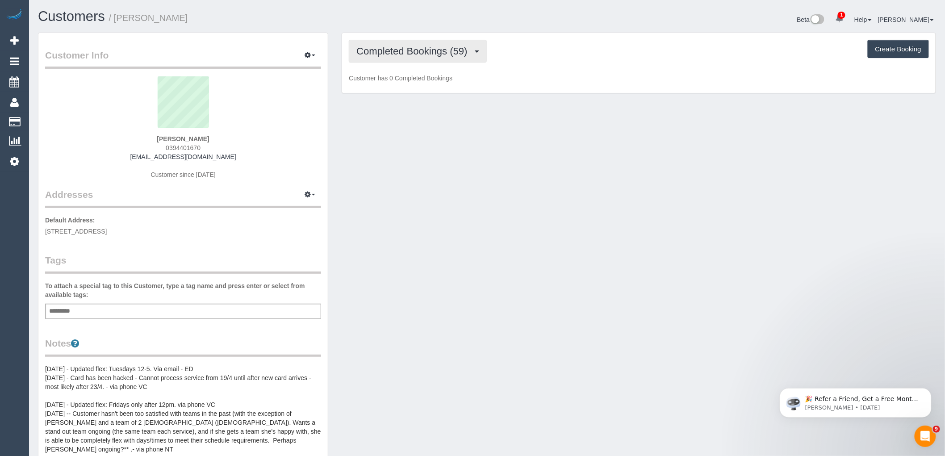
click at [448, 57] on button "Completed Bookings (59)" at bounding box center [417, 51] width 137 height 23
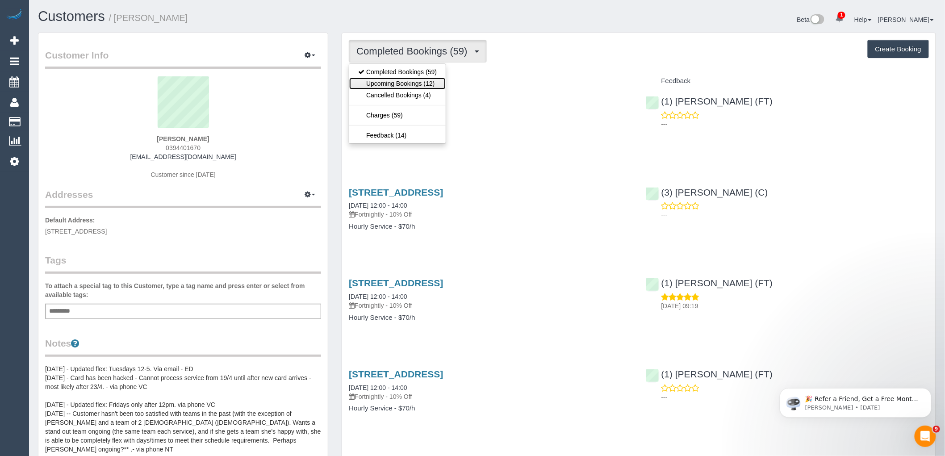
click at [438, 81] on link "Upcoming Bookings (12)" at bounding box center [397, 84] width 96 height 12
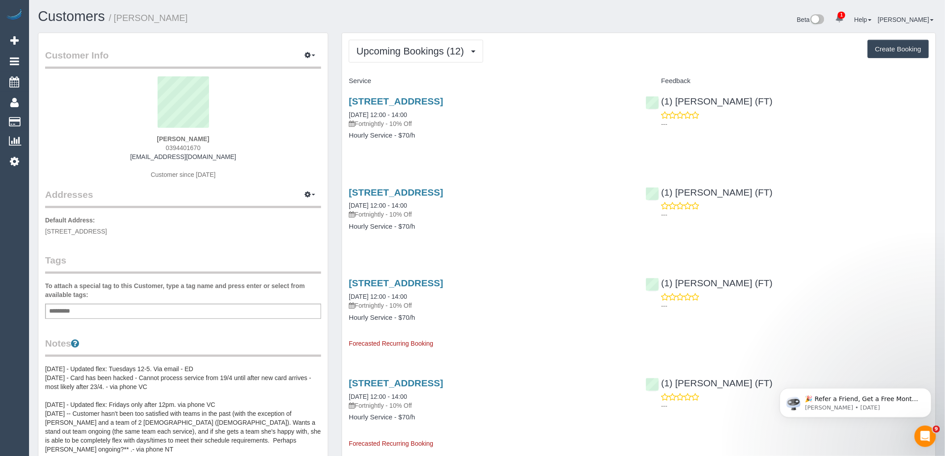
click at [215, 309] on div "Add a tag" at bounding box center [183, 311] width 276 height 15
type input "*********"
click at [244, 268] on legend "Tags" at bounding box center [183, 264] width 276 height 20
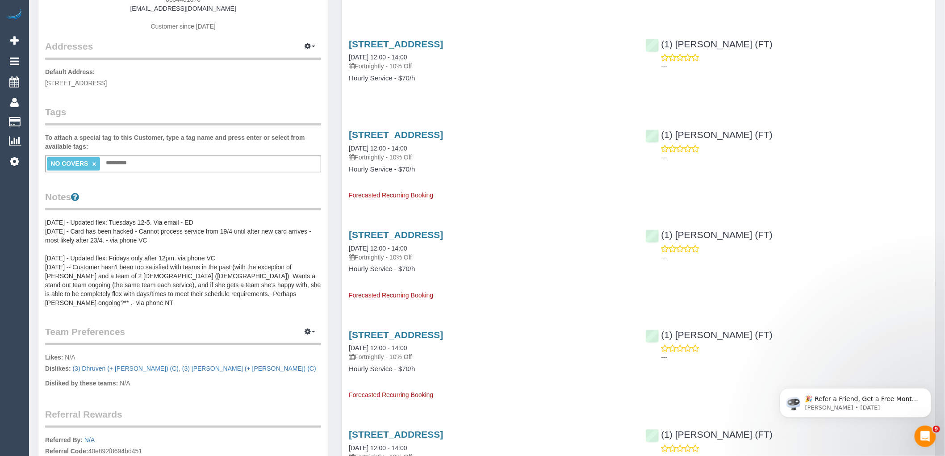
scroll to position [149, 0]
click at [159, 241] on pre "[DATE] - Updated flex: Tuesdays 12-5. Via email - ED [DATE] - Card has been hac…" at bounding box center [183, 261] width 276 height 89
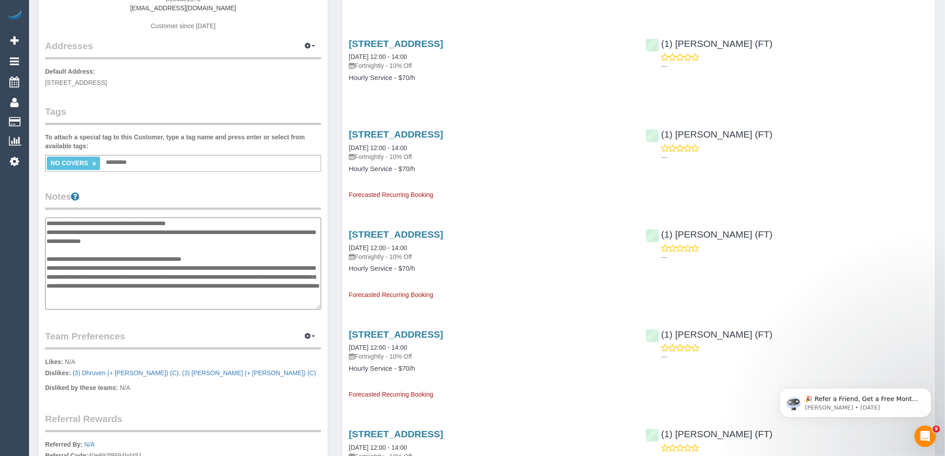
click at [46, 224] on textarea "**********" at bounding box center [183, 263] width 276 height 92
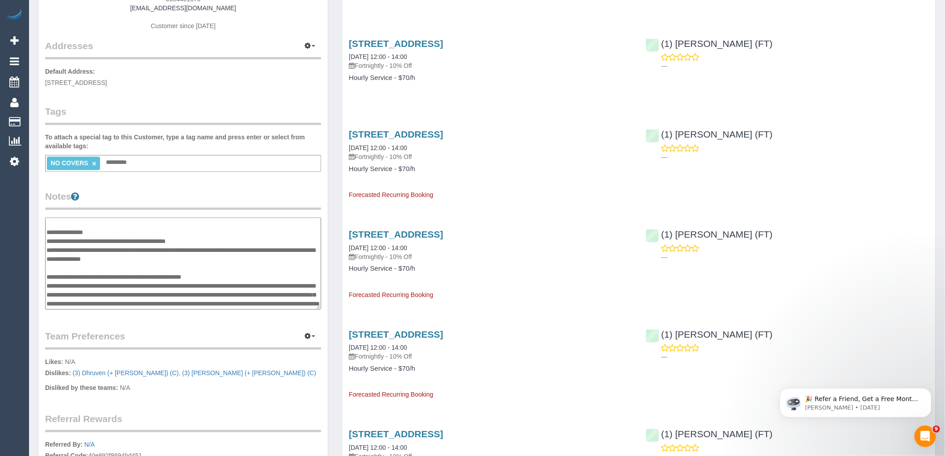
drag, startPoint x: 164, startPoint y: 249, endPoint x: 45, endPoint y: 241, distance: 119.0
click at [45, 241] on textarea "**********" at bounding box center [183, 263] width 276 height 92
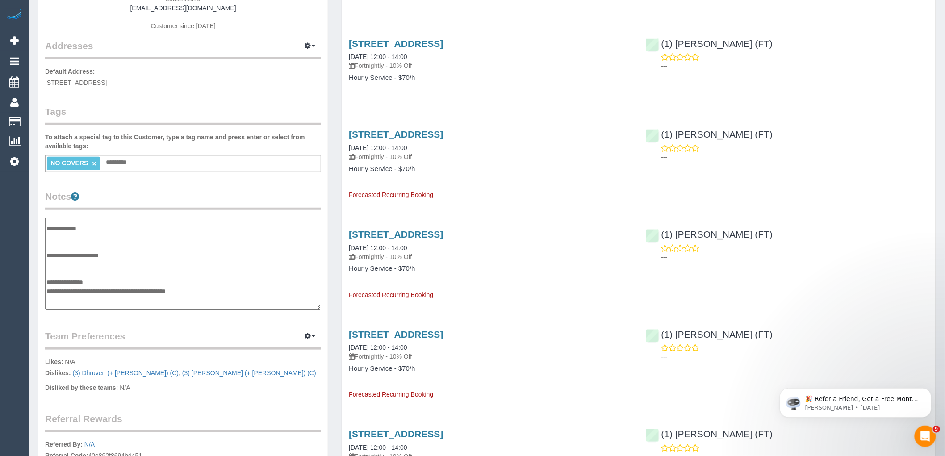
click at [55, 234] on textarea "**********" at bounding box center [183, 263] width 276 height 92
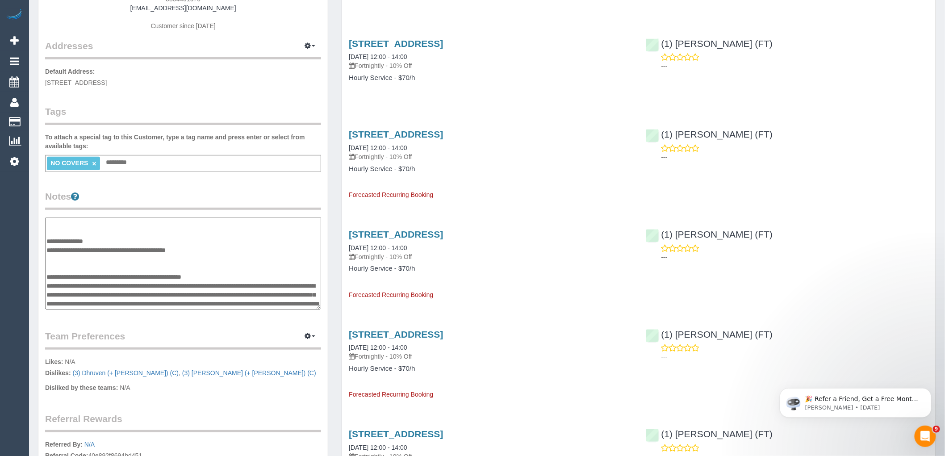
scroll to position [152, 0]
click at [96, 247] on textarea "**********" at bounding box center [183, 263] width 276 height 92
drag, startPoint x: 305, startPoint y: 302, endPoint x: 47, endPoint y: 274, distance: 259.5
click at [47, 274] on textarea "**********" at bounding box center [183, 263] width 276 height 92
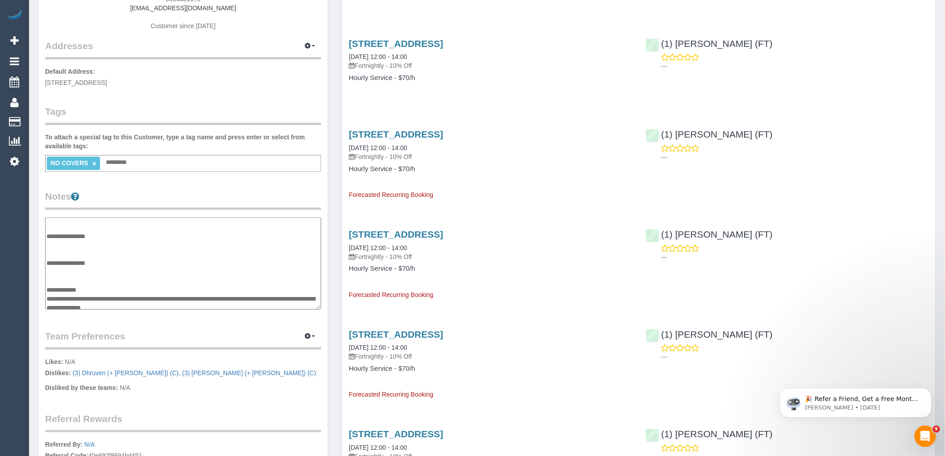
scroll to position [50, 0]
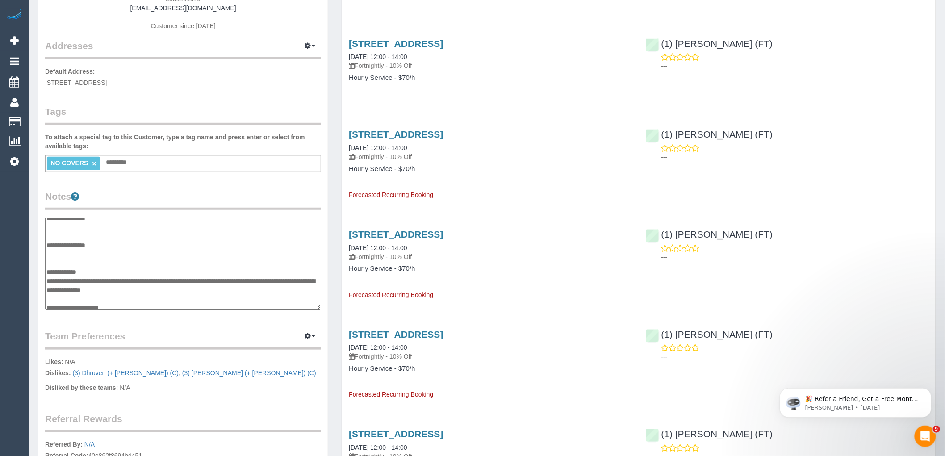
click at [157, 296] on textarea "**********" at bounding box center [183, 263] width 276 height 92
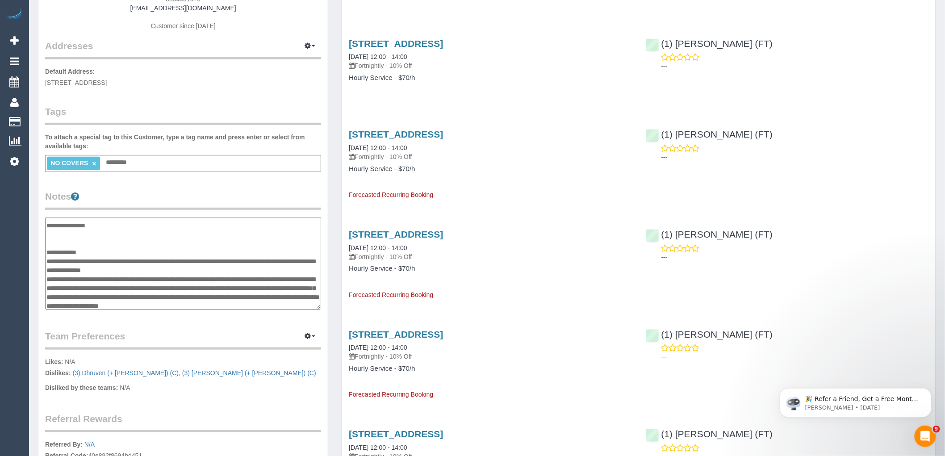
type textarea "**********"
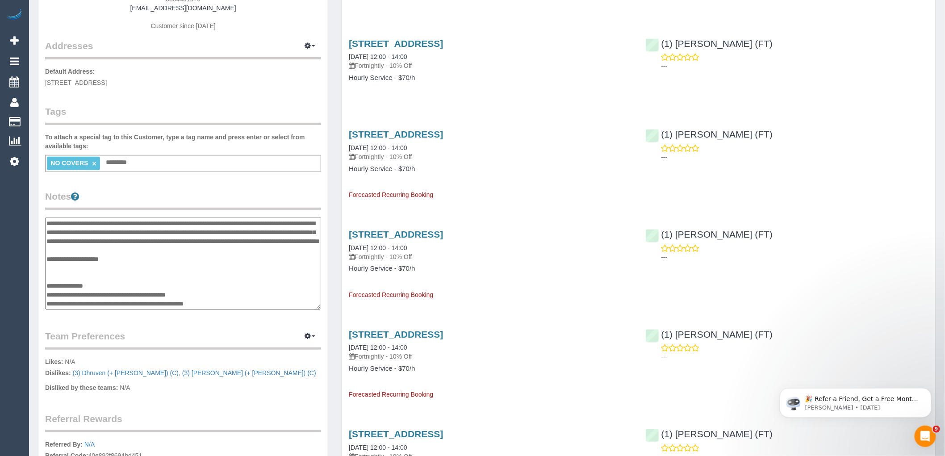
scroll to position [143, 0]
drag, startPoint x: 229, startPoint y: 297, endPoint x: 39, endPoint y: 280, distance: 190.9
click at [39, 280] on div "Customer Info Edit Contact Info Send Message Email Preferences Special Sales Ta…" at bounding box center [182, 228] width 289 height 689
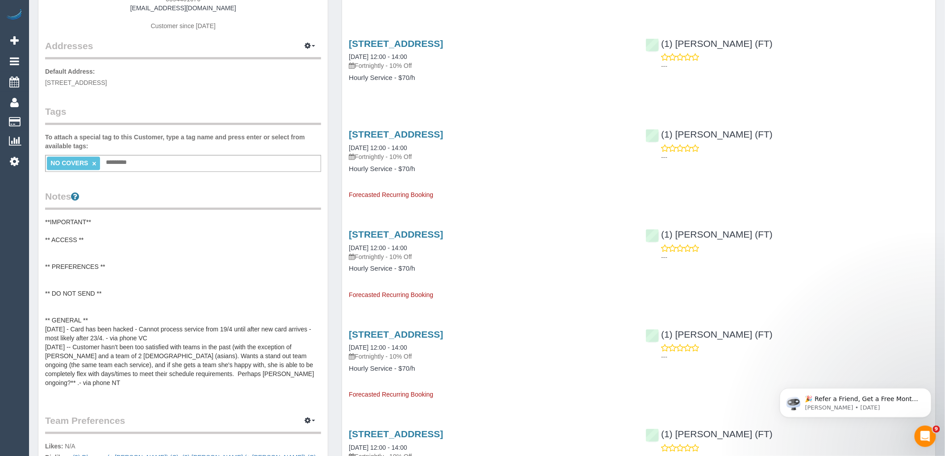
click at [171, 317] on pre "**IMPORTANT** ** ACCESS ** ** PREFERENCES ** ** DO NOT SEND ** ** GENERAL ** 18…" at bounding box center [183, 306] width 276 height 179
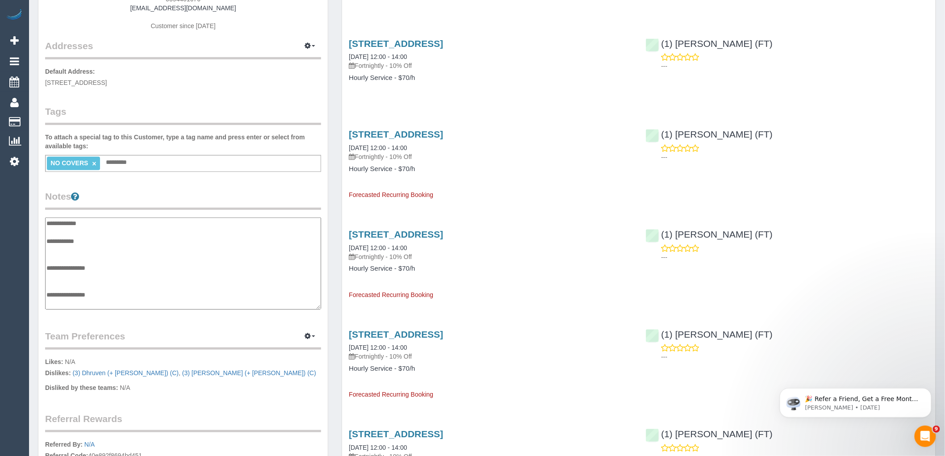
scroll to position [134, 0]
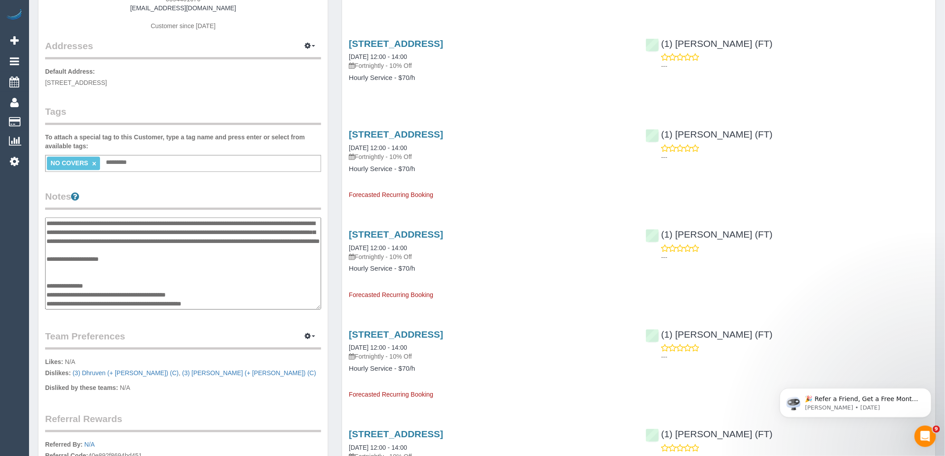
drag, startPoint x: 212, startPoint y: 301, endPoint x: 47, endPoint y: 291, distance: 165.4
click at [47, 291] on textarea "**********" at bounding box center [183, 263] width 276 height 92
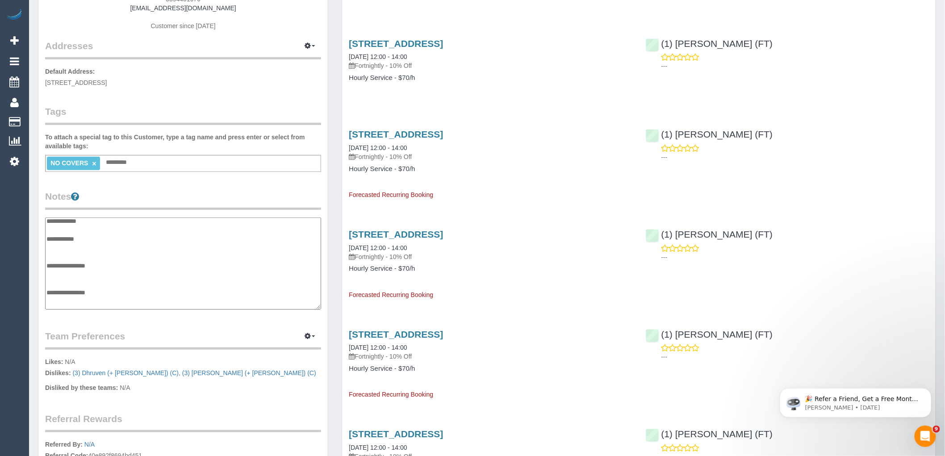
scroll to position [0, 0]
click at [76, 278] on textarea "**********" at bounding box center [183, 263] width 276 height 92
click at [140, 266] on textarea "**********" at bounding box center [183, 263] width 276 height 92
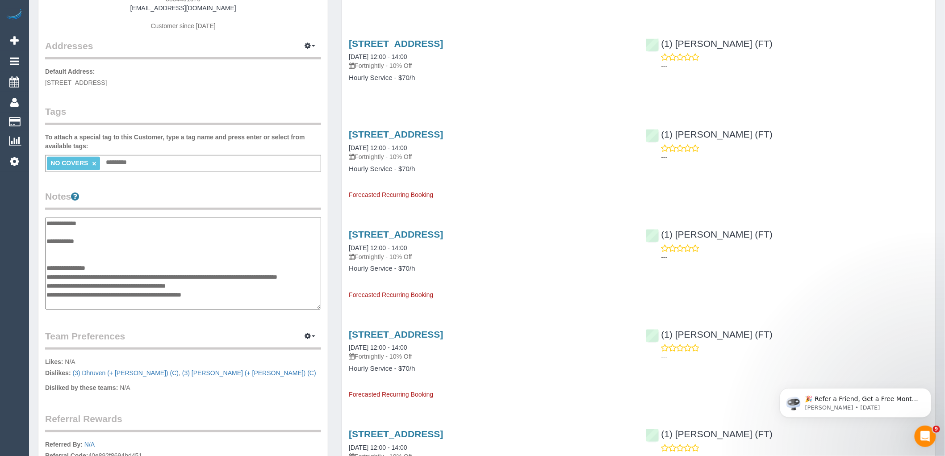
type textarea "**********"
click at [170, 193] on legend "Notes" at bounding box center [183, 200] width 276 height 20
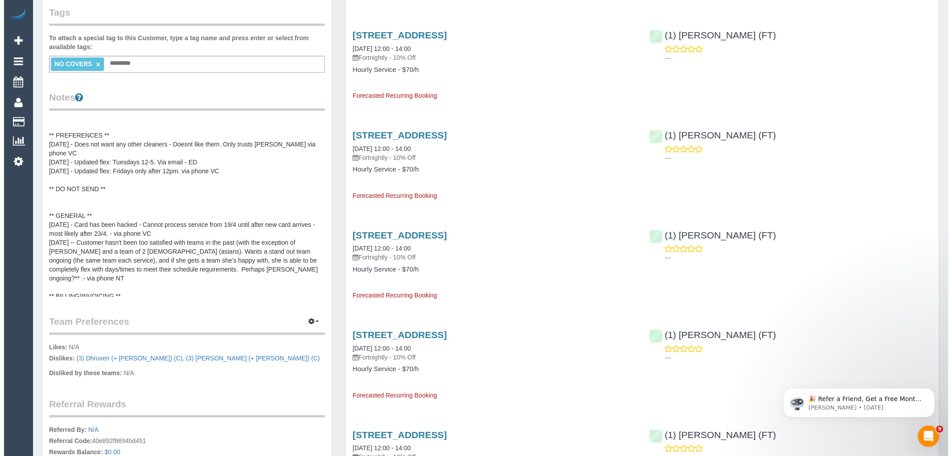
scroll to position [50, 0]
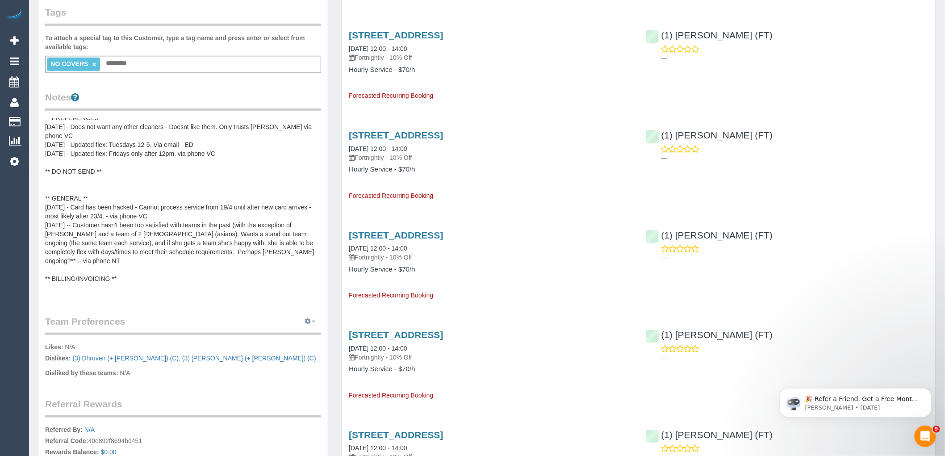
click at [309, 319] on icon "button" at bounding box center [307, 320] width 6 height 5
click at [305, 331] on ul "Manage Preferences" at bounding box center [282, 337] width 77 height 17
click at [315, 320] on span "button" at bounding box center [314, 321] width 4 height 2
click at [277, 337] on link "Manage Preferences" at bounding box center [283, 338] width 76 height 12
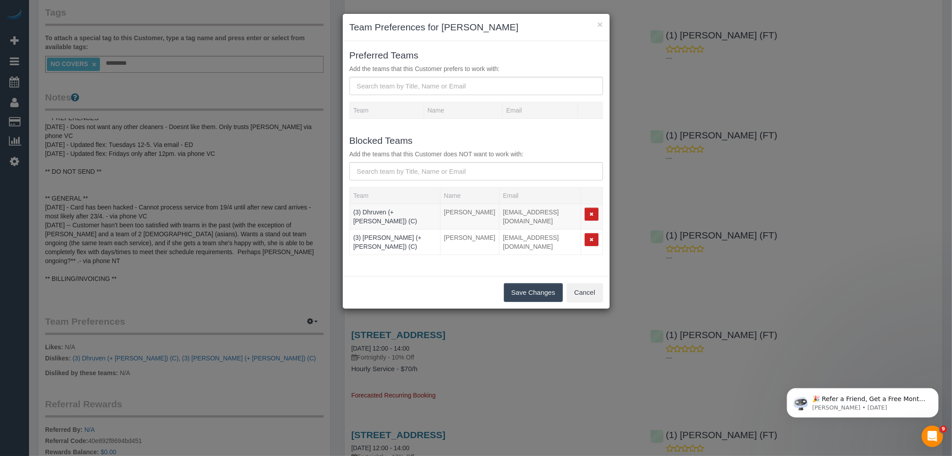
drag, startPoint x: 743, startPoint y: 37, endPoint x: 669, endPoint y: 34, distance: 74.1
click at [669, 34] on div "× Team Preferences for Faye Brittain Preferred Teams Add the teams that this Cu…" at bounding box center [476, 228] width 952 height 456
click at [453, 86] on input "text" at bounding box center [477, 86] width 254 height 18
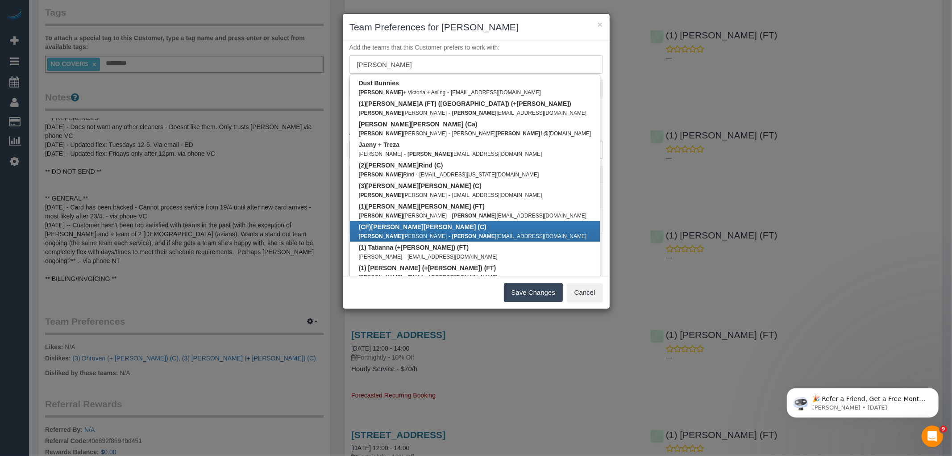
scroll to position [30, 0]
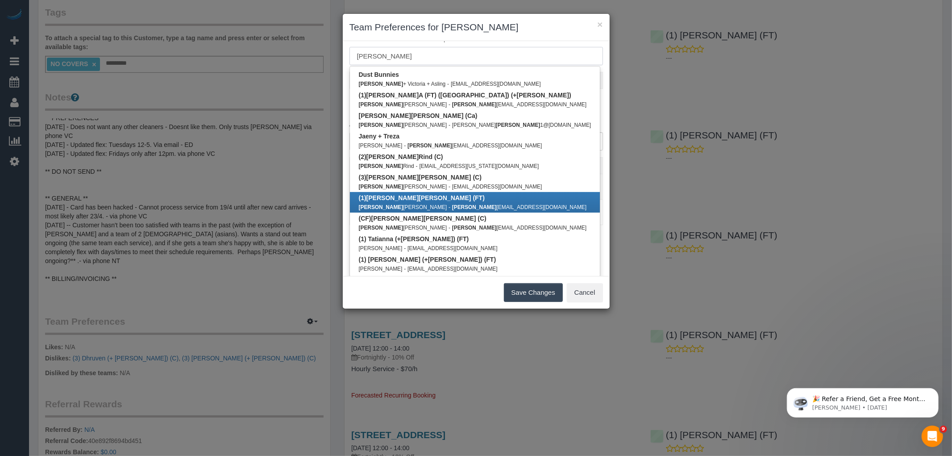
type input "sarah"
click at [439, 198] on link "(1) Sarah Slattery (FT) Sarah Slattery - sarah slattery222@yahoo.com" at bounding box center [475, 202] width 250 height 21
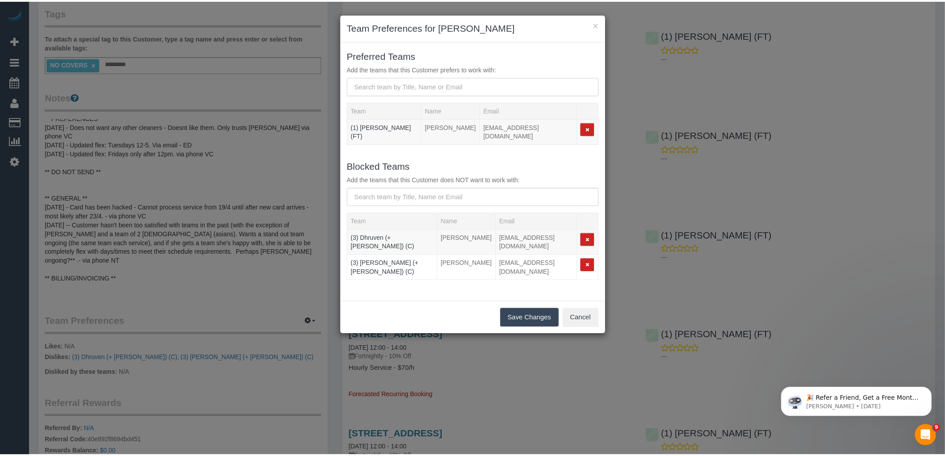
scroll to position [0, 0]
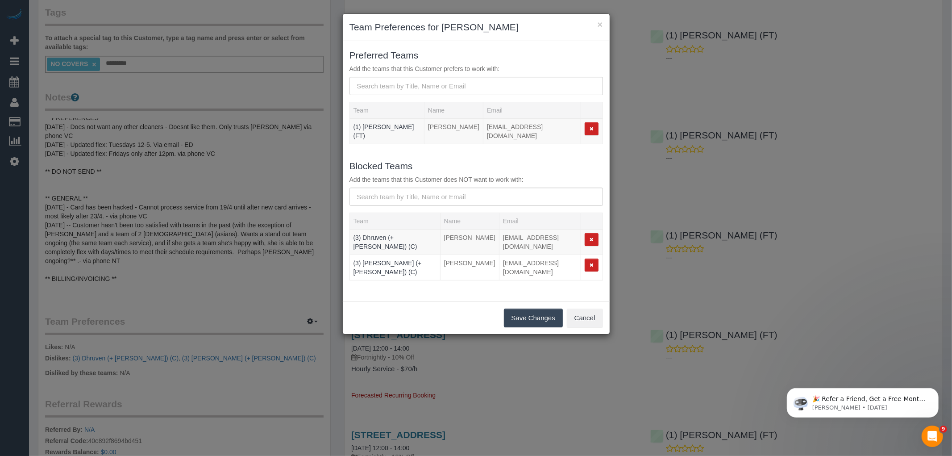
click at [528, 309] on button "Save Changes" at bounding box center [533, 317] width 59 height 19
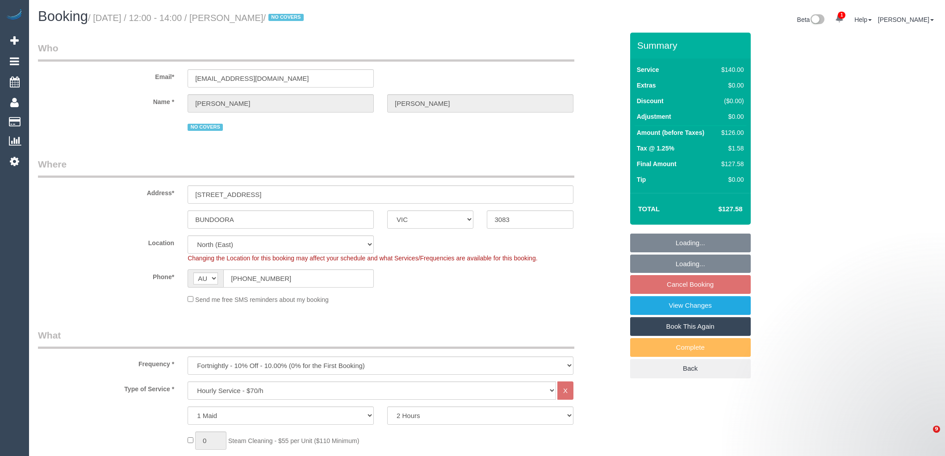
select select "VIC"
select select "string:stripe-pm_1Rl0Vy2GScqysDRVlL4rUdWI"
select select "number:28"
select select "number:14"
select select "number:18"
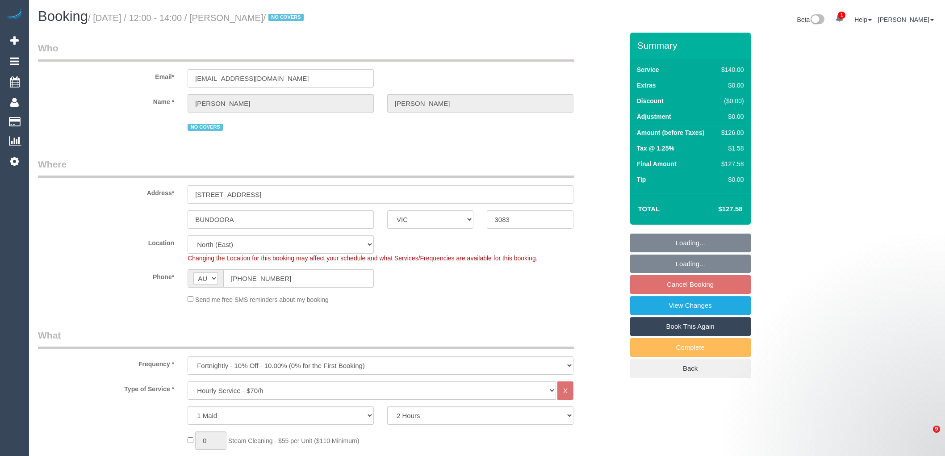
select select "number:22"
select select "number:35"
select select "number:13"
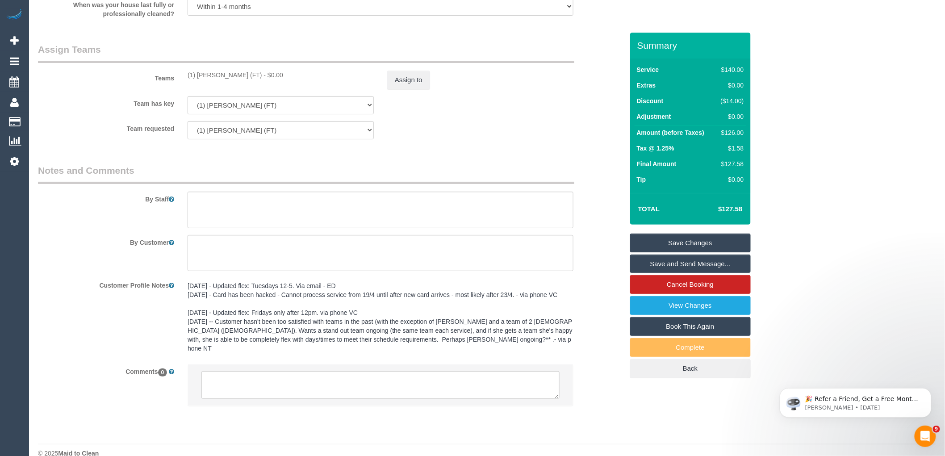
scroll to position [1384, 0]
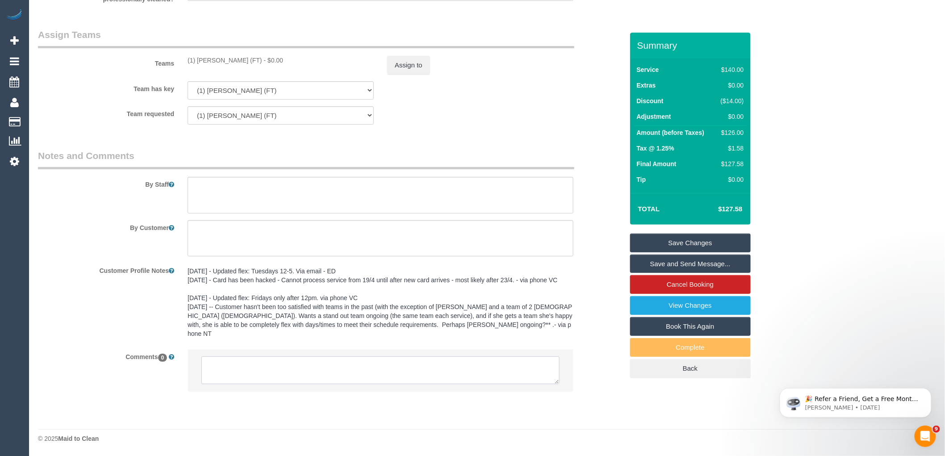
click at [326, 365] on textarea at bounding box center [380, 370] width 358 height 28
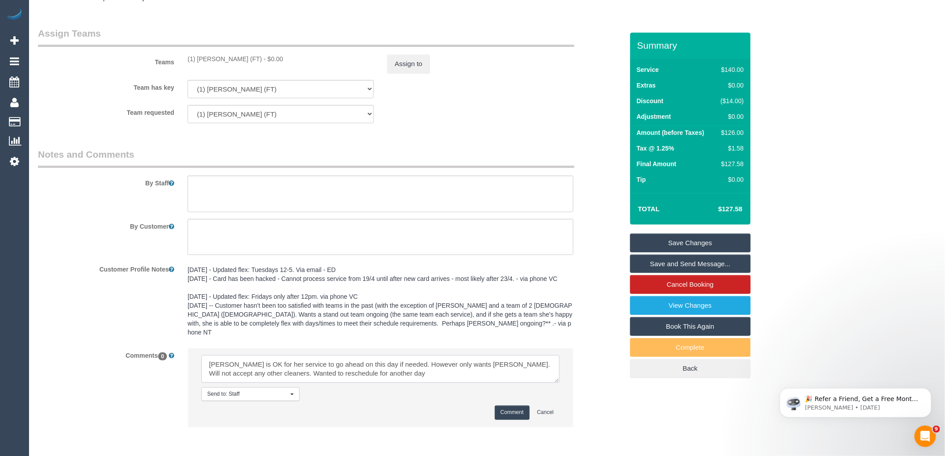
drag, startPoint x: 270, startPoint y: 373, endPoint x: 241, endPoint y: 374, distance: 29.0
click at [241, 374] on textarea at bounding box center [380, 369] width 358 height 28
click at [408, 371] on textarea at bounding box center [380, 369] width 358 height 28
type textarea "Faye is OK for her service to go ahead on this day if needed. However only want…"
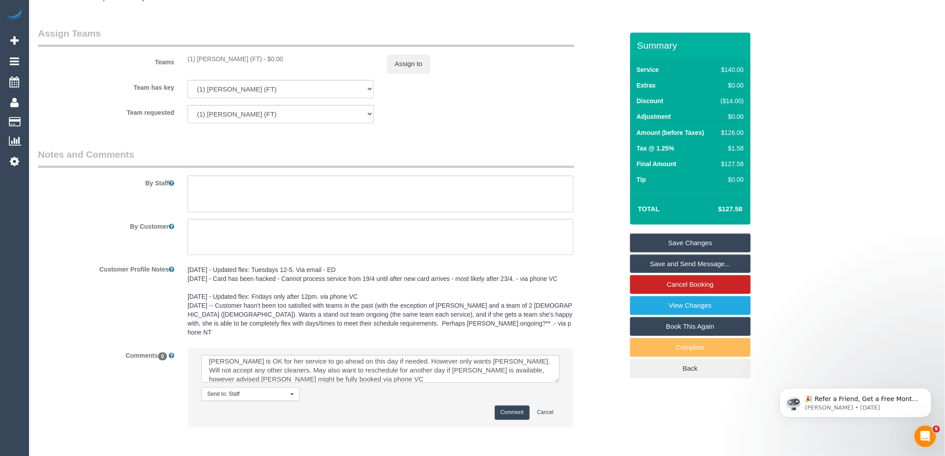
click at [503, 411] on button "Comment" at bounding box center [512, 412] width 35 height 14
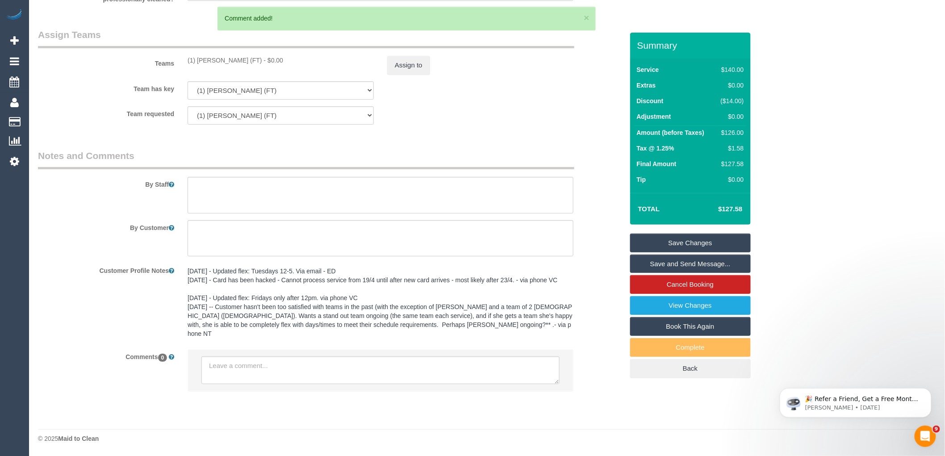
scroll to position [0, 0]
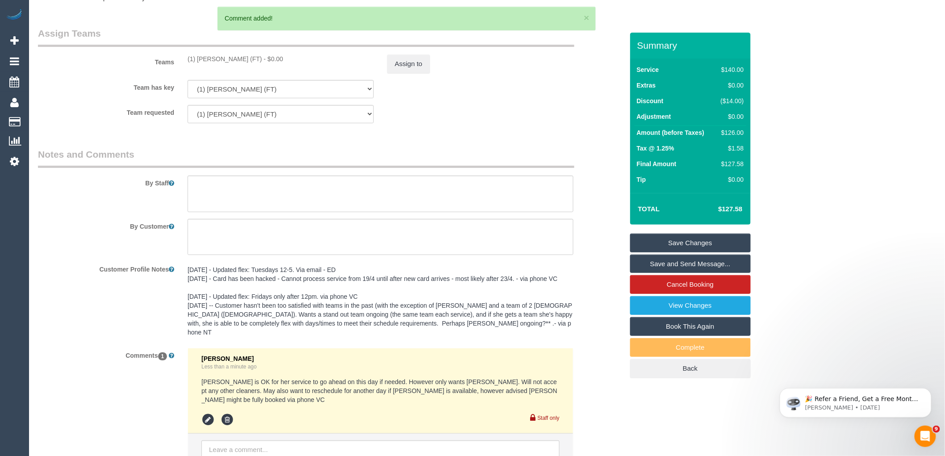
click at [703, 247] on link "Save Changes" at bounding box center [690, 242] width 121 height 19
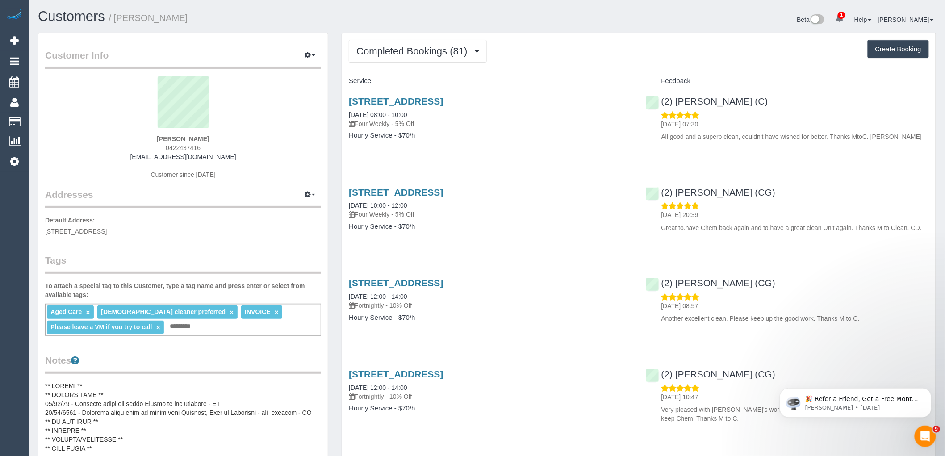
drag, startPoint x: 213, startPoint y: 145, endPoint x: 145, endPoint y: 147, distance: 68.8
click at [145, 147] on div "[PERSON_NAME] 0422437416 [EMAIL_ADDRESS][DOMAIN_NAME] Customer since [DATE]" at bounding box center [183, 132] width 276 height 112
copy span "0422437416"
click at [398, 57] on button "Completed Bookings (81)" at bounding box center [417, 51] width 137 height 23
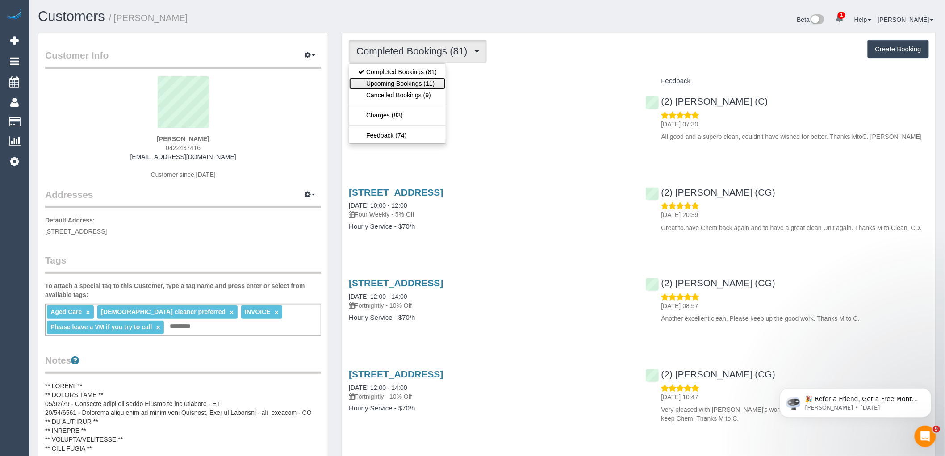
click at [393, 83] on link "Upcoming Bookings (11)" at bounding box center [397, 84] width 96 height 12
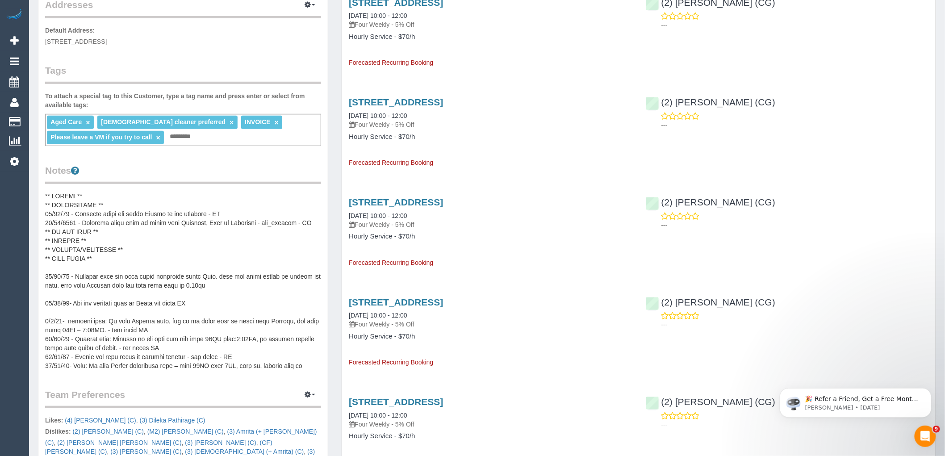
scroll to position [198, 0]
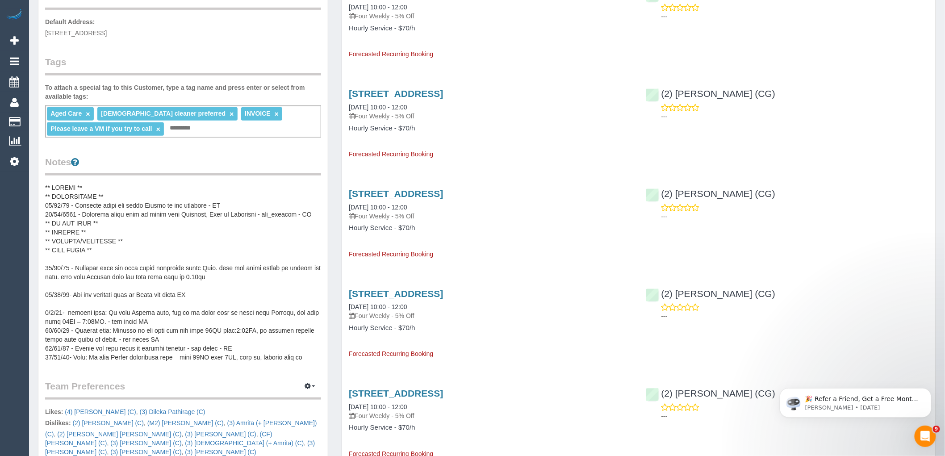
click at [191, 255] on pre at bounding box center [183, 272] width 276 height 179
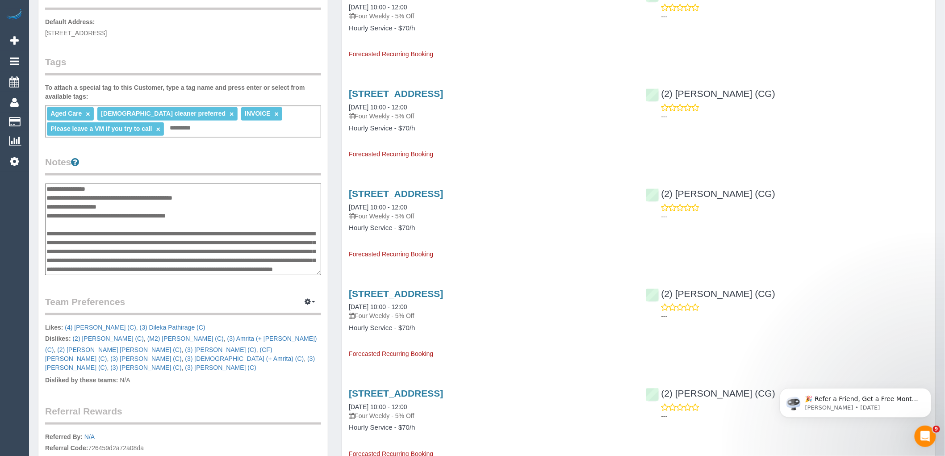
scroll to position [437, 0]
click at [171, 215] on textarea at bounding box center [183, 229] width 276 height 92
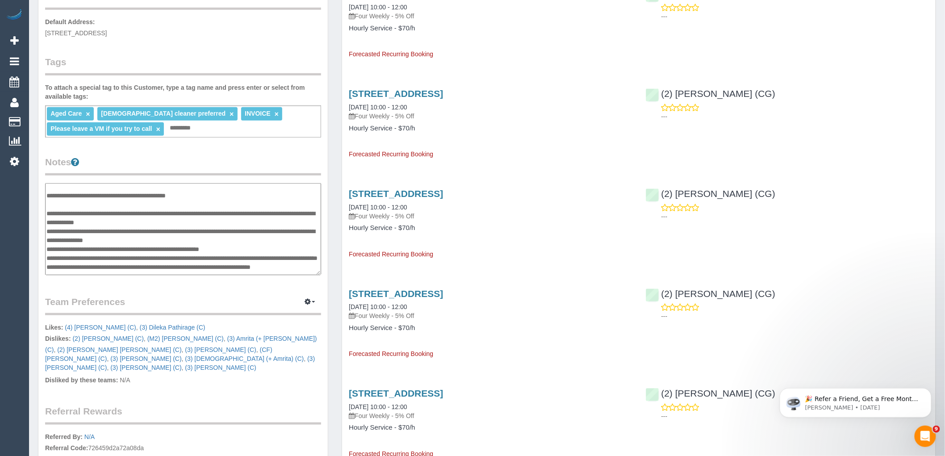
scroll to position [0, 0]
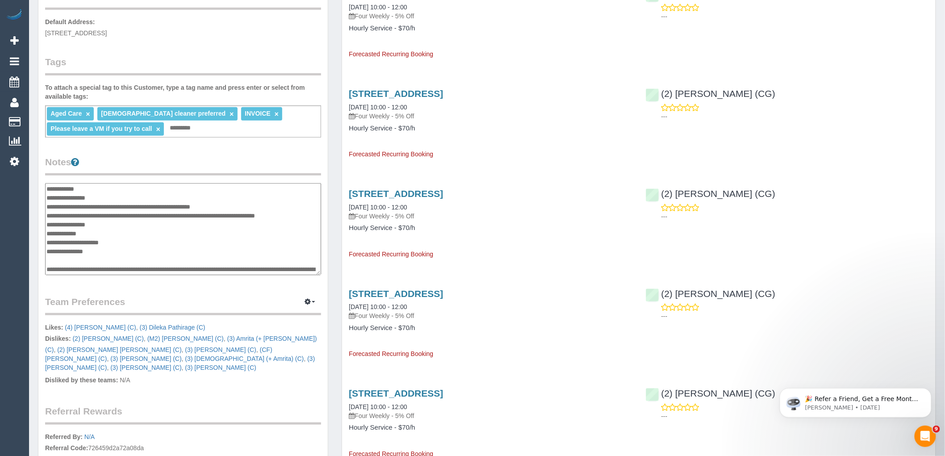
drag, startPoint x: 155, startPoint y: 268, endPoint x: 47, endPoint y: 189, distance: 134.2
click at [47, 189] on textarea at bounding box center [183, 229] width 276 height 92
click at [237, 141] on div "Customer Info Edit Contact Info Send Message Email Preferences Special Sales Ta…" at bounding box center [182, 191] width 289 height 713
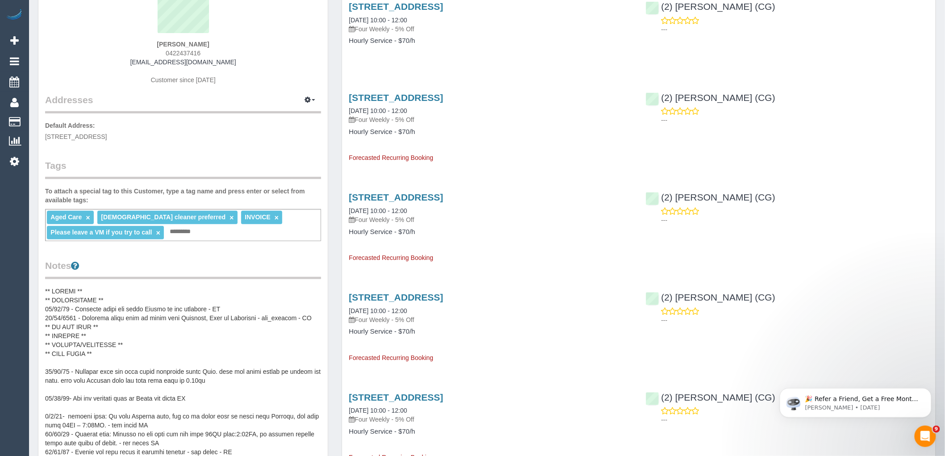
scroll to position [99, 0]
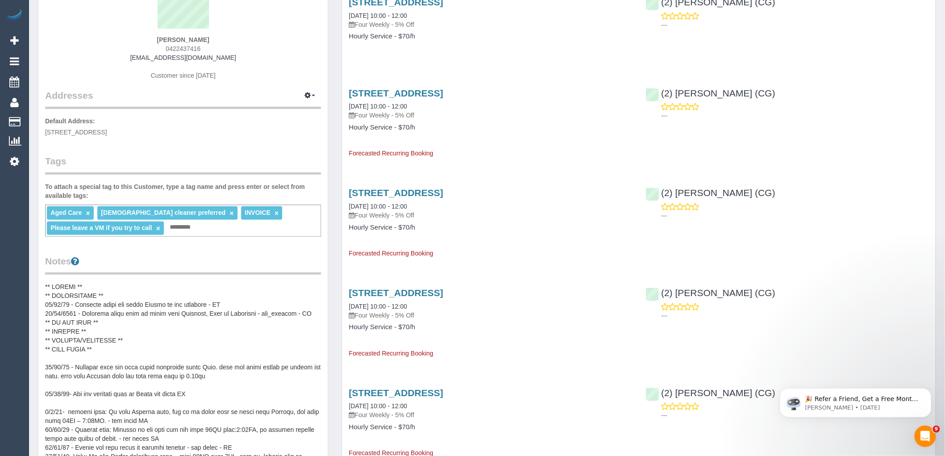
click at [175, 311] on pre at bounding box center [183, 371] width 276 height 179
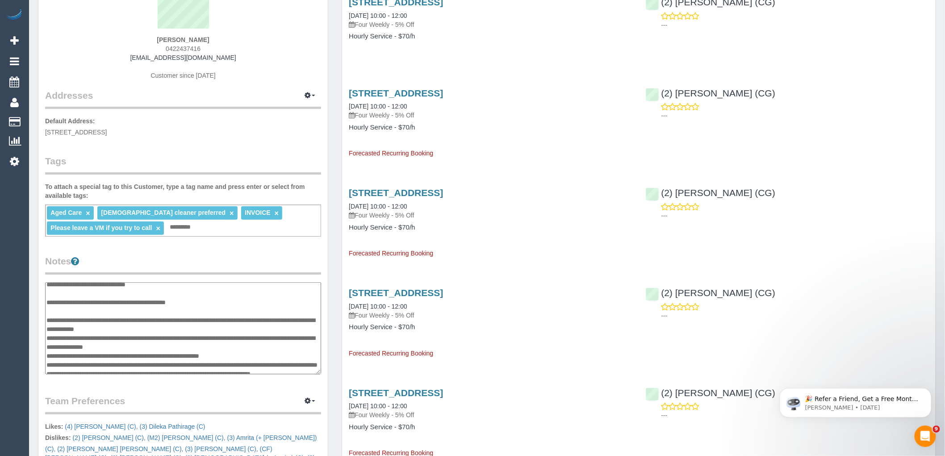
scroll to position [0, 0]
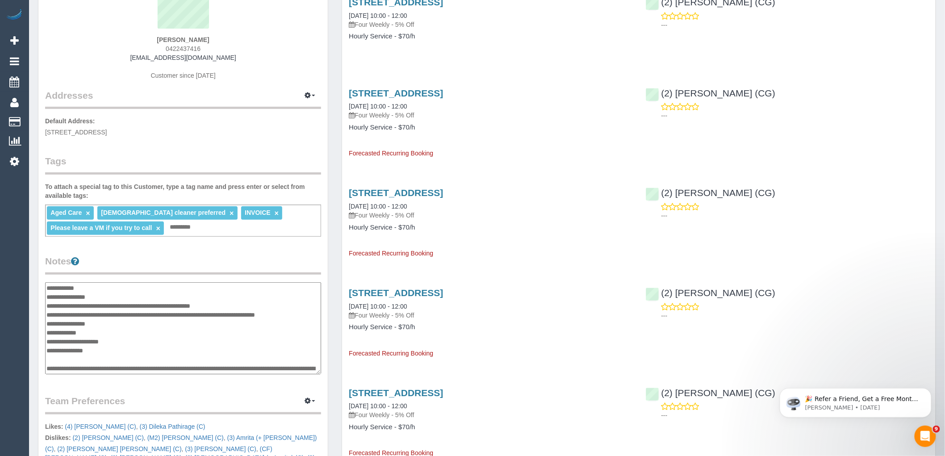
drag, startPoint x: 133, startPoint y: 362, endPoint x: 54, endPoint y: 283, distance: 111.4
click at [54, 283] on textarea at bounding box center [183, 328] width 276 height 92
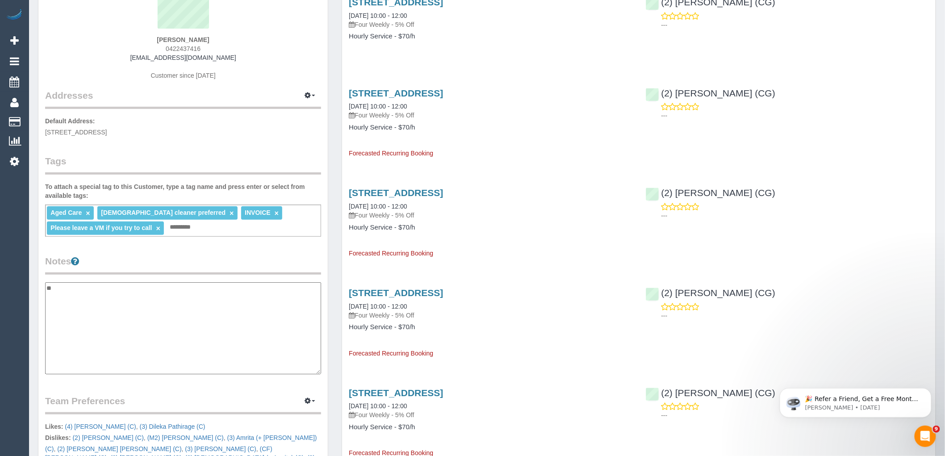
type textarea "*"
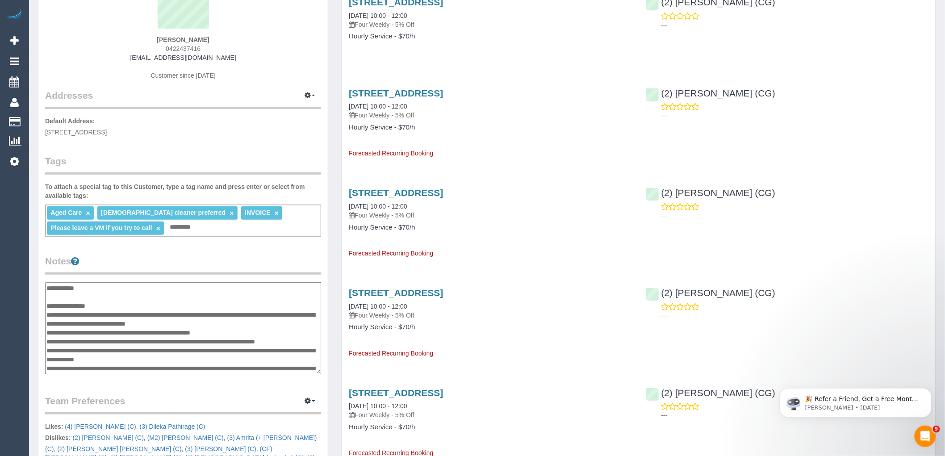
scroll to position [372, 0]
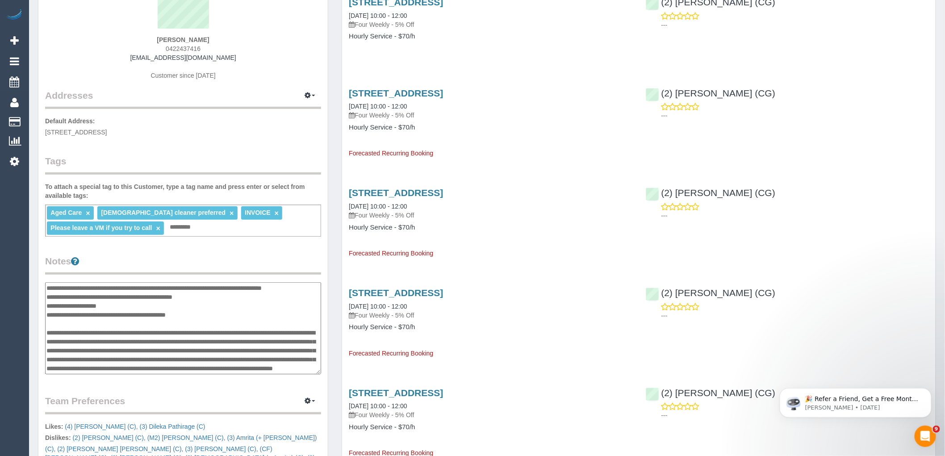
type textarea "**********"
click at [156, 262] on legend "Notes" at bounding box center [183, 264] width 276 height 20
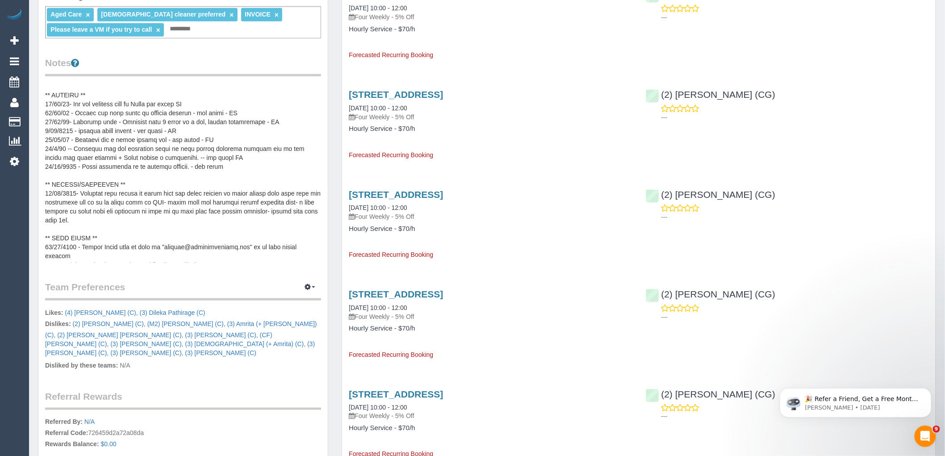
scroll to position [186, 0]
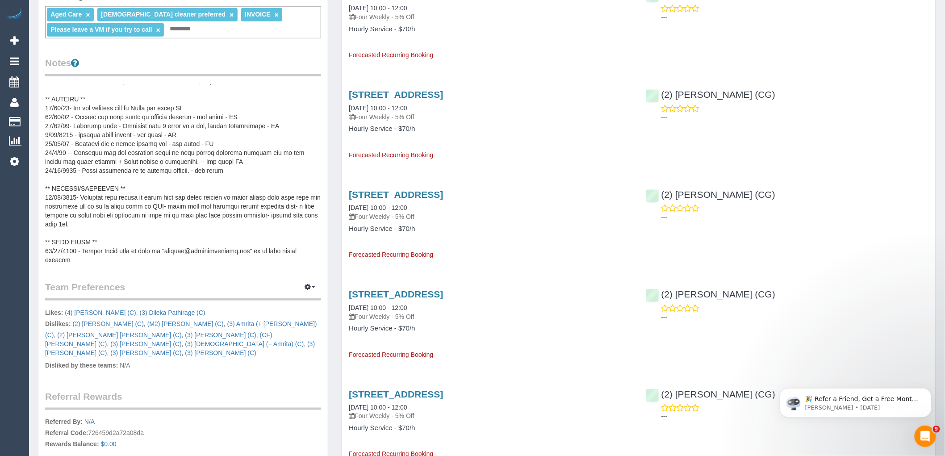
click at [206, 175] on pre at bounding box center [183, 173] width 276 height 179
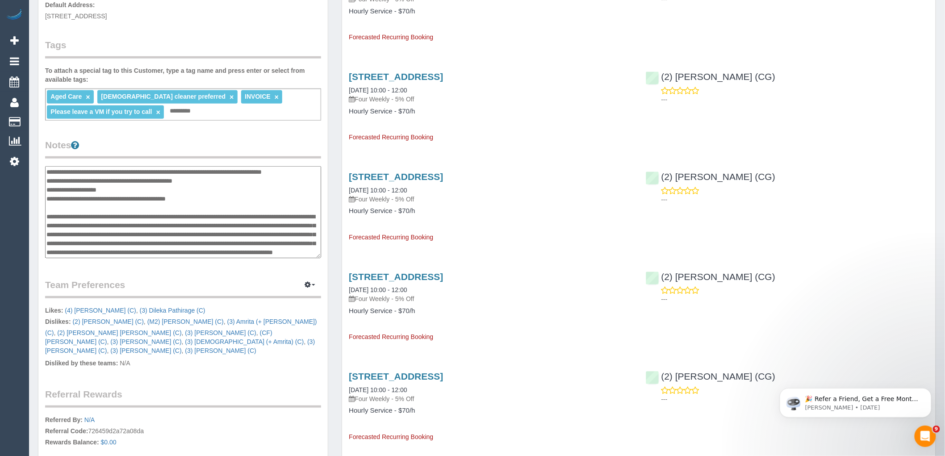
scroll to position [198, 0]
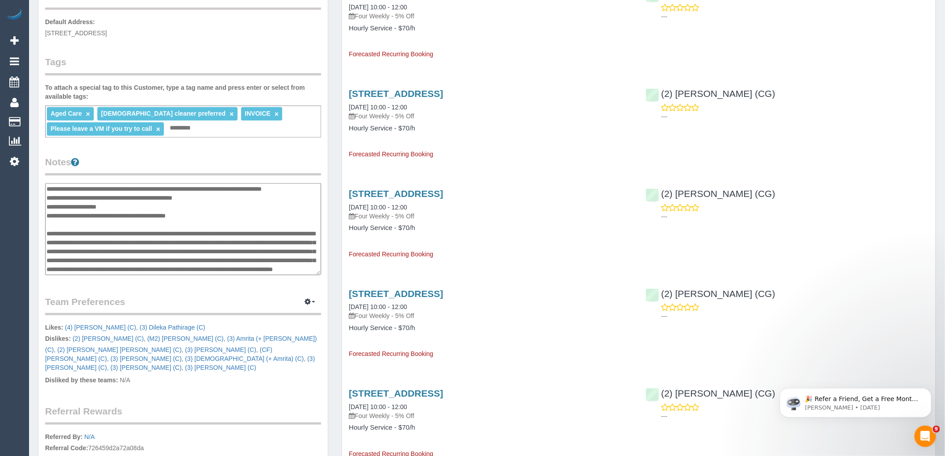
click at [258, 155] on legend "Notes" at bounding box center [183, 165] width 276 height 20
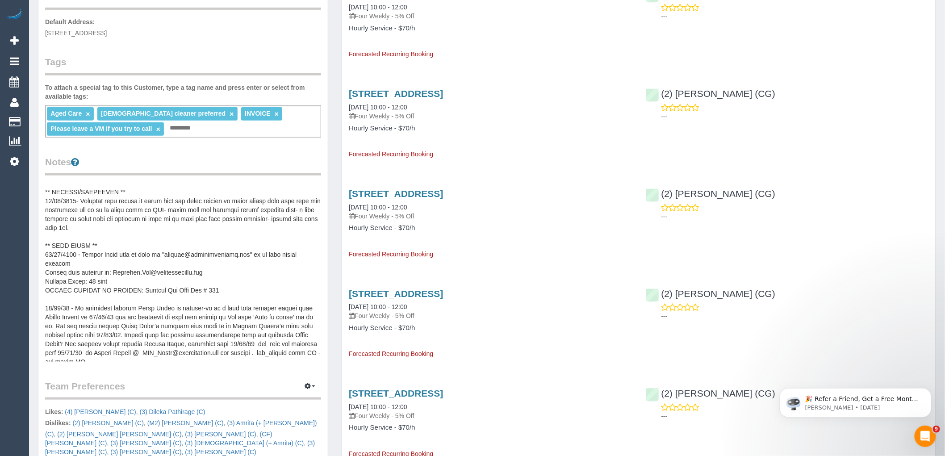
scroll to position [285, 0]
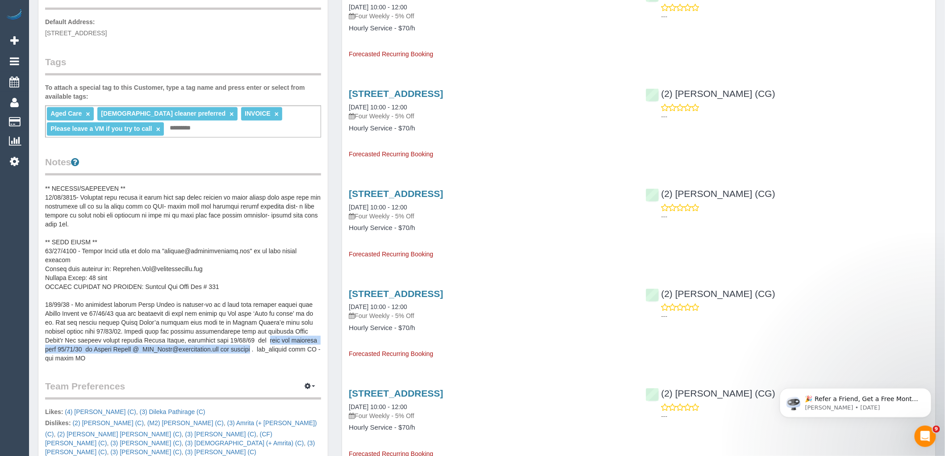
drag, startPoint x: 268, startPoint y: 337, endPoint x: 297, endPoint y: 350, distance: 31.6
click at [297, 350] on pre at bounding box center [183, 272] width 276 height 179
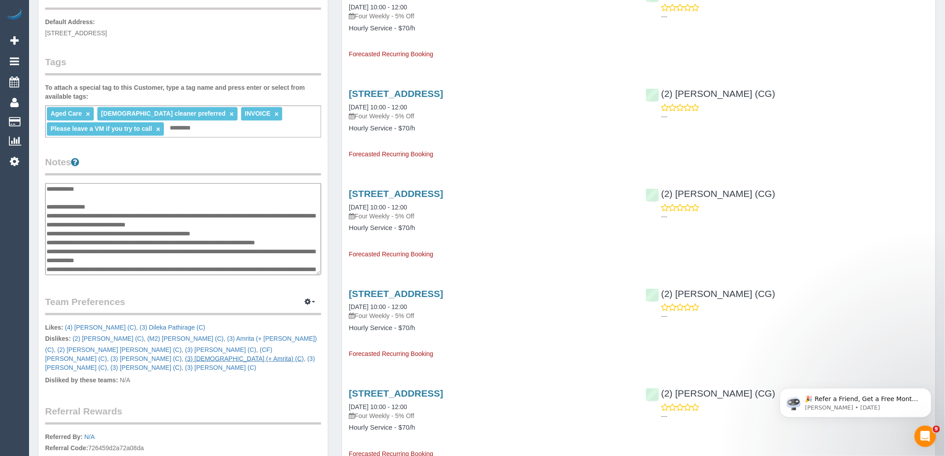
scroll to position [375, 0]
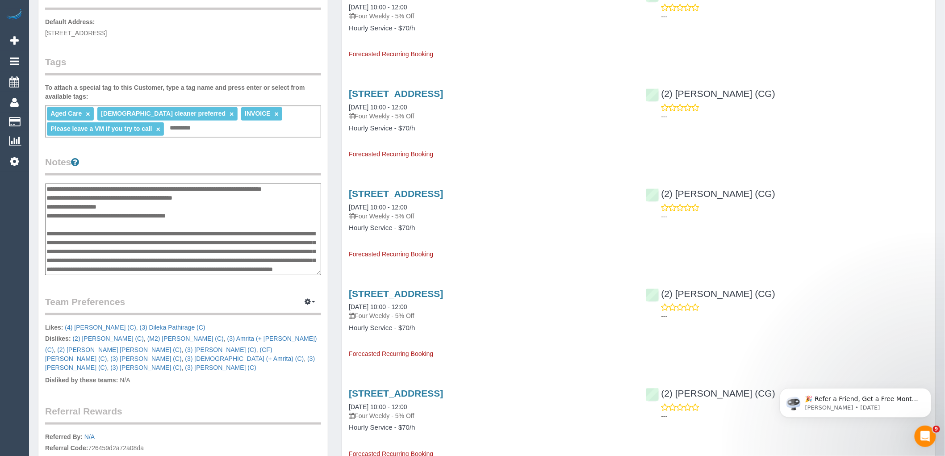
drag, startPoint x: 300, startPoint y: 259, endPoint x: 270, endPoint y: 249, distance: 31.9
click at [270, 249] on textarea at bounding box center [183, 229] width 276 height 92
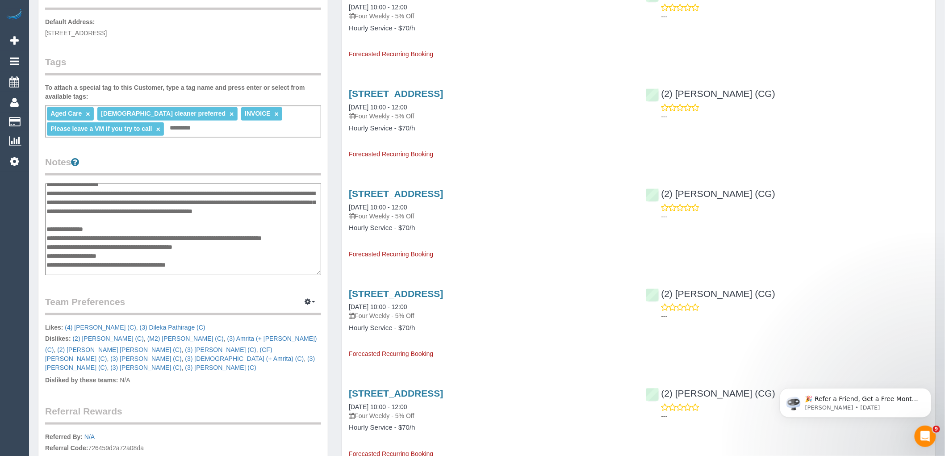
scroll to position [275, 0]
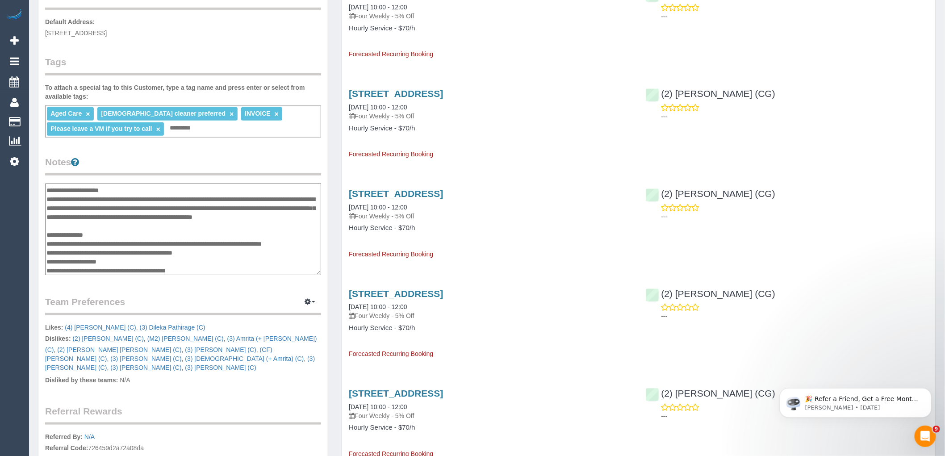
click at [132, 196] on textarea at bounding box center [183, 229] width 276 height 92
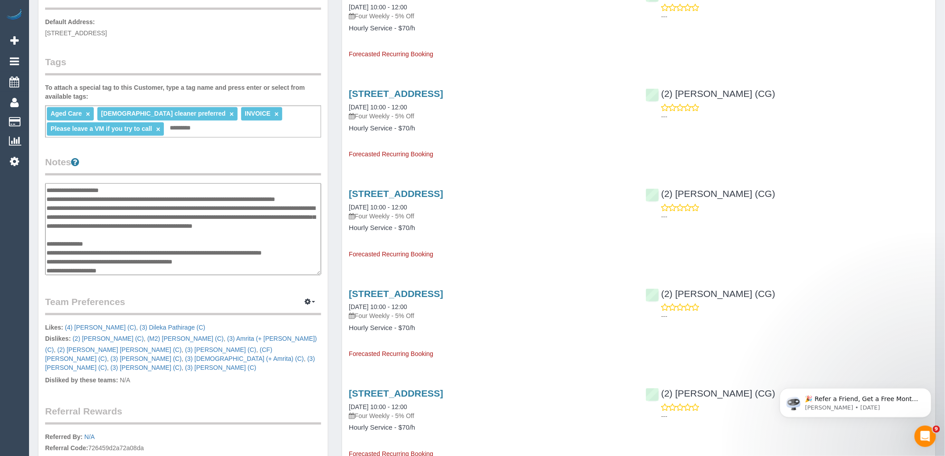
click at [47, 213] on textarea at bounding box center [183, 229] width 276 height 92
click at [194, 215] on textarea at bounding box center [183, 229] width 276 height 92
type textarea "**********"
click at [279, 164] on legend "Notes" at bounding box center [183, 165] width 276 height 20
